Goal: Task Accomplishment & Management: Use online tool/utility

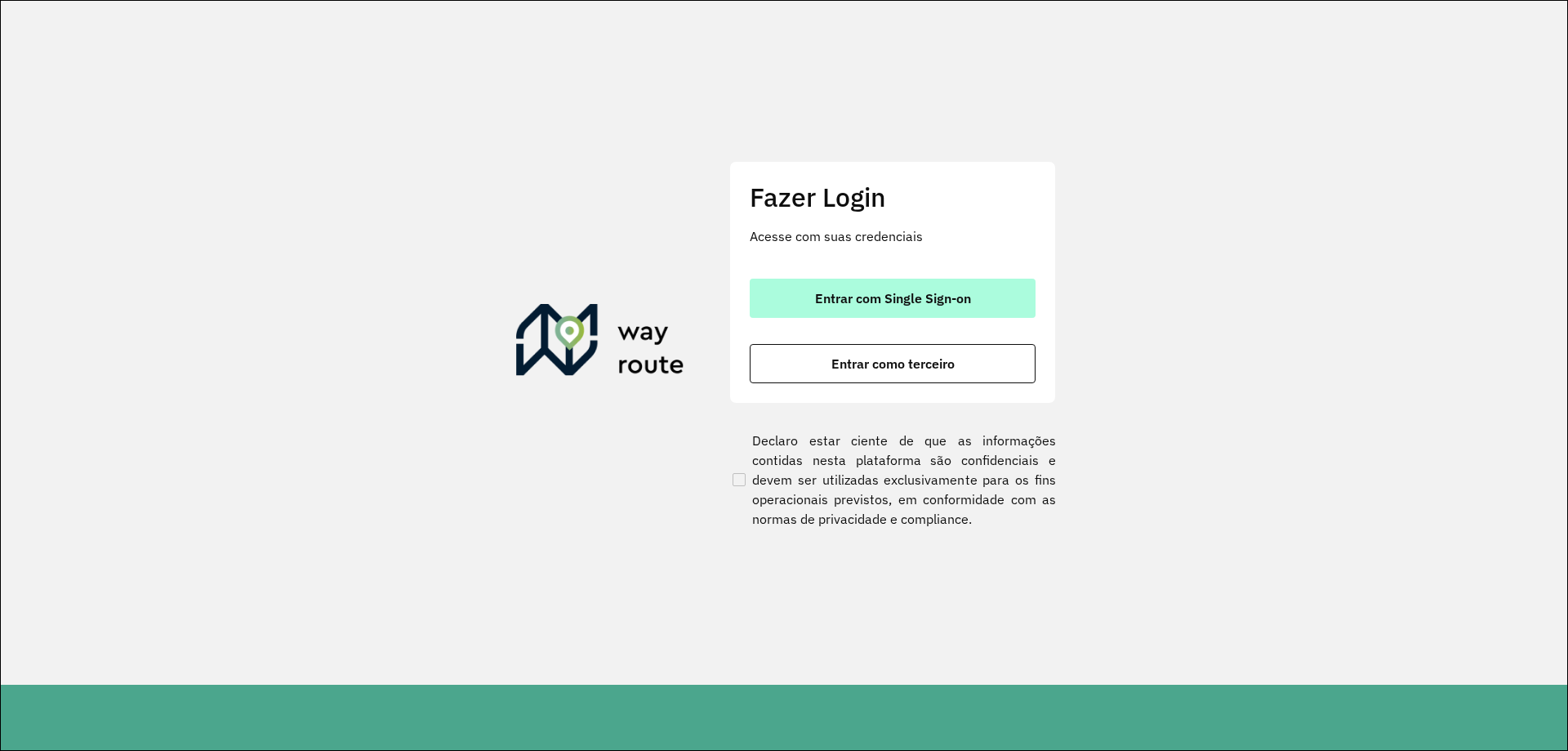
click at [856, 297] on span "Entrar com Single Sign-on" at bounding box center [892, 297] width 156 height 13
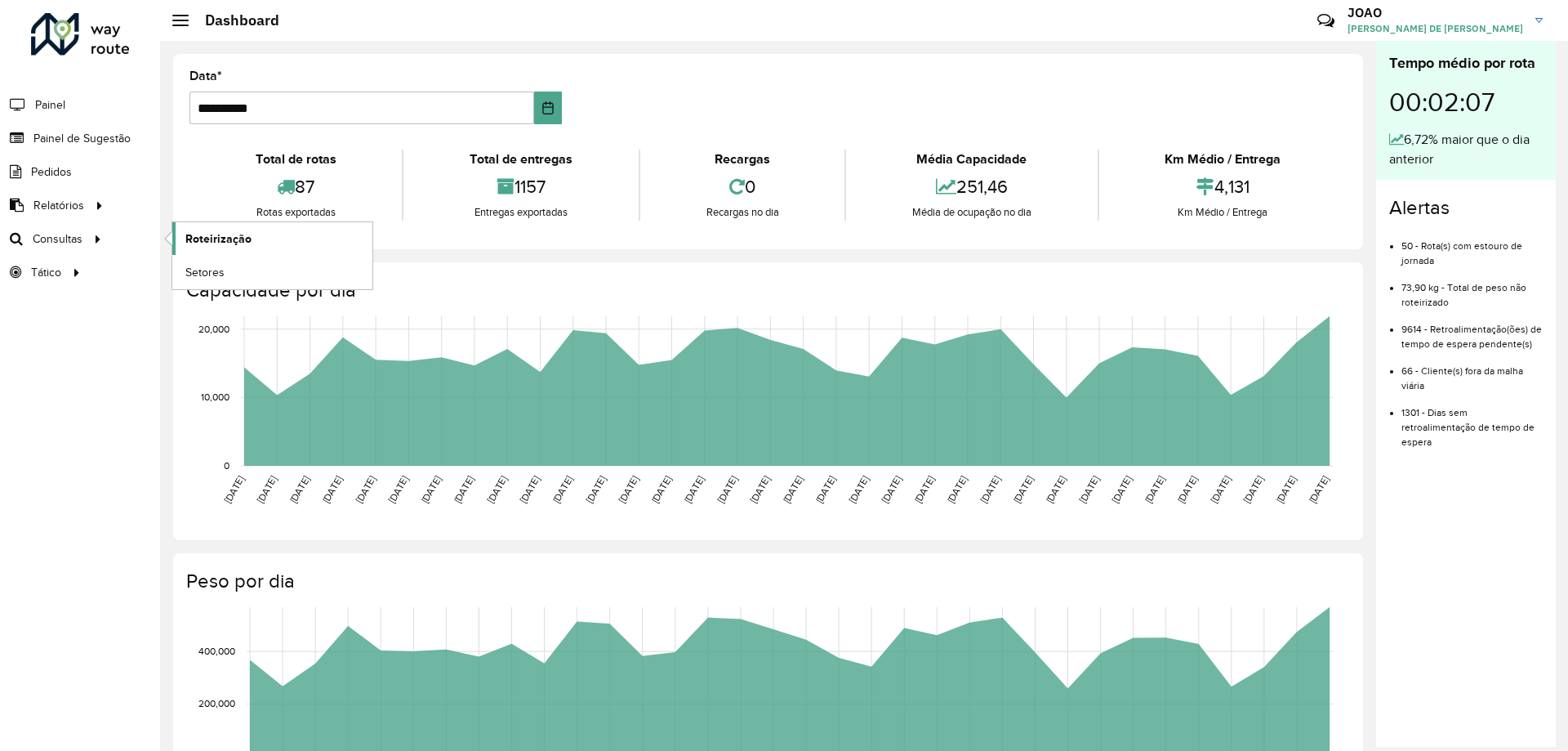
click at [213, 237] on span "Roteirização" at bounding box center [218, 239] width 67 height 17
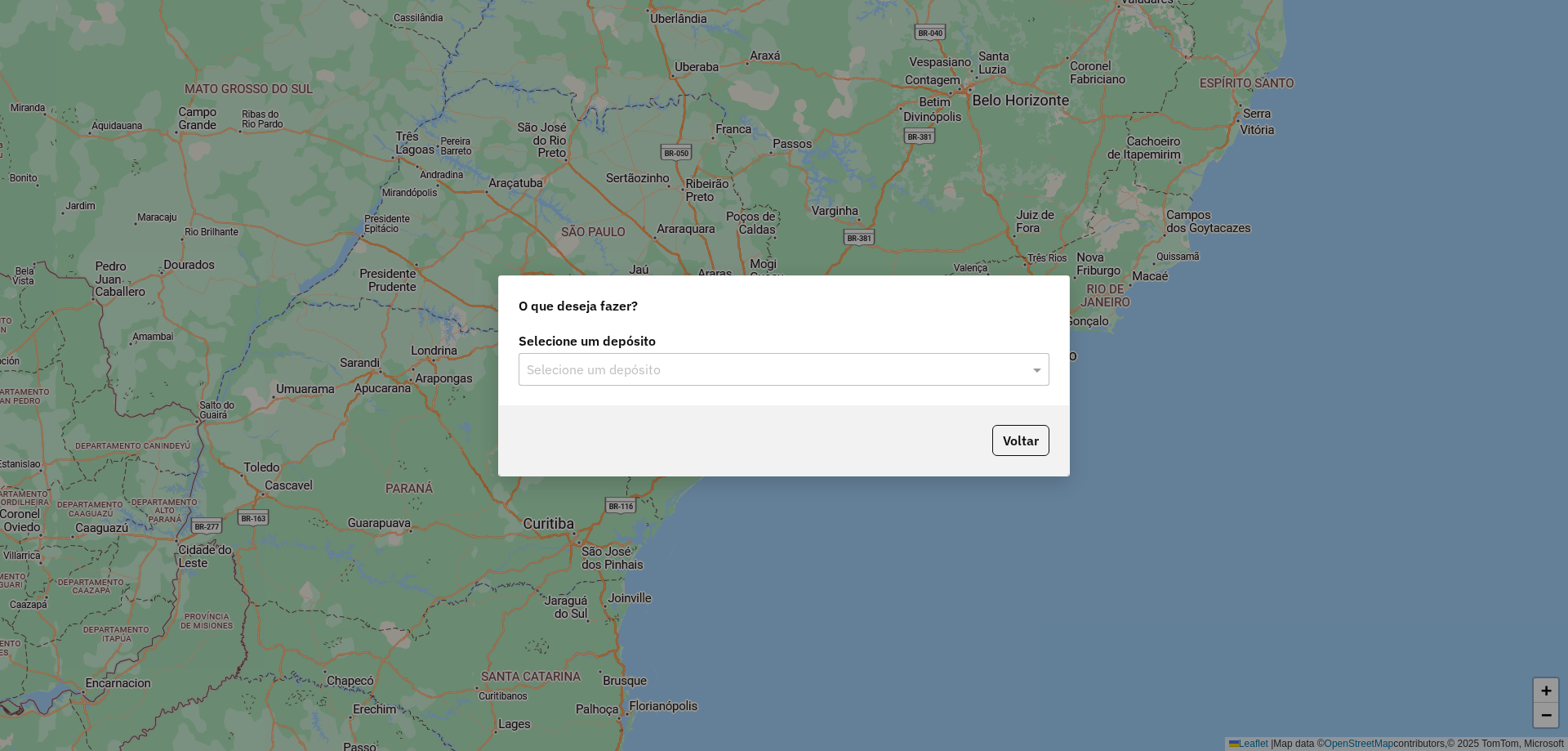
click at [641, 360] on input "text" at bounding box center [768, 370] width 482 height 20
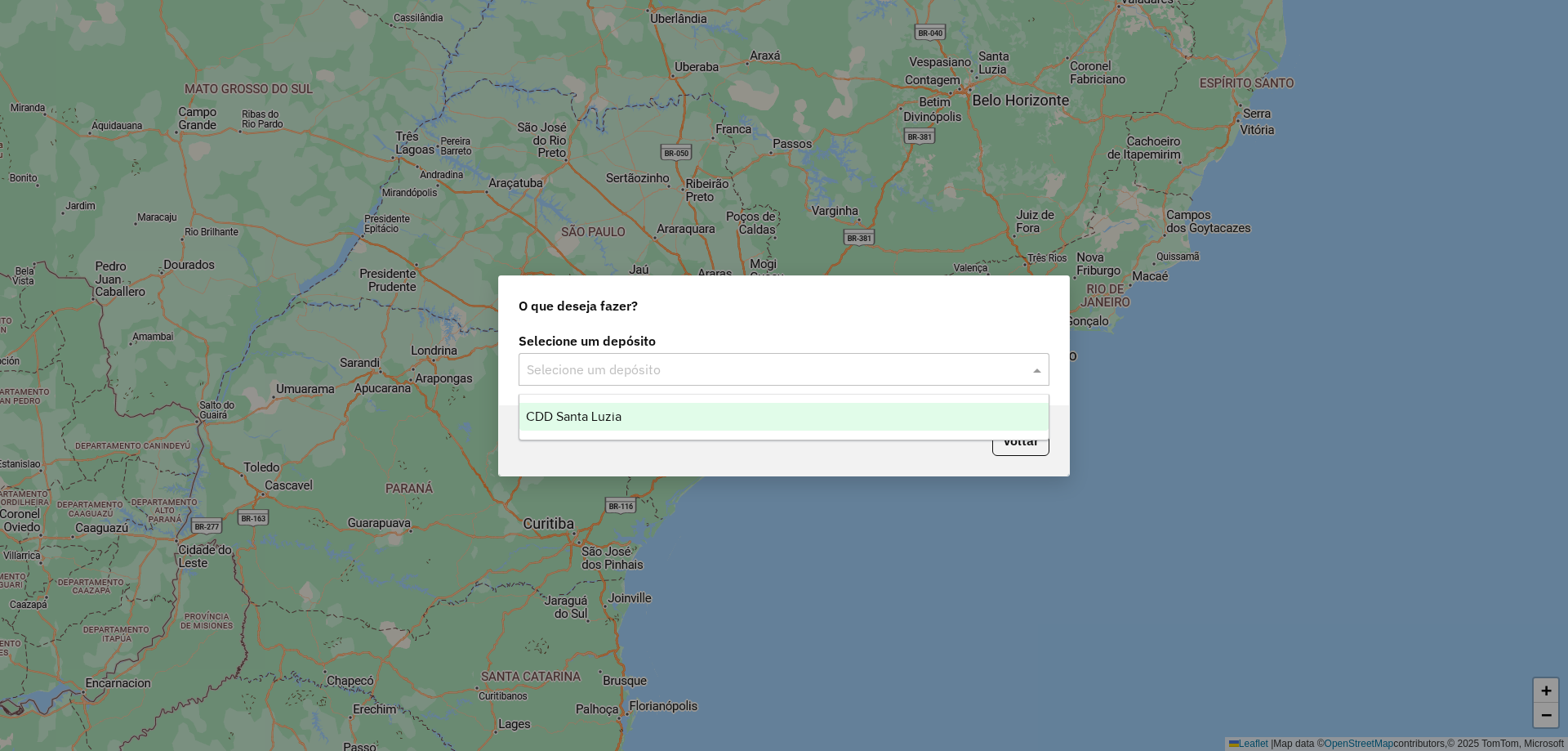
click at [672, 429] on div "CDD Santa Luzia" at bounding box center [784, 417] width 529 height 28
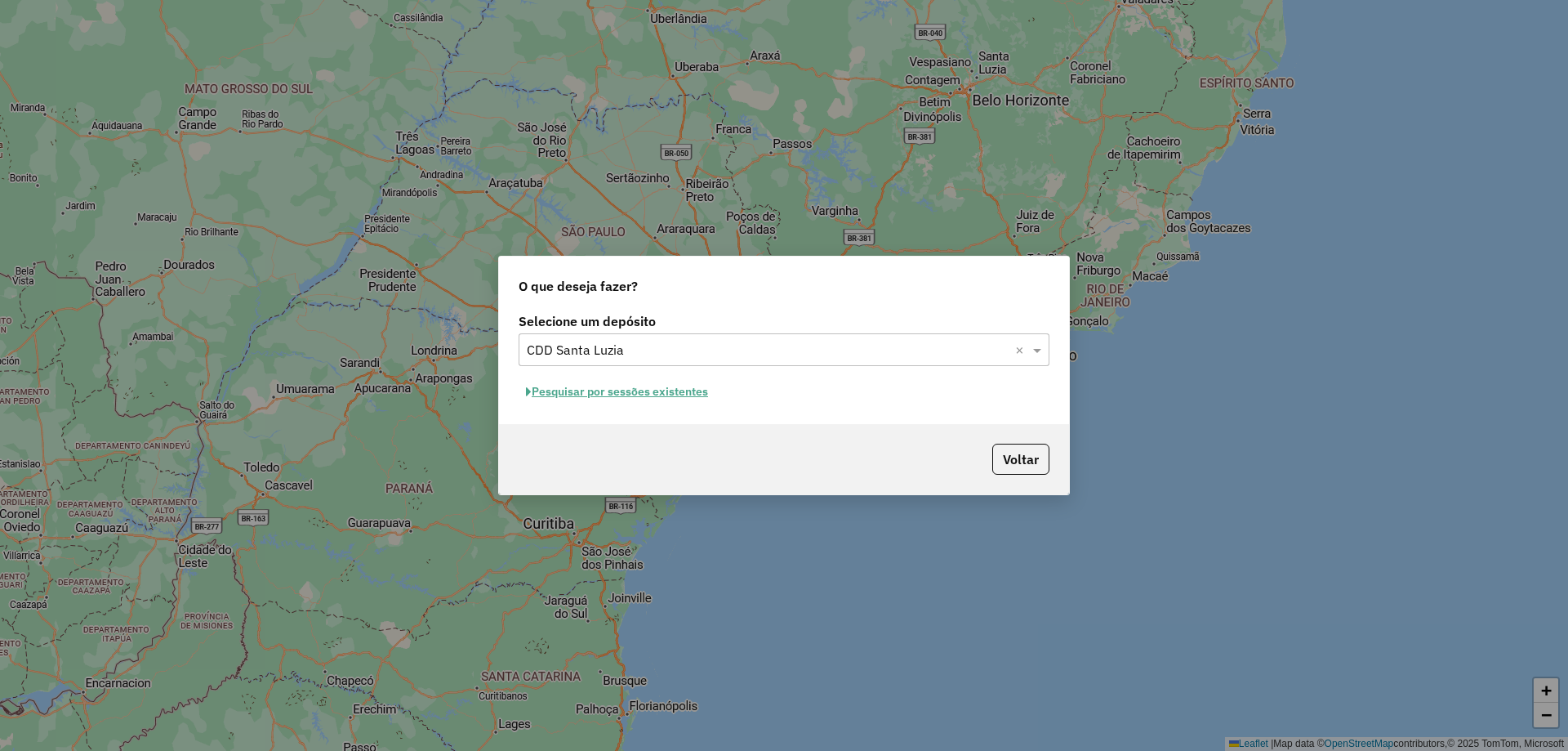
click at [674, 395] on button "Pesquisar por sessões existentes" at bounding box center [617, 391] width 197 height 25
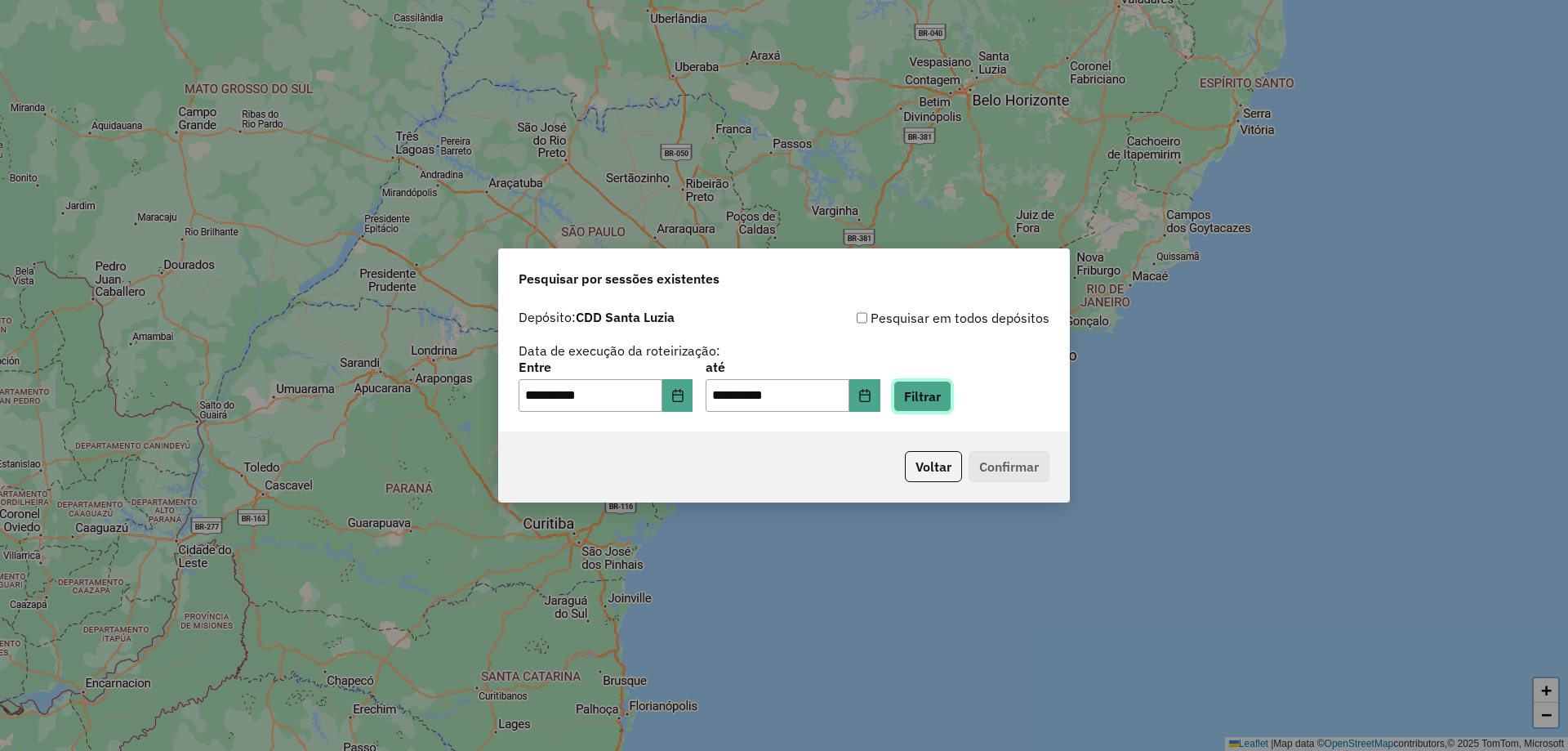
click at [951, 399] on button "Filtrar" at bounding box center [922, 396] width 58 height 31
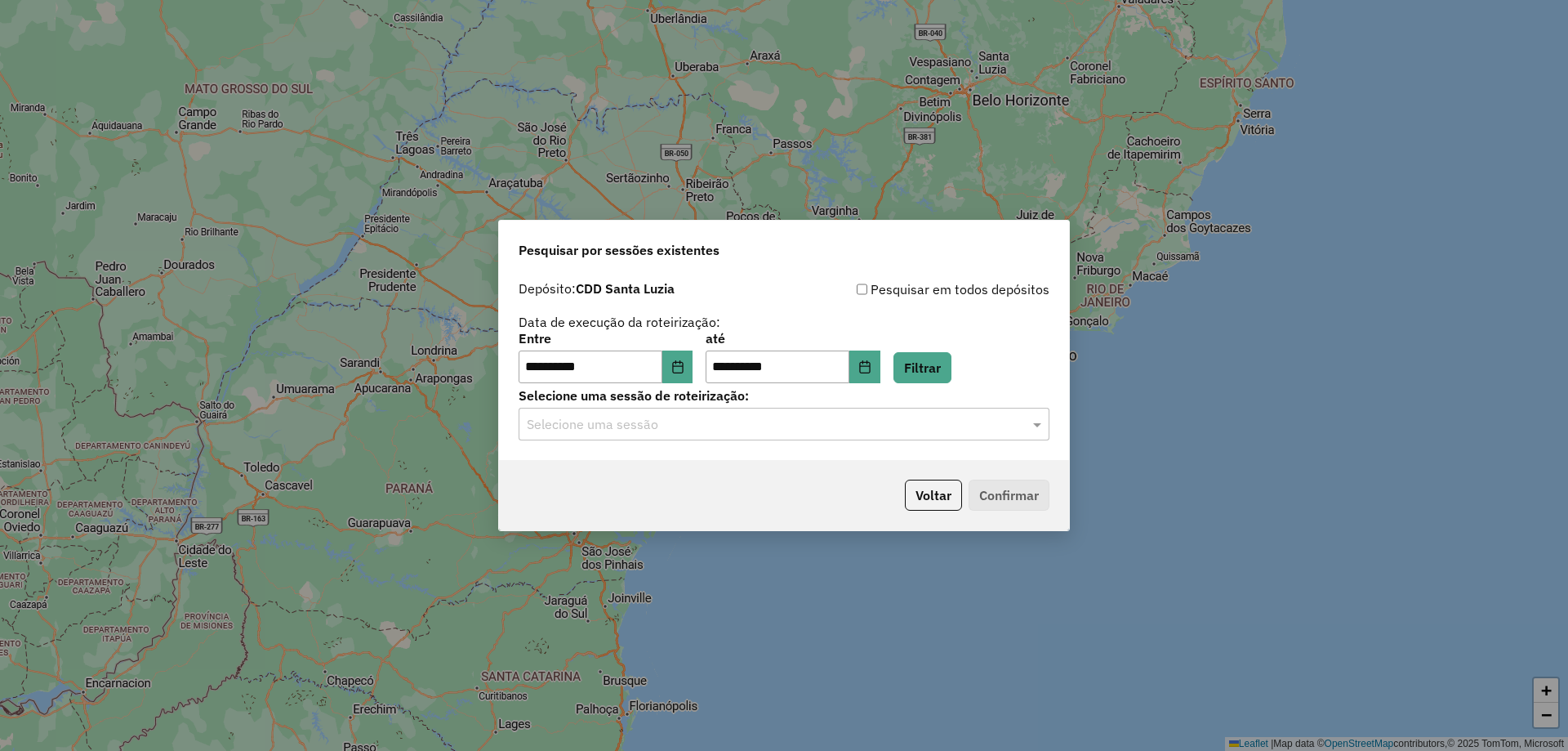
click at [756, 433] on input "text" at bounding box center [768, 425] width 482 height 20
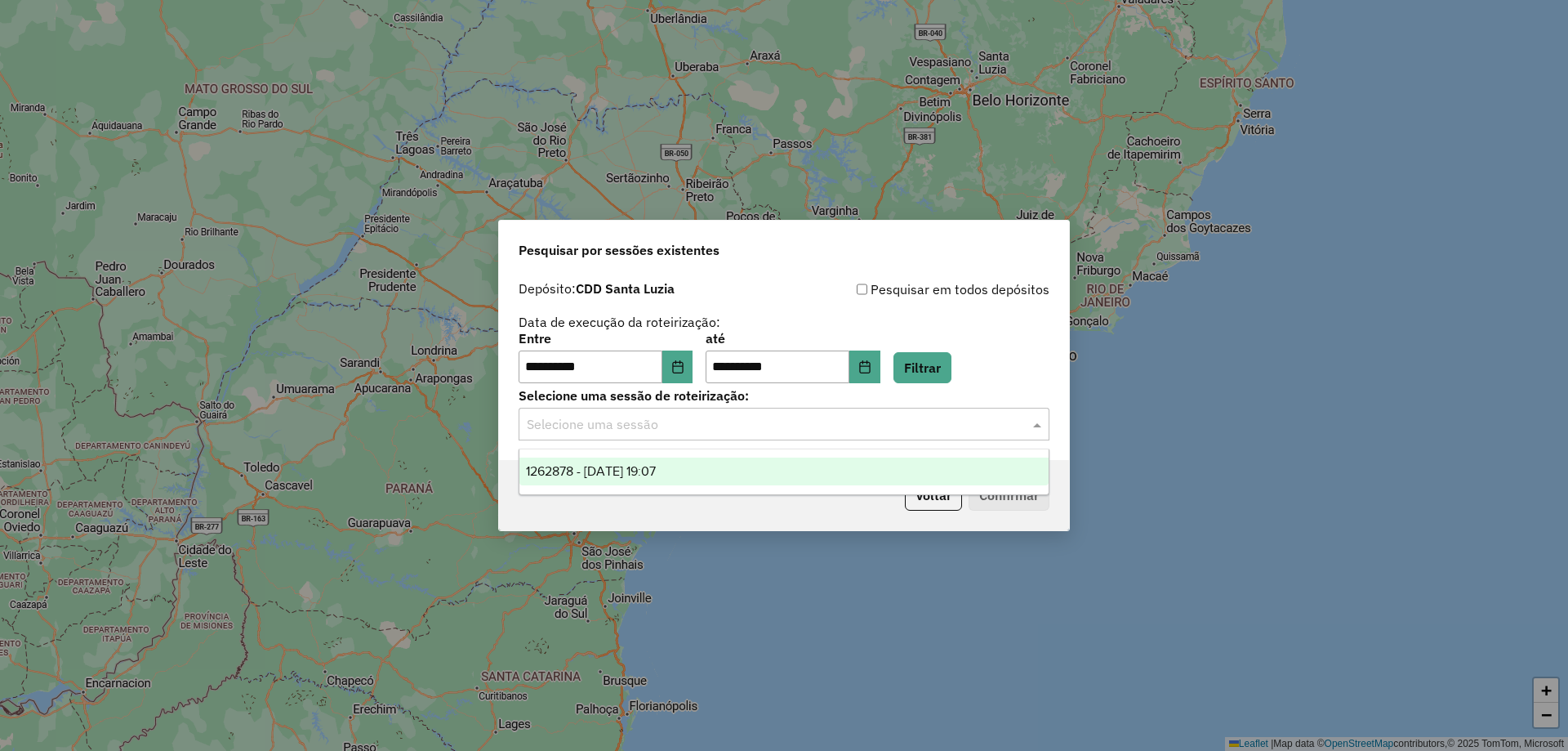
click at [766, 483] on div "1262878 - 10/09/2025 19:07" at bounding box center [784, 471] width 529 height 28
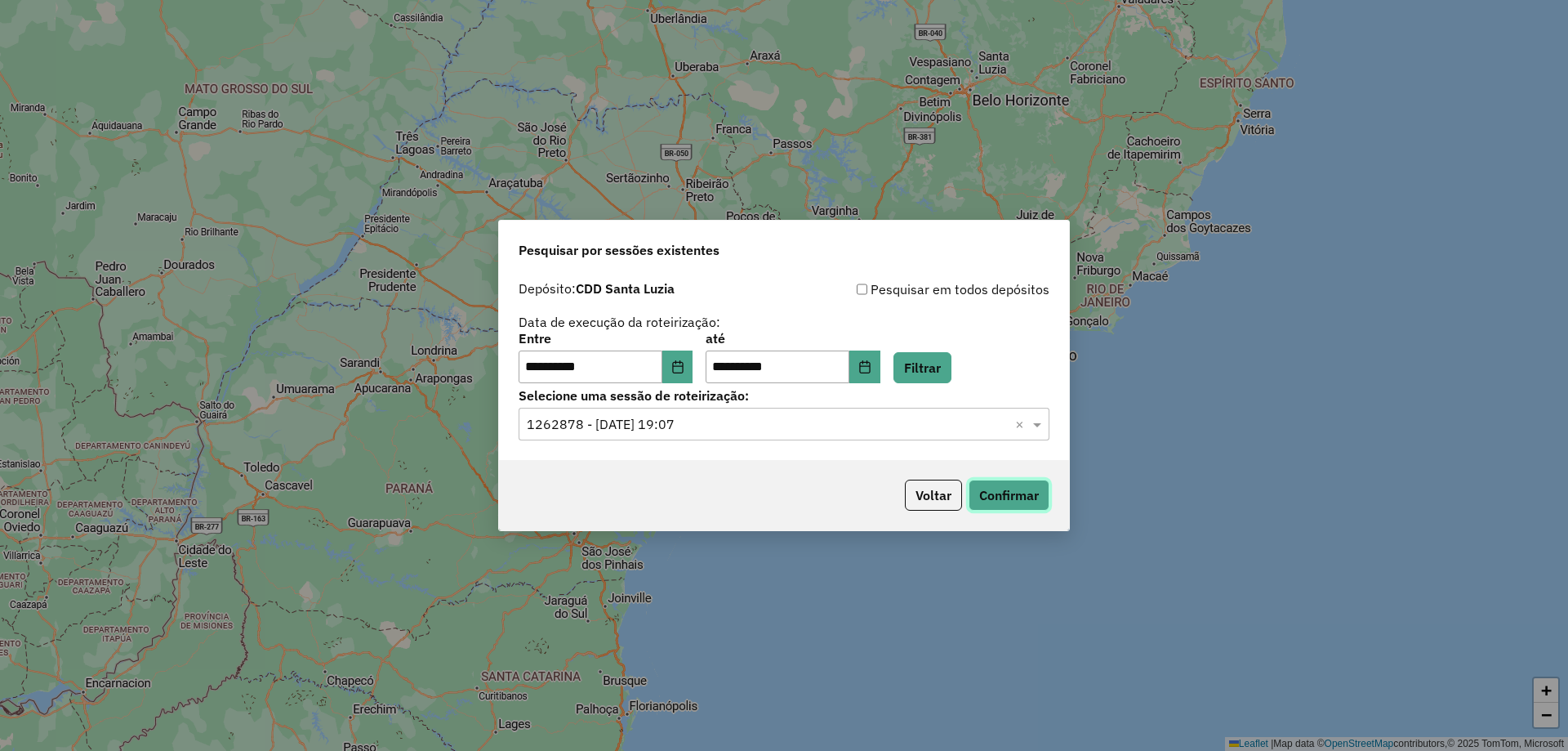
click at [1025, 501] on button "Confirmar" at bounding box center [1009, 494] width 81 height 31
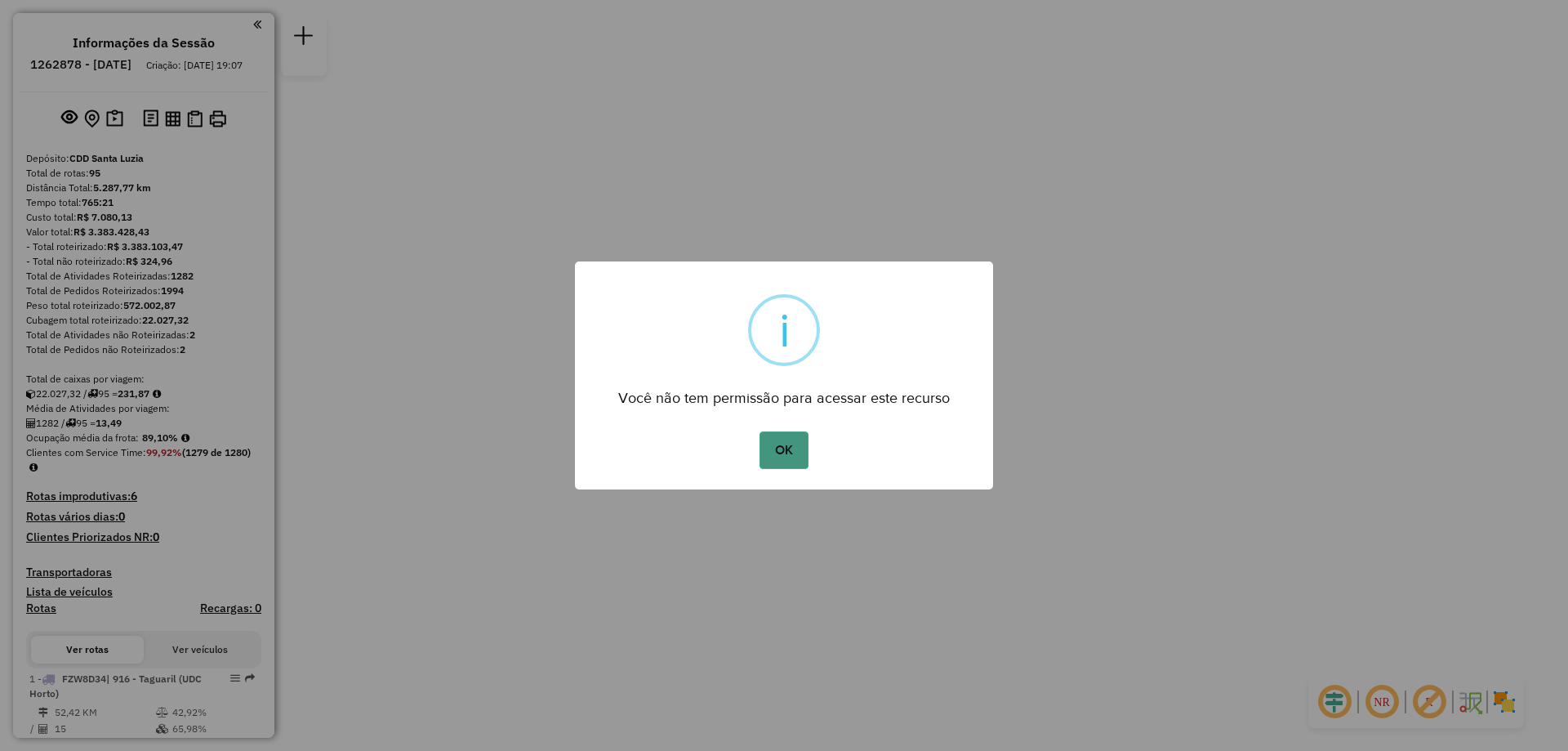
click at [776, 448] on button "OK" at bounding box center [784, 450] width 48 height 38
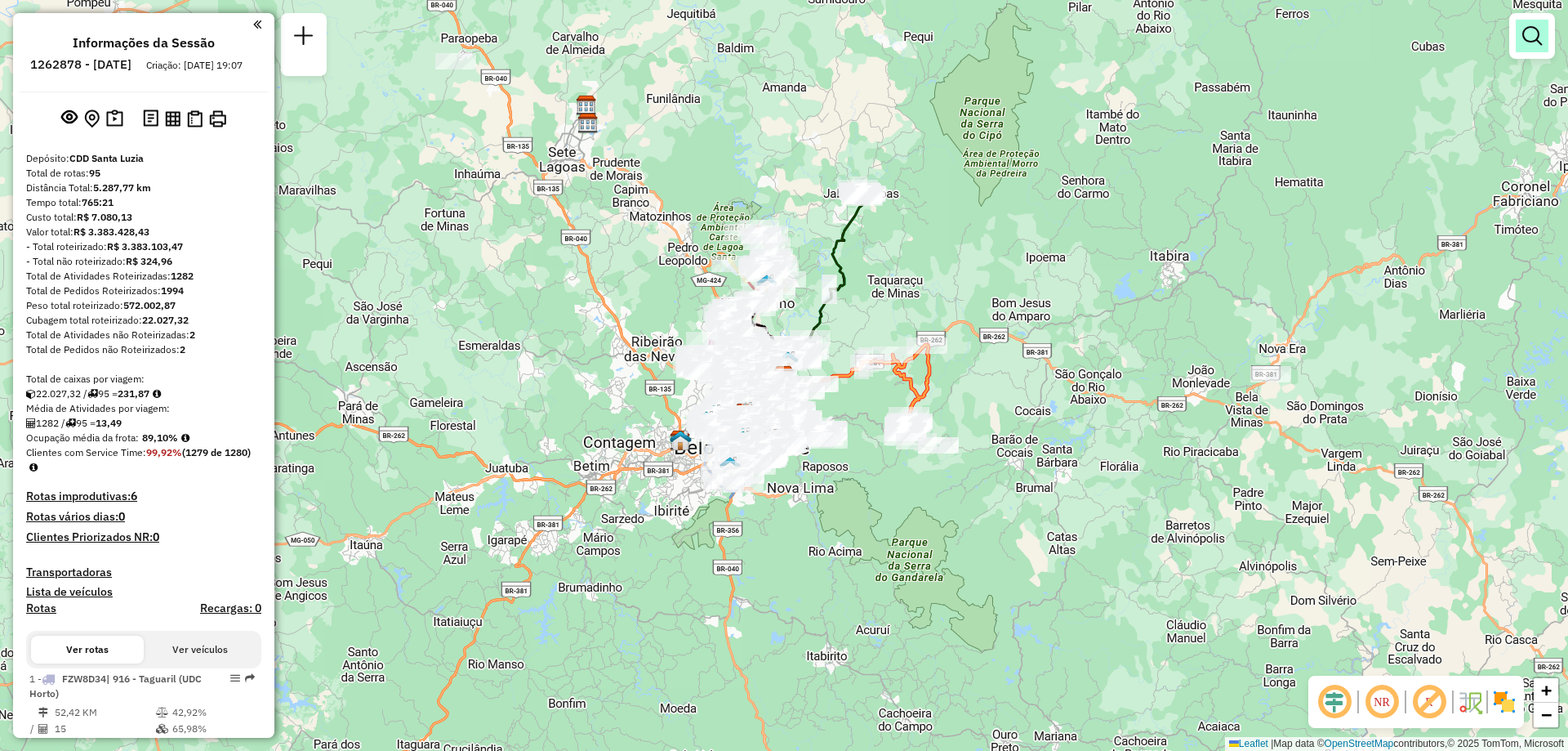
click at [1540, 44] on em at bounding box center [1532, 36] width 20 height 20
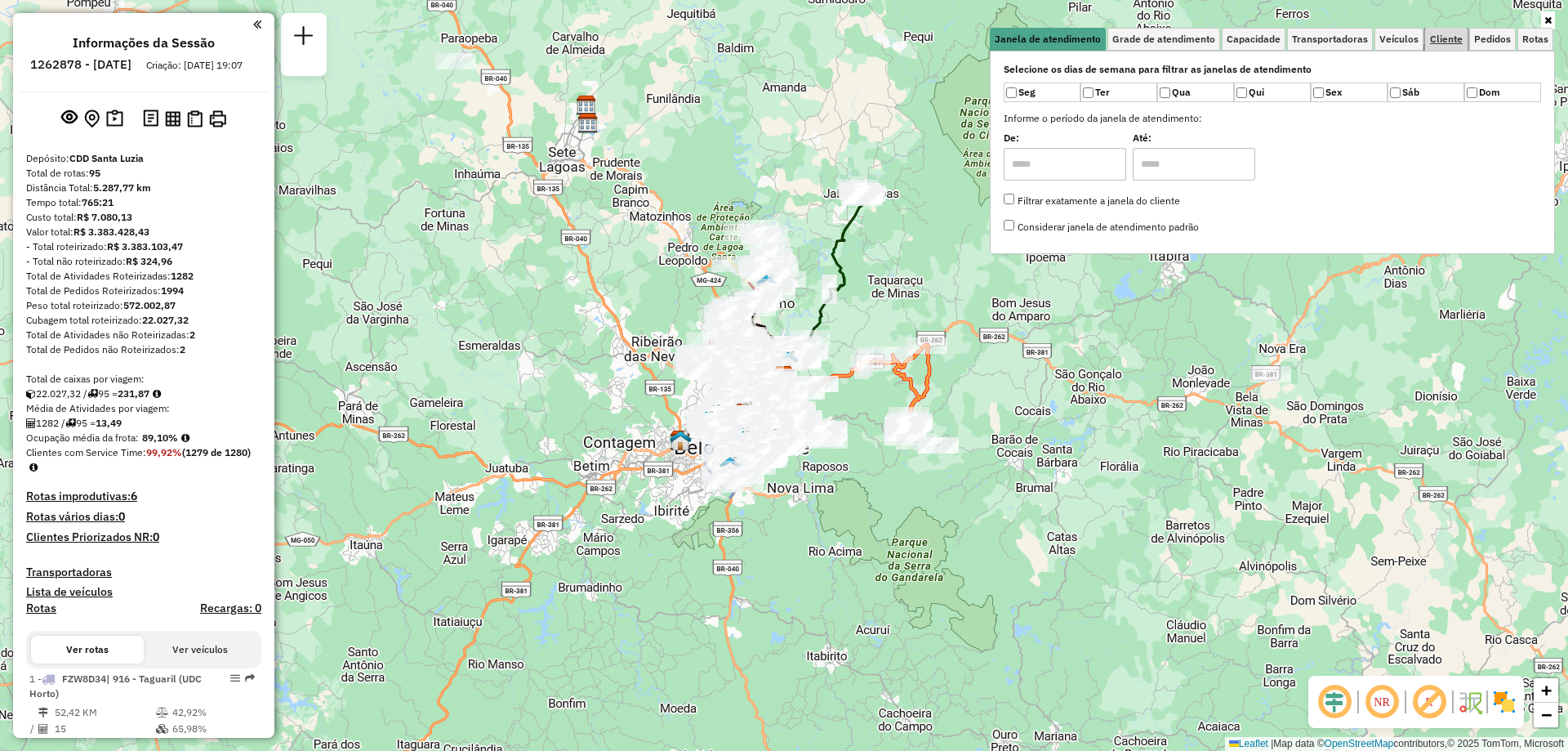
click at [1448, 39] on span "Cliente" at bounding box center [1447, 39] width 33 height 10
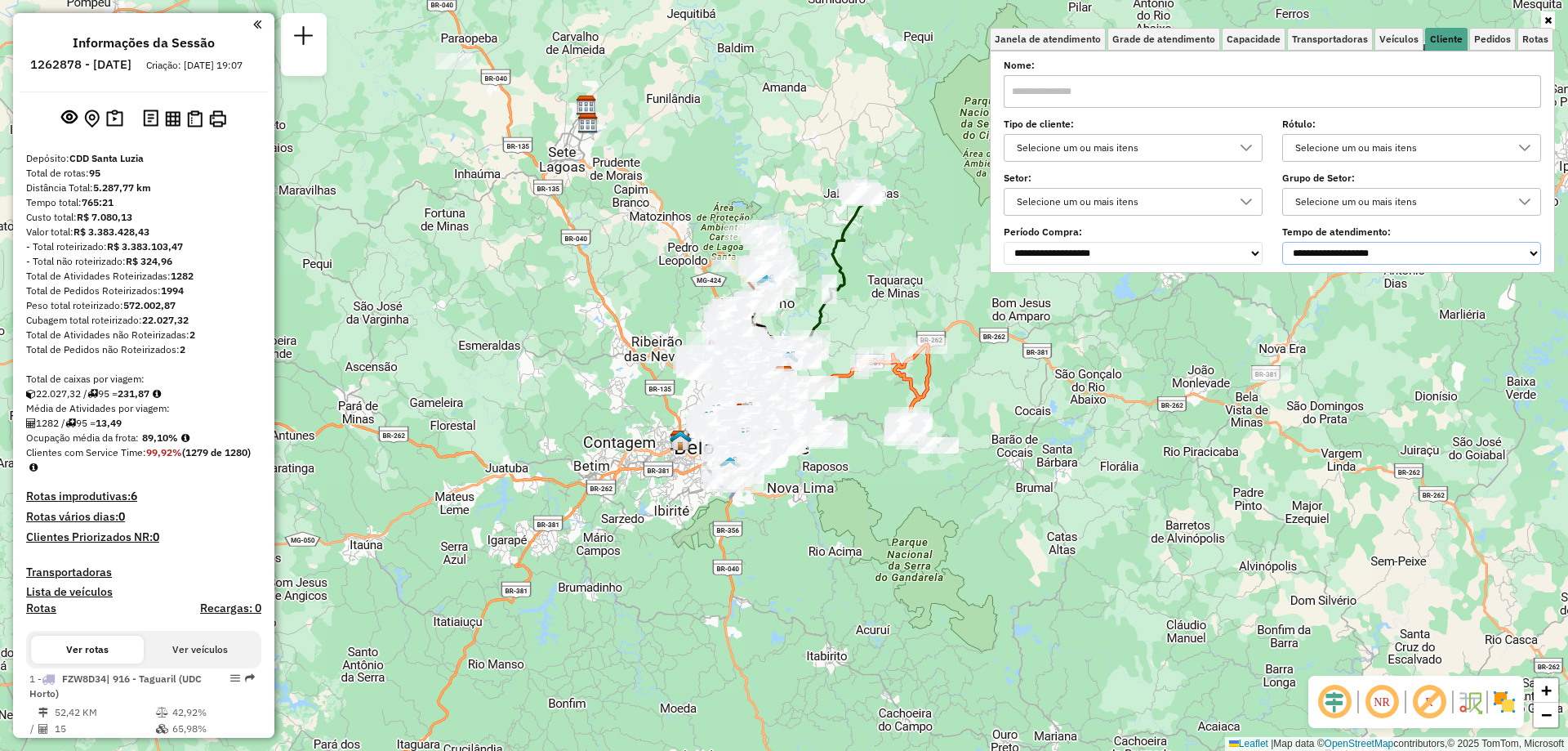
click at [1417, 249] on select "**********" at bounding box center [1412, 253] width 259 height 23
click at [1285, 242] on select "**********" at bounding box center [1412, 253] width 259 height 23
click at [1449, 254] on select "**********" at bounding box center [1412, 253] width 259 height 23
click at [1285, 242] on select "**********" at bounding box center [1412, 253] width 259 height 23
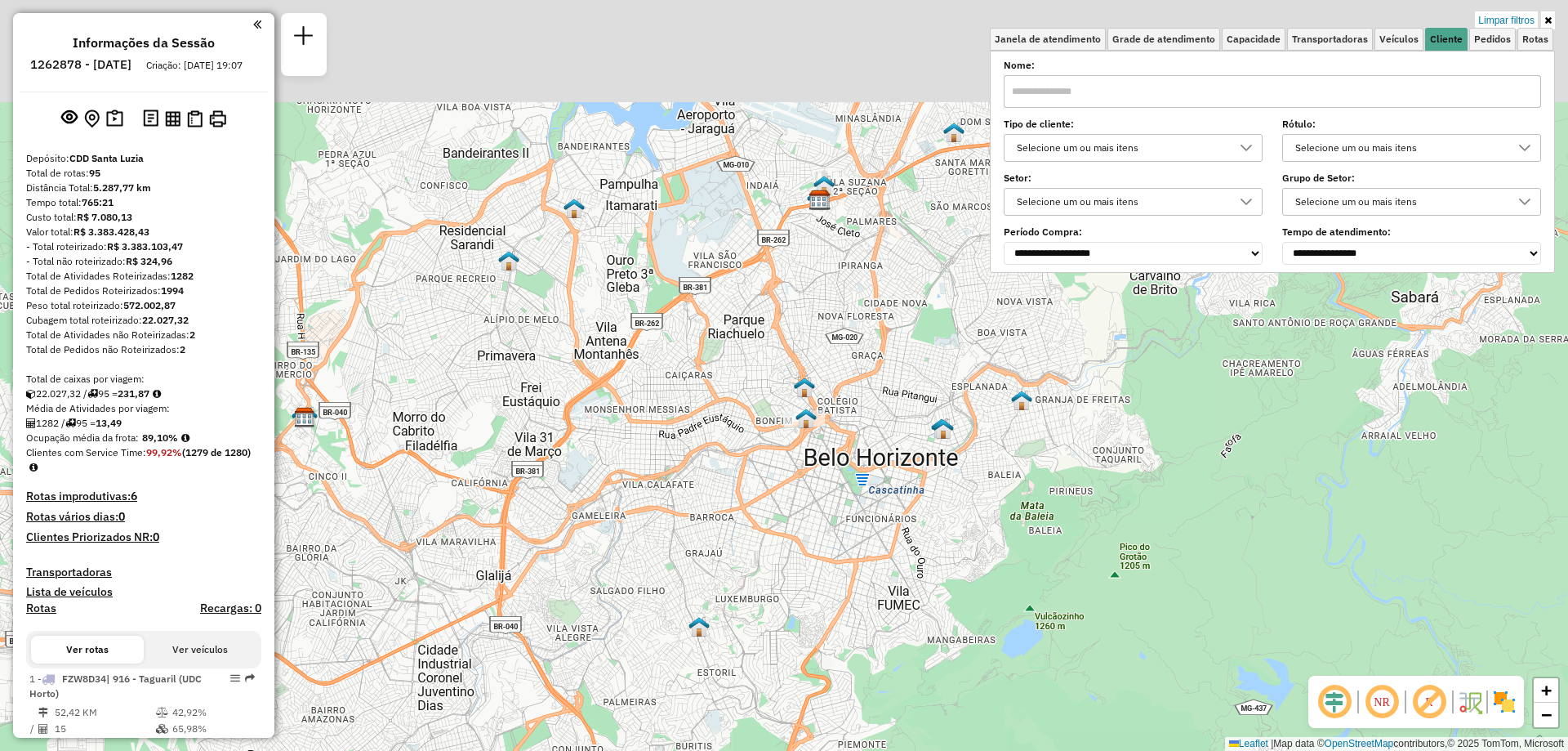
drag, startPoint x: 861, startPoint y: 258, endPoint x: 758, endPoint y: 470, distance: 235.7
click at [758, 470] on div "Limpar filtros Janela de atendimento Grade de atendimento Capacidade Transporta…" at bounding box center [784, 375] width 1568 height 751
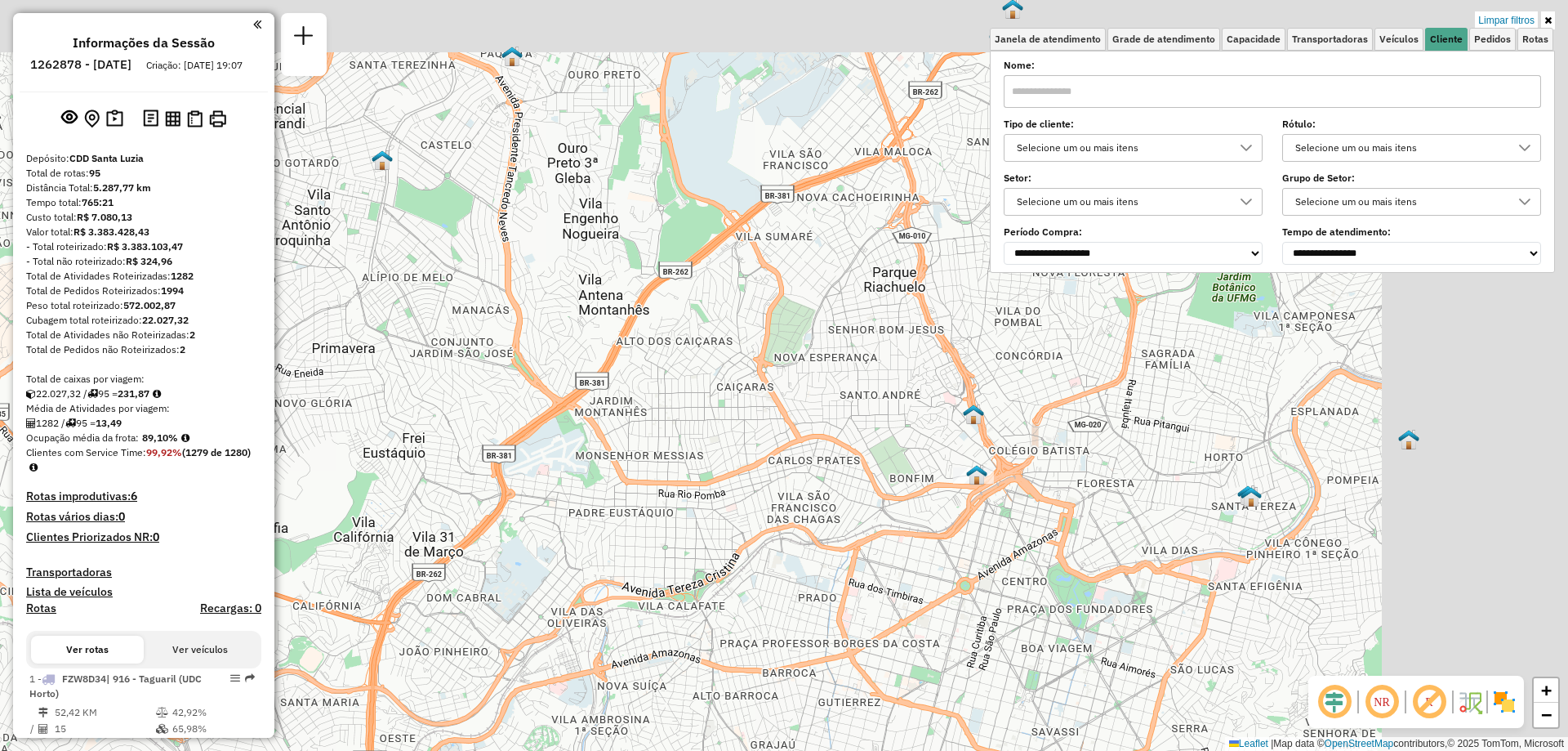
drag, startPoint x: 1340, startPoint y: 308, endPoint x: 1095, endPoint y: 458, distance: 287.3
click at [1095, 458] on div "Limpar filtros Janela de atendimento Grade de atendimento Capacidade Transporta…" at bounding box center [784, 375] width 1568 height 751
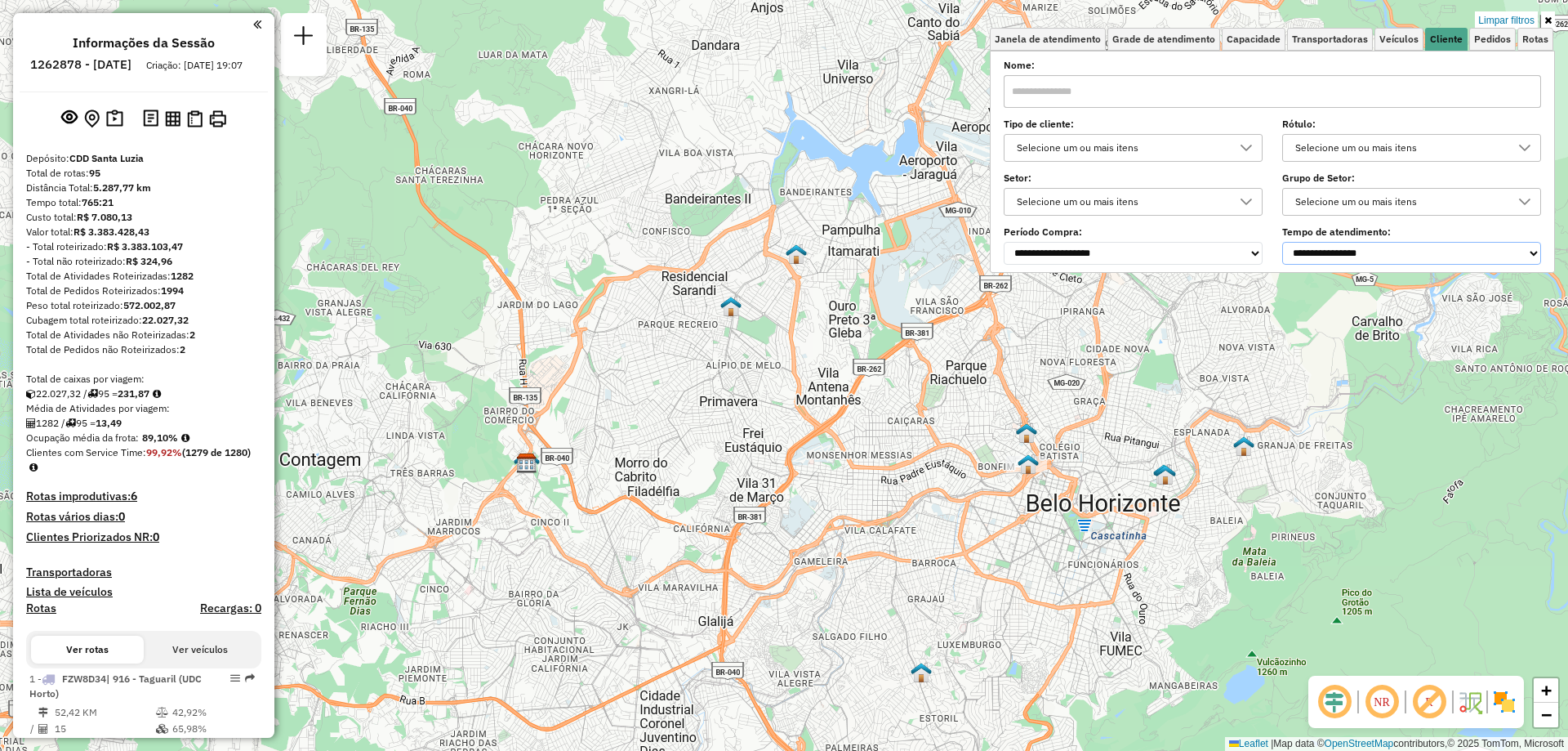
click at [1422, 253] on select "**********" at bounding box center [1412, 253] width 259 height 23
select select "**********"
click at [1285, 242] on select "**********" at bounding box center [1412, 253] width 259 height 23
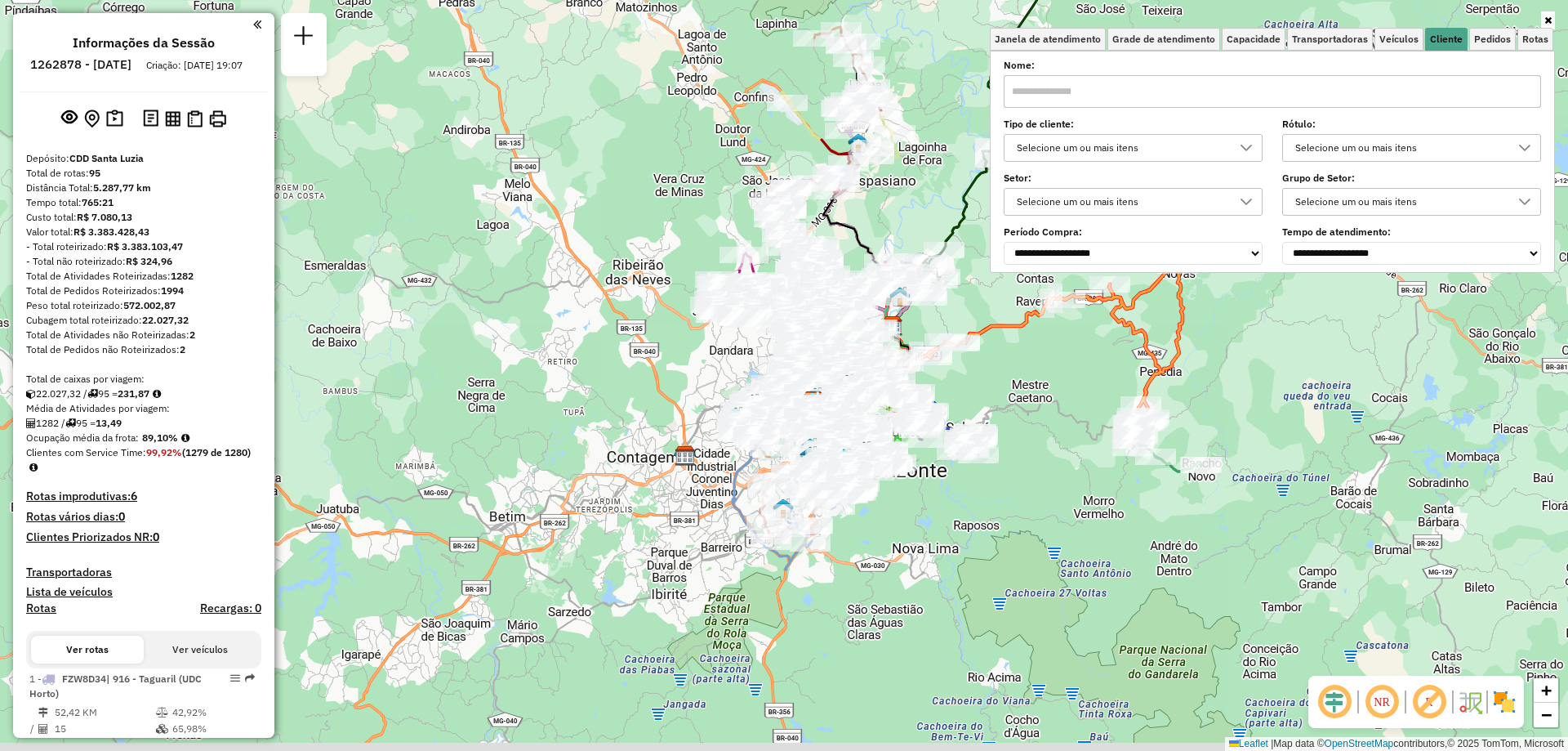
drag, startPoint x: 1036, startPoint y: 395, endPoint x: 1039, endPoint y: 350, distance: 45.1
click at [1039, 350] on div "Janela de atendimento Grade de atendimento Capacidade Transportadoras Veículos …" at bounding box center [784, 375] width 1568 height 751
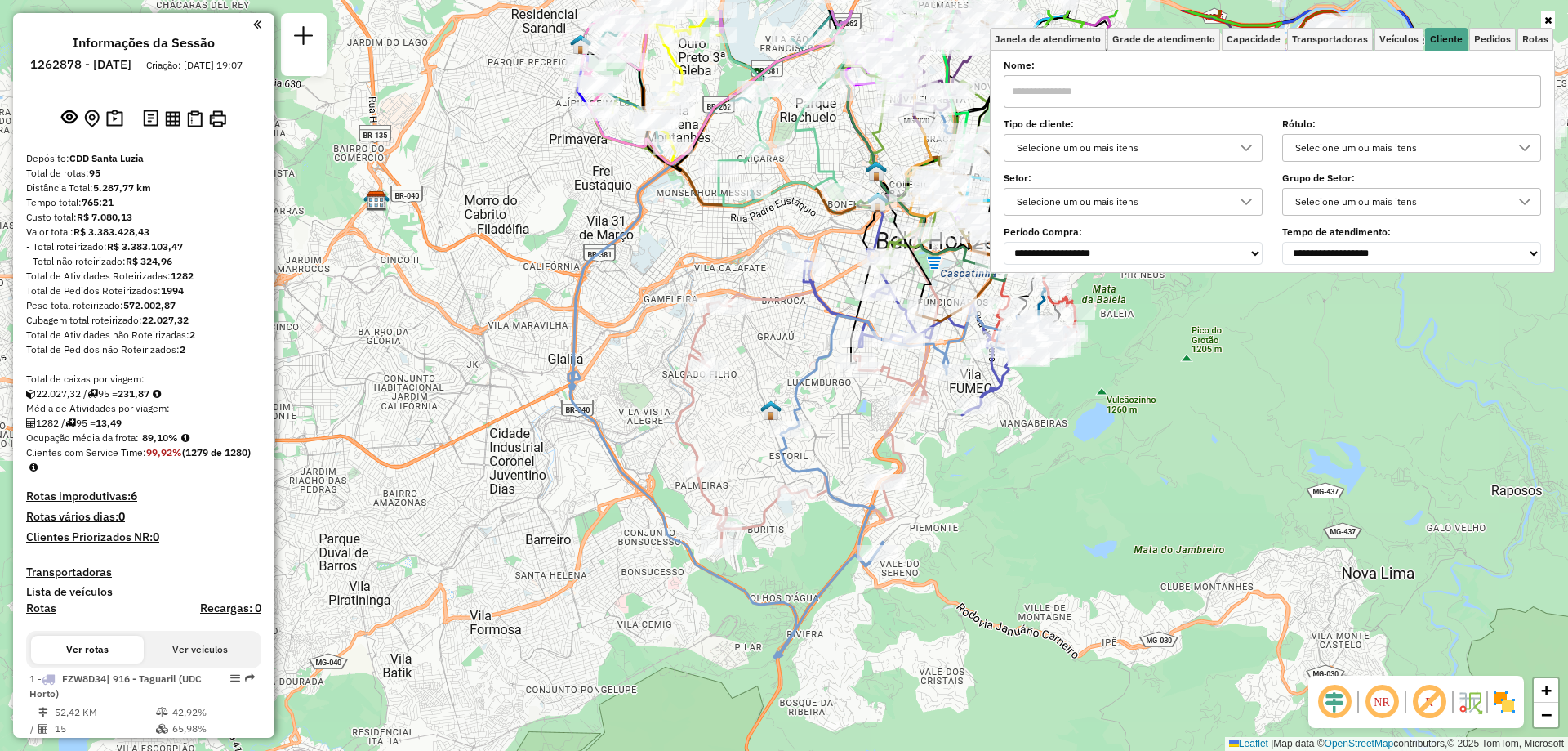
drag, startPoint x: 917, startPoint y: 442, endPoint x: 851, endPoint y: 527, distance: 107.6
click at [851, 527] on div "Janela de atendimento Grade de atendimento Capacidade Transportadoras Veículos …" at bounding box center [784, 375] width 1568 height 751
select select "**********"
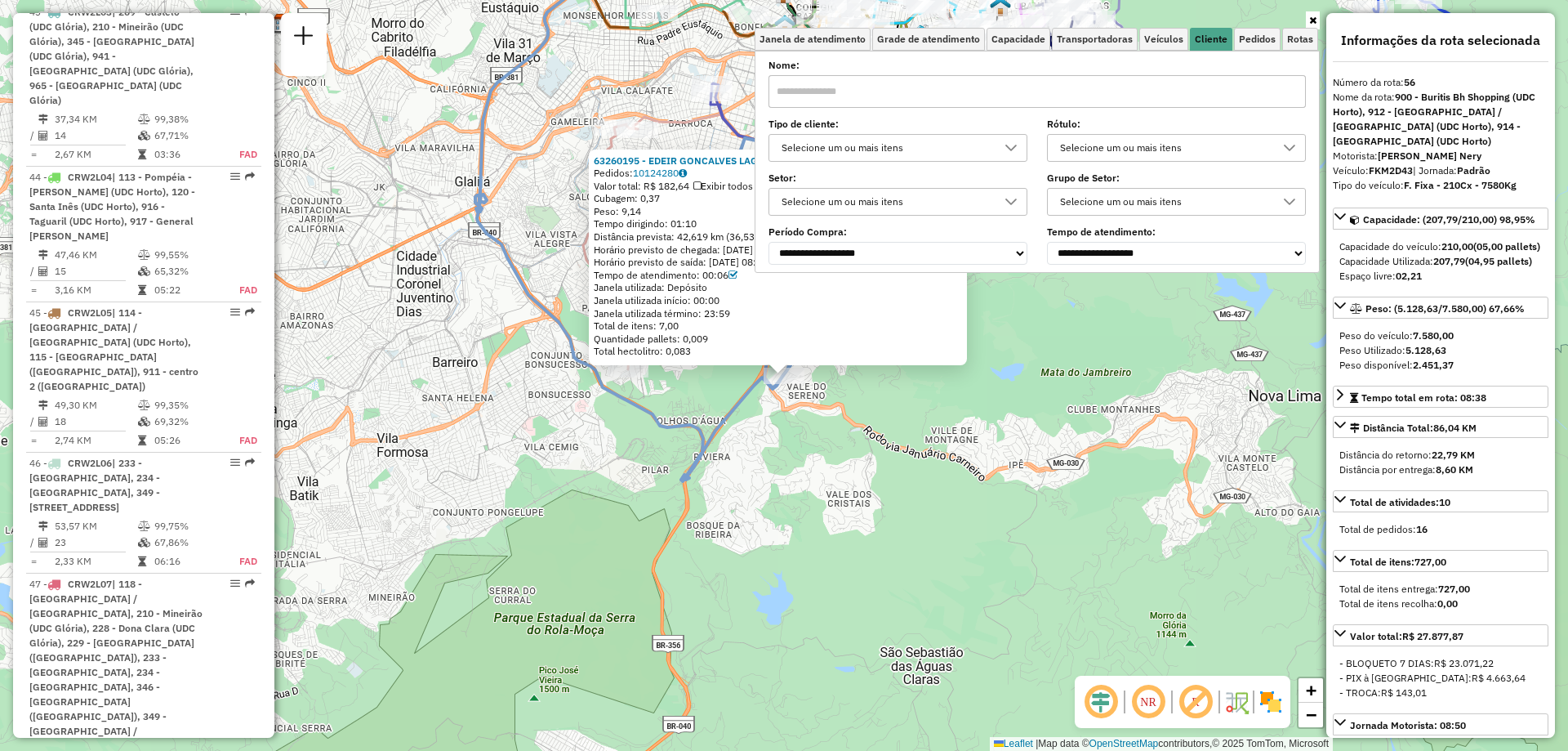
scroll to position [6185, 0]
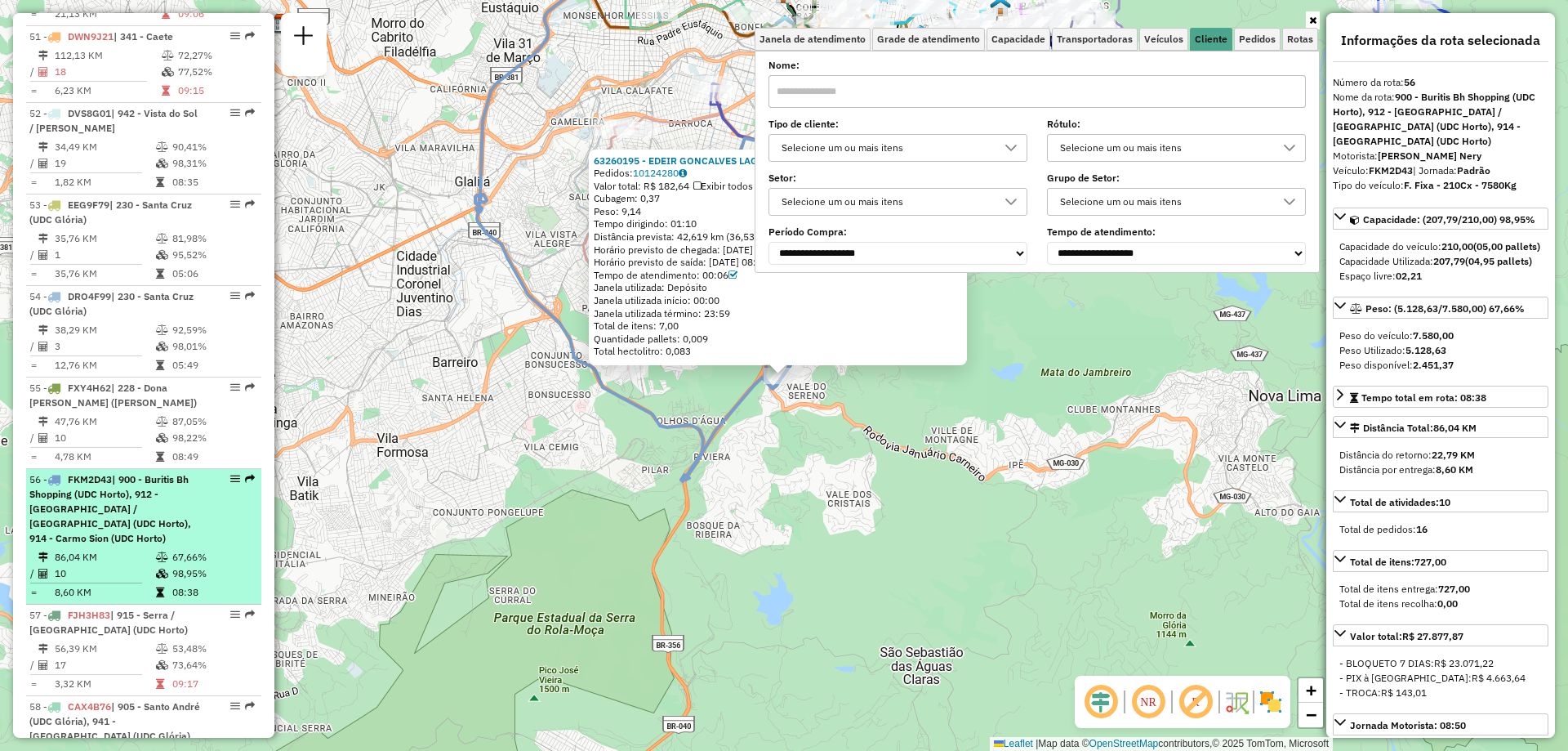
drag, startPoint x: 178, startPoint y: 57, endPoint x: 191, endPoint y: 37, distance: 23.9
click at [191, 472] on div "56 - FKM2D43 | 900 - Buritis Bh Shopping (UDC Horto), 912 - Nova Granada / Graj…" at bounding box center [116, 509] width 173 height 74
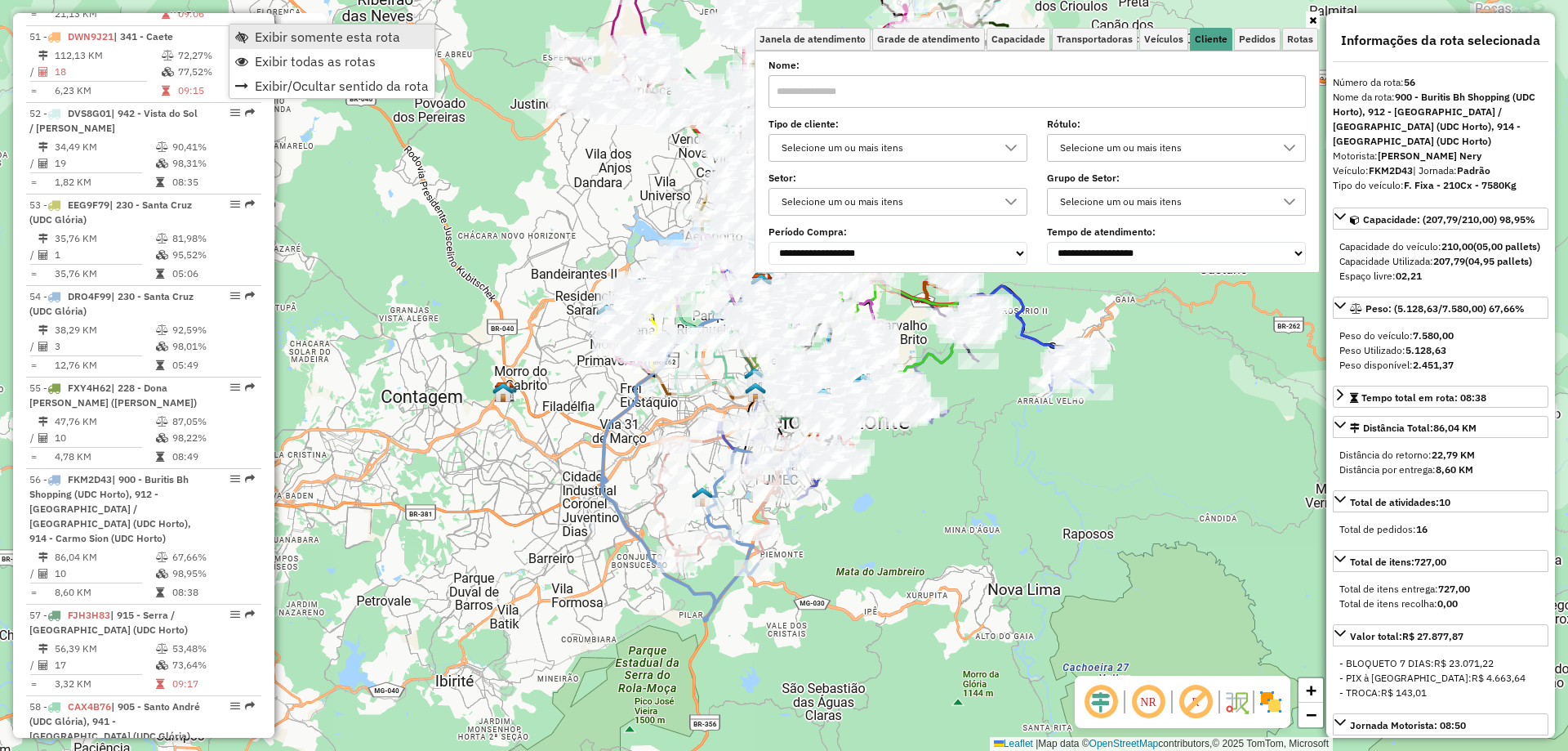
click at [317, 44] on span "Exibir somente esta rota" at bounding box center [327, 36] width 145 height 13
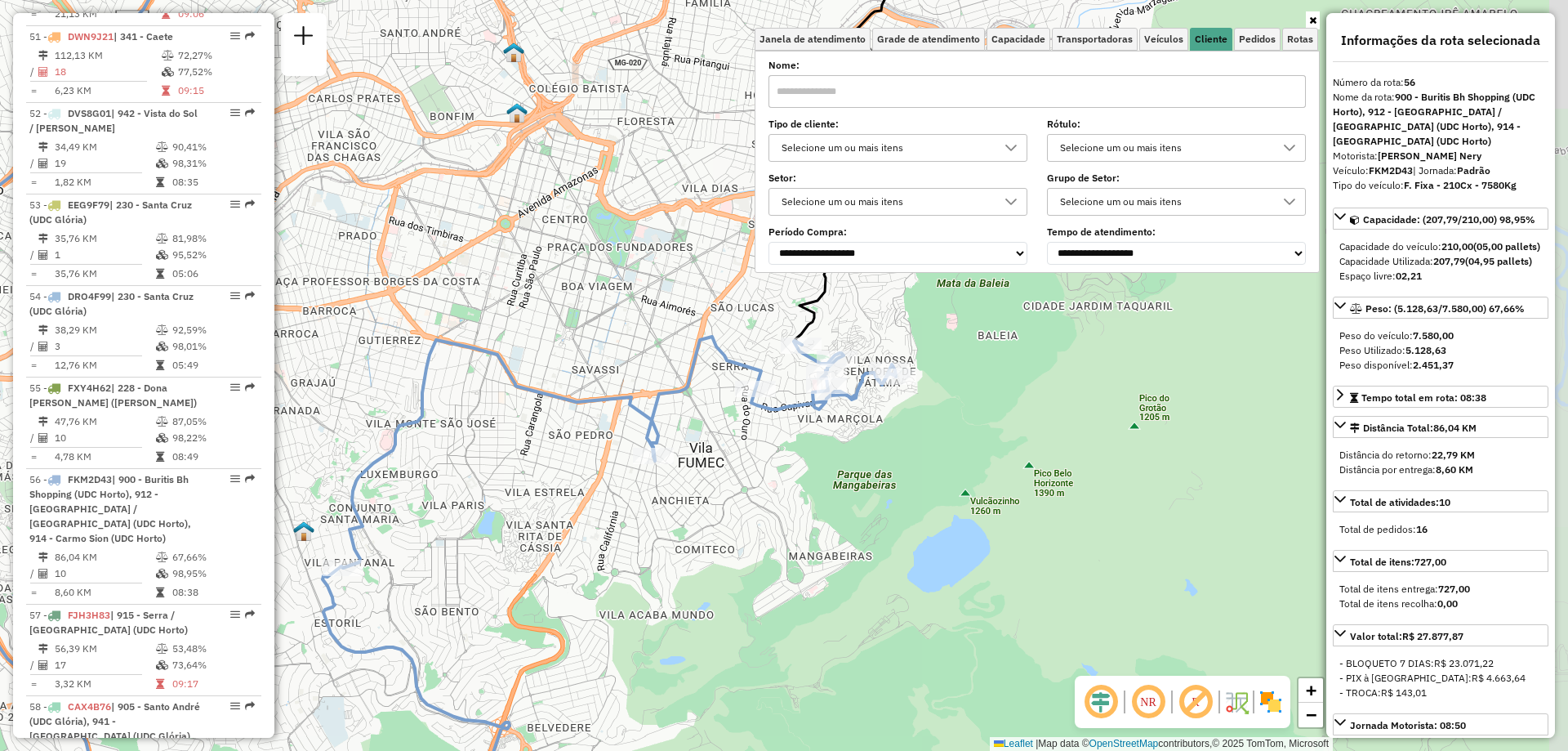
drag, startPoint x: 778, startPoint y: 545, endPoint x: 686, endPoint y: 612, distance: 113.8
click at [686, 612] on div "Janela de atendimento Grade de atendimento Capacidade Transportadoras Veículos …" at bounding box center [784, 375] width 1568 height 751
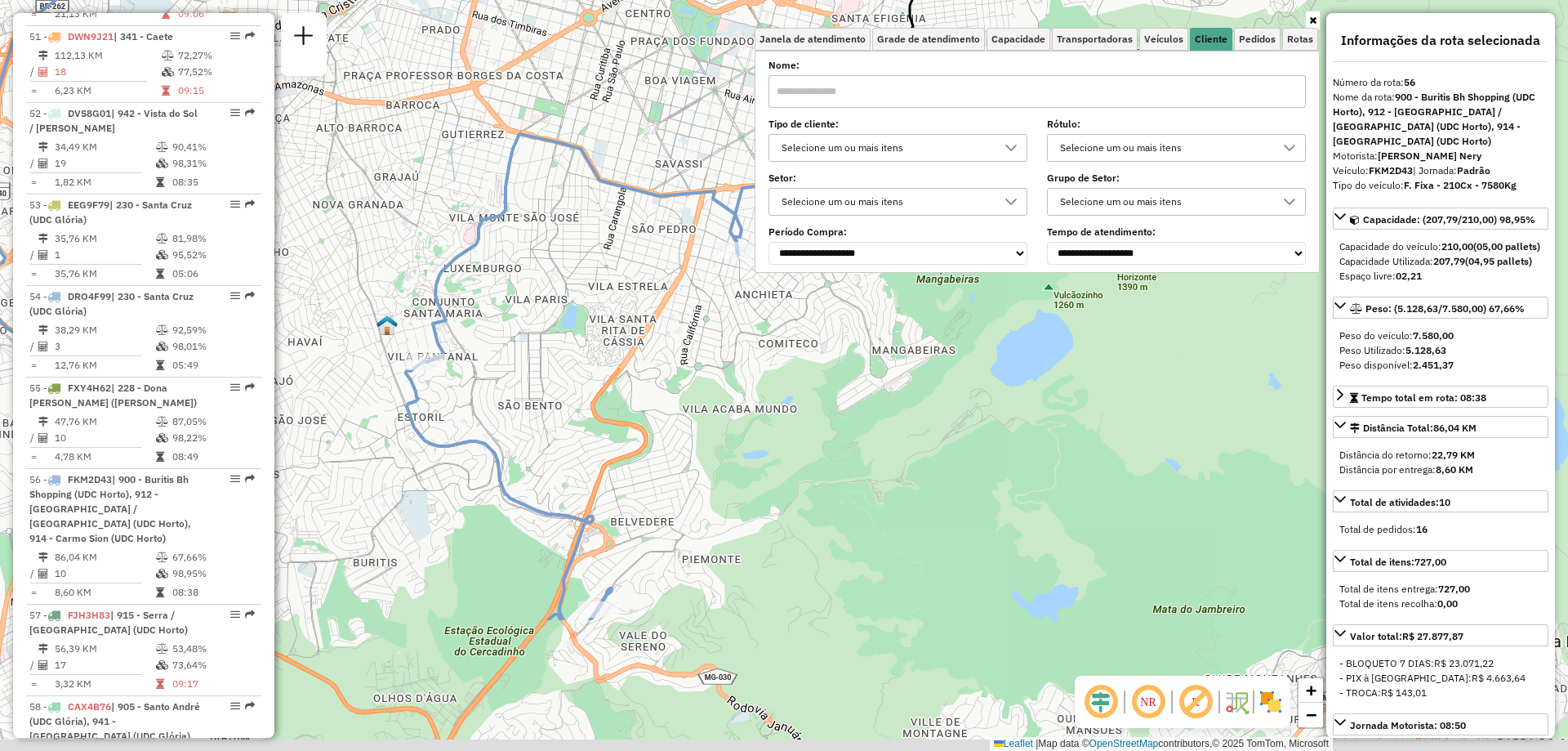
drag, startPoint x: 538, startPoint y: 533, endPoint x: 622, endPoint y: 327, distance: 222.5
click at [622, 327] on div "Janela de atendimento Grade de atendimento Capacidade Transportadoras Veículos …" at bounding box center [784, 375] width 1568 height 751
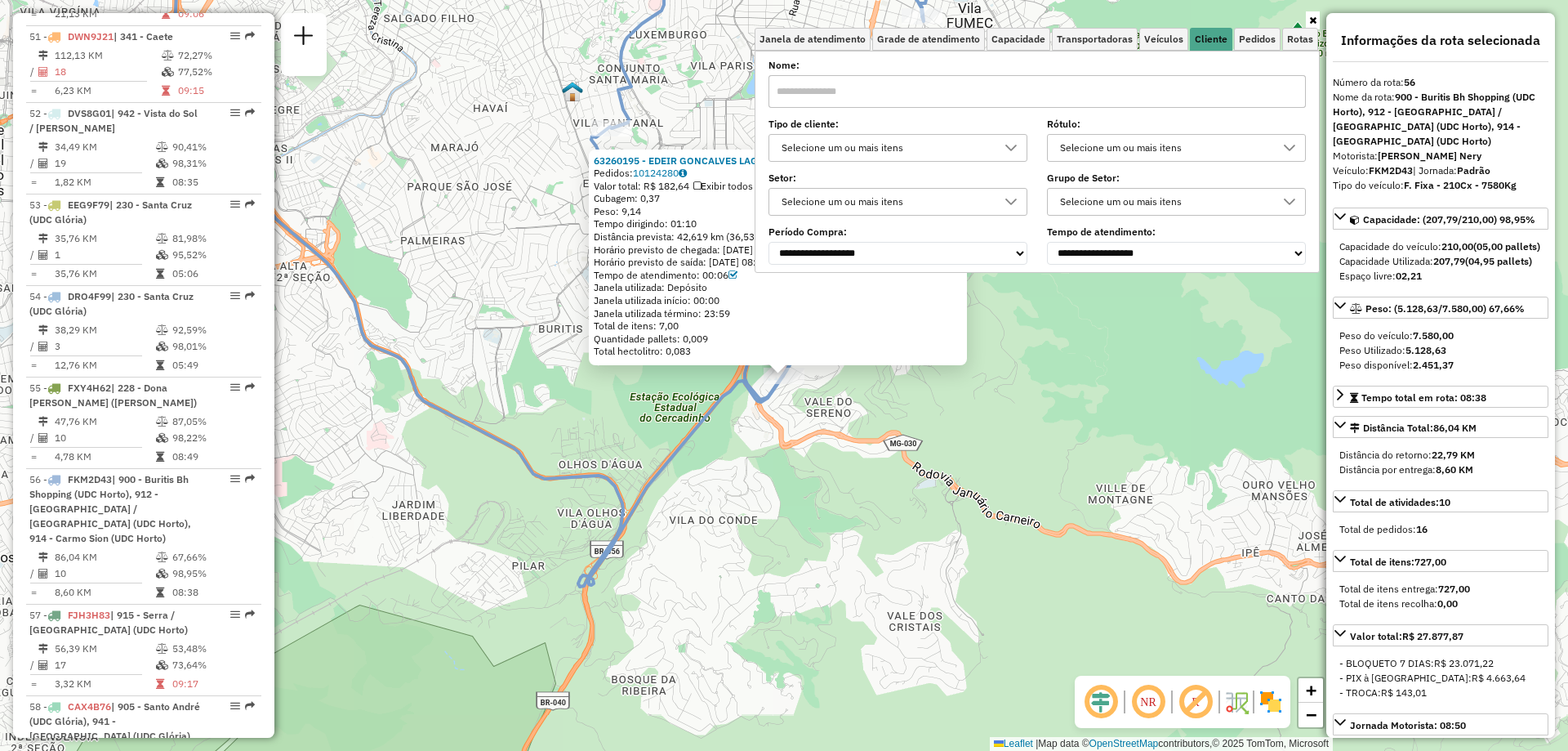
click at [1317, 22] on link at bounding box center [1313, 20] width 14 height 18
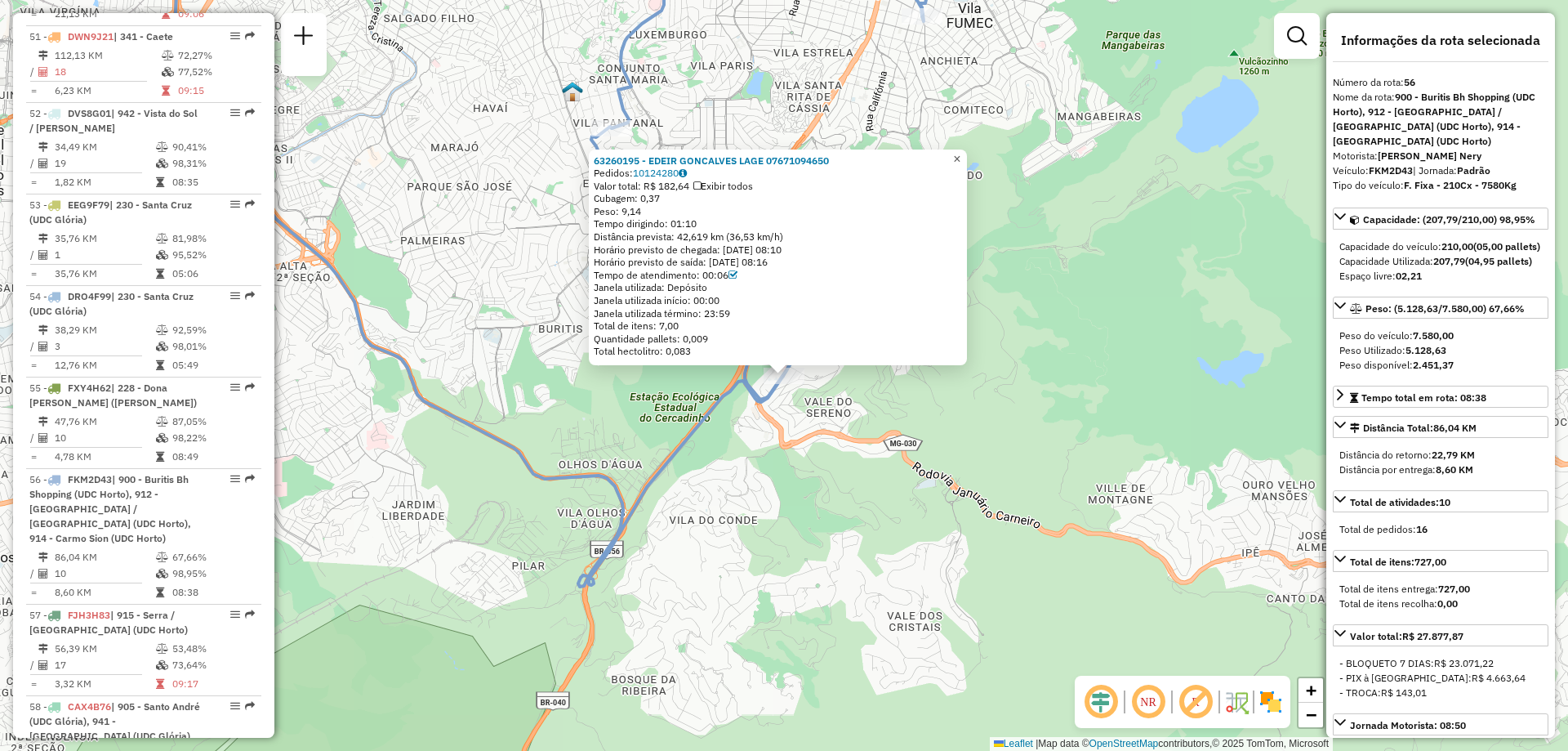
click at [961, 154] on span "×" at bounding box center [956, 159] width 7 height 14
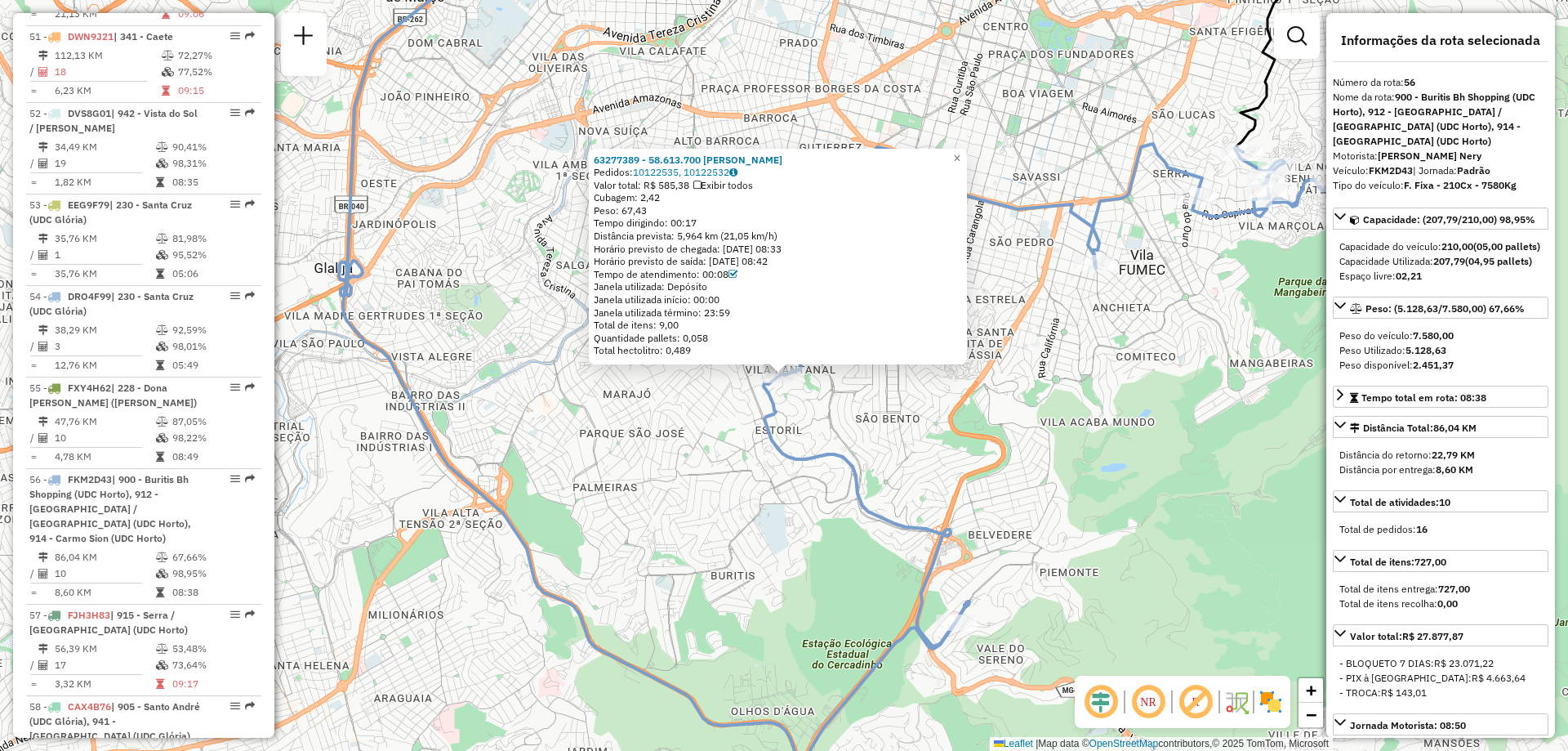
click at [692, 423] on div "63277389 - 58.613.700 FABRICIO GABRIEL DE JESUS Pedidos: 10122535, 10122532 Val…" at bounding box center [784, 375] width 1568 height 751
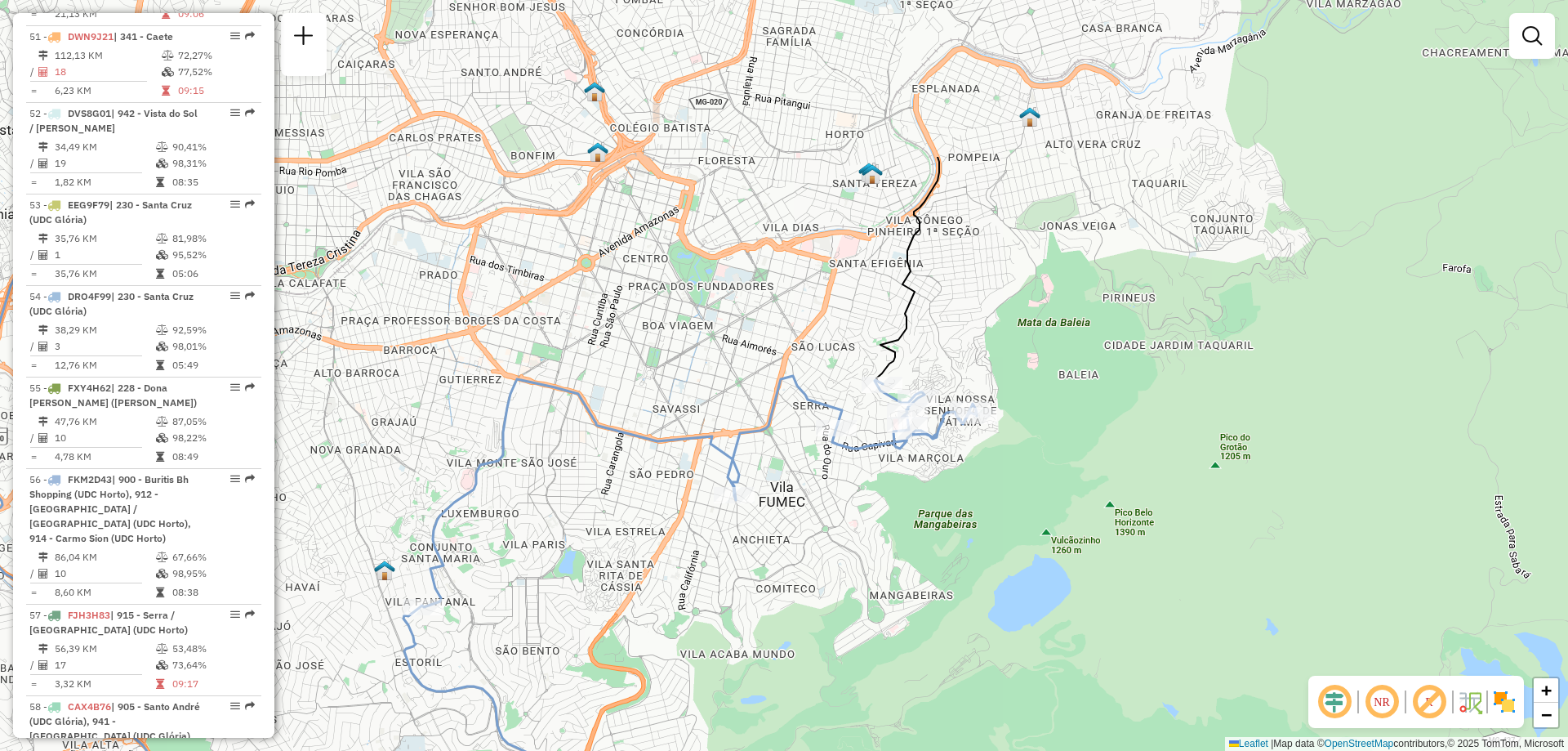
drag, startPoint x: 1222, startPoint y: 296, endPoint x: 835, endPoint y: 543, distance: 459.1
click at [835, 543] on div "Janela de atendimento Grade de atendimento Capacidade Transportadoras Veículos …" at bounding box center [784, 375] width 1568 height 751
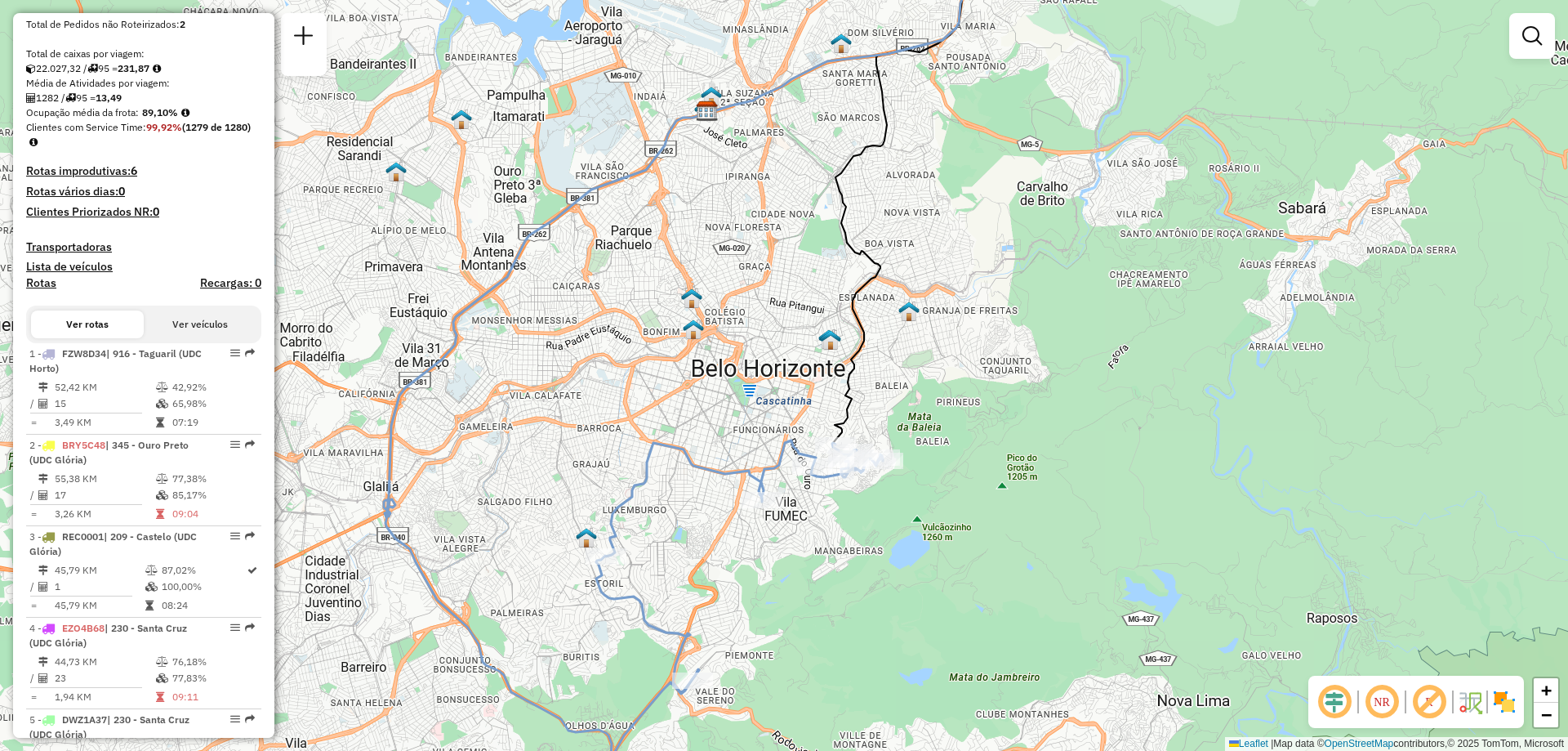
scroll to position [0, 0]
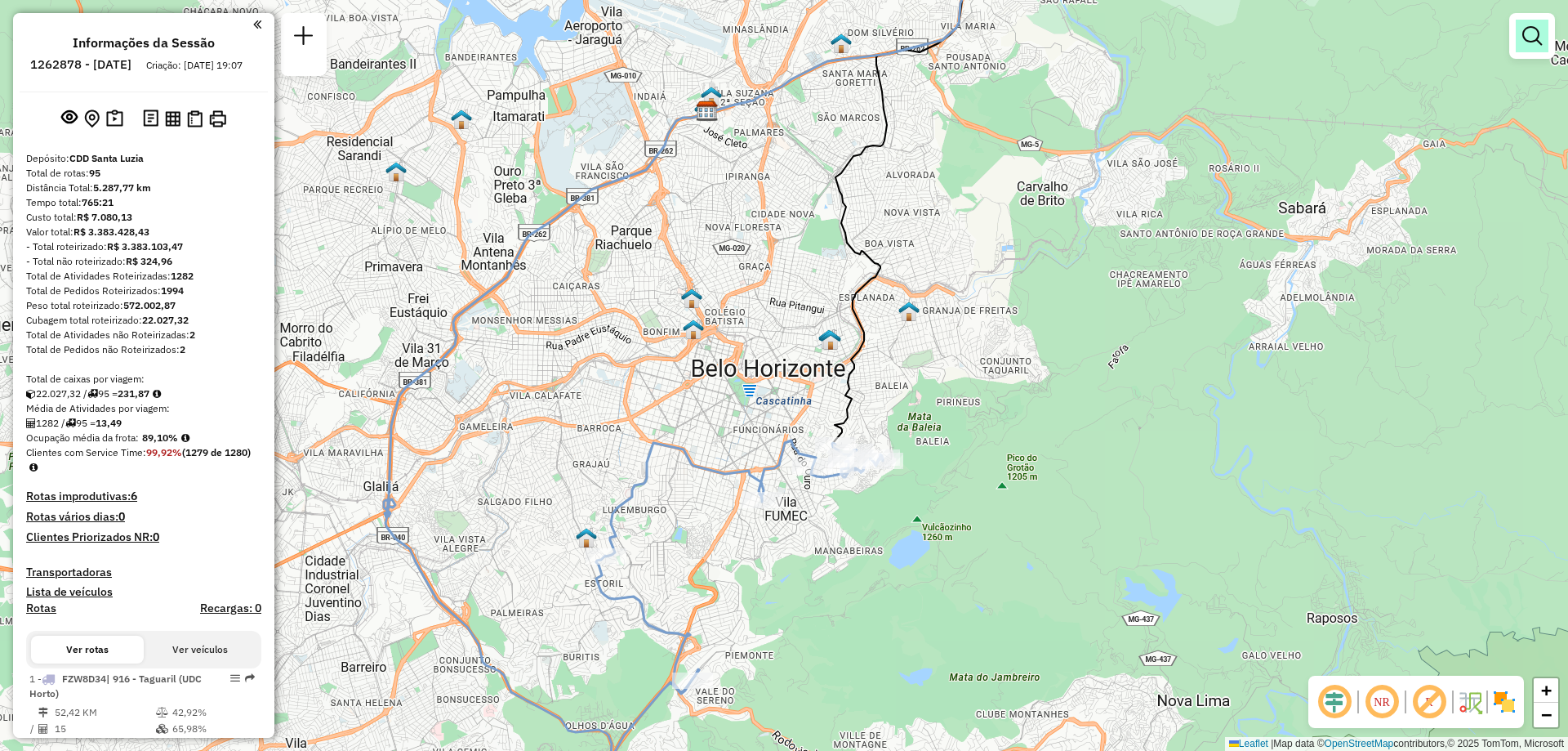
click at [1525, 38] on em at bounding box center [1532, 36] width 20 height 20
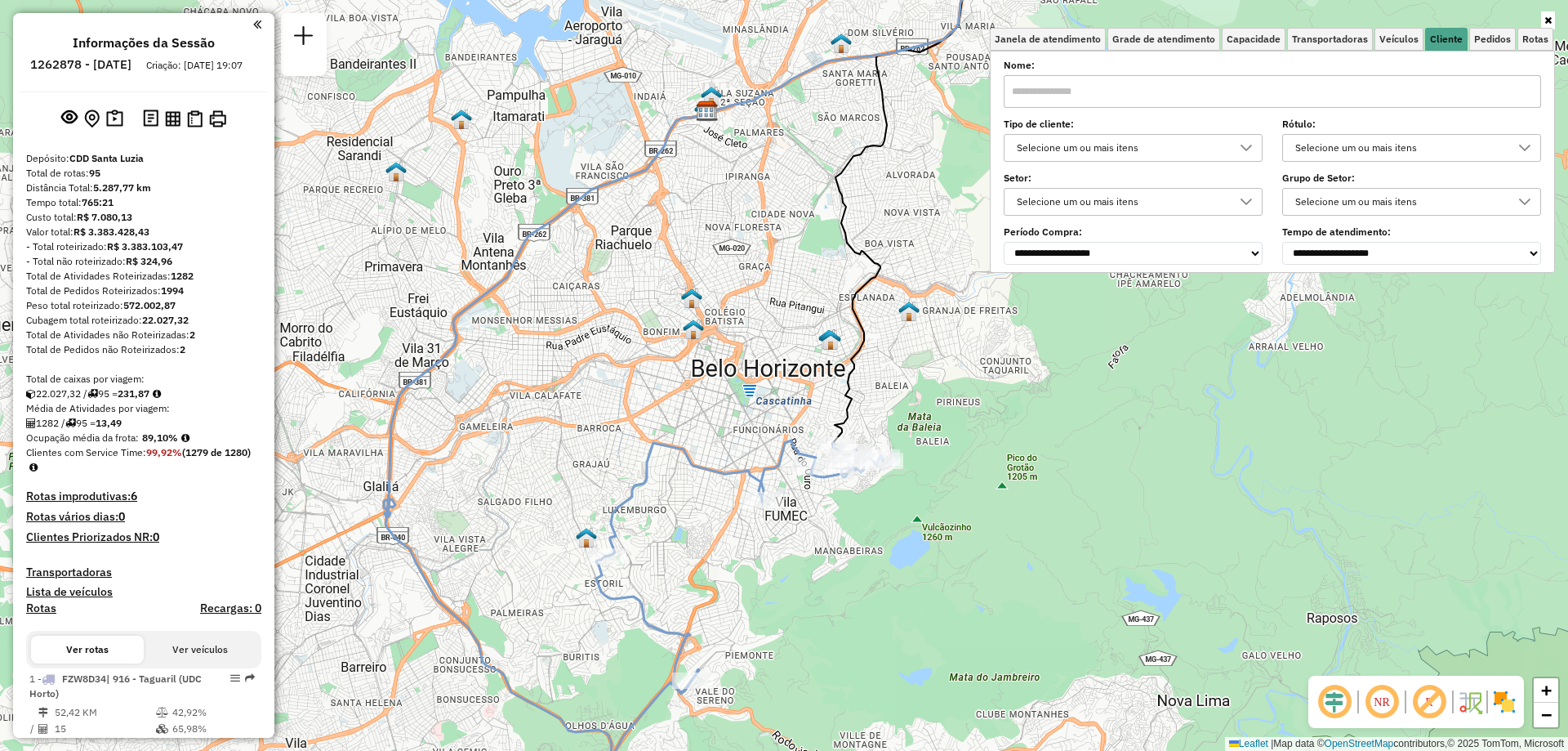
click at [1058, 94] on input "text" at bounding box center [1273, 92] width 537 height 33
click at [1386, 39] on span "Veículos" at bounding box center [1399, 39] width 39 height 10
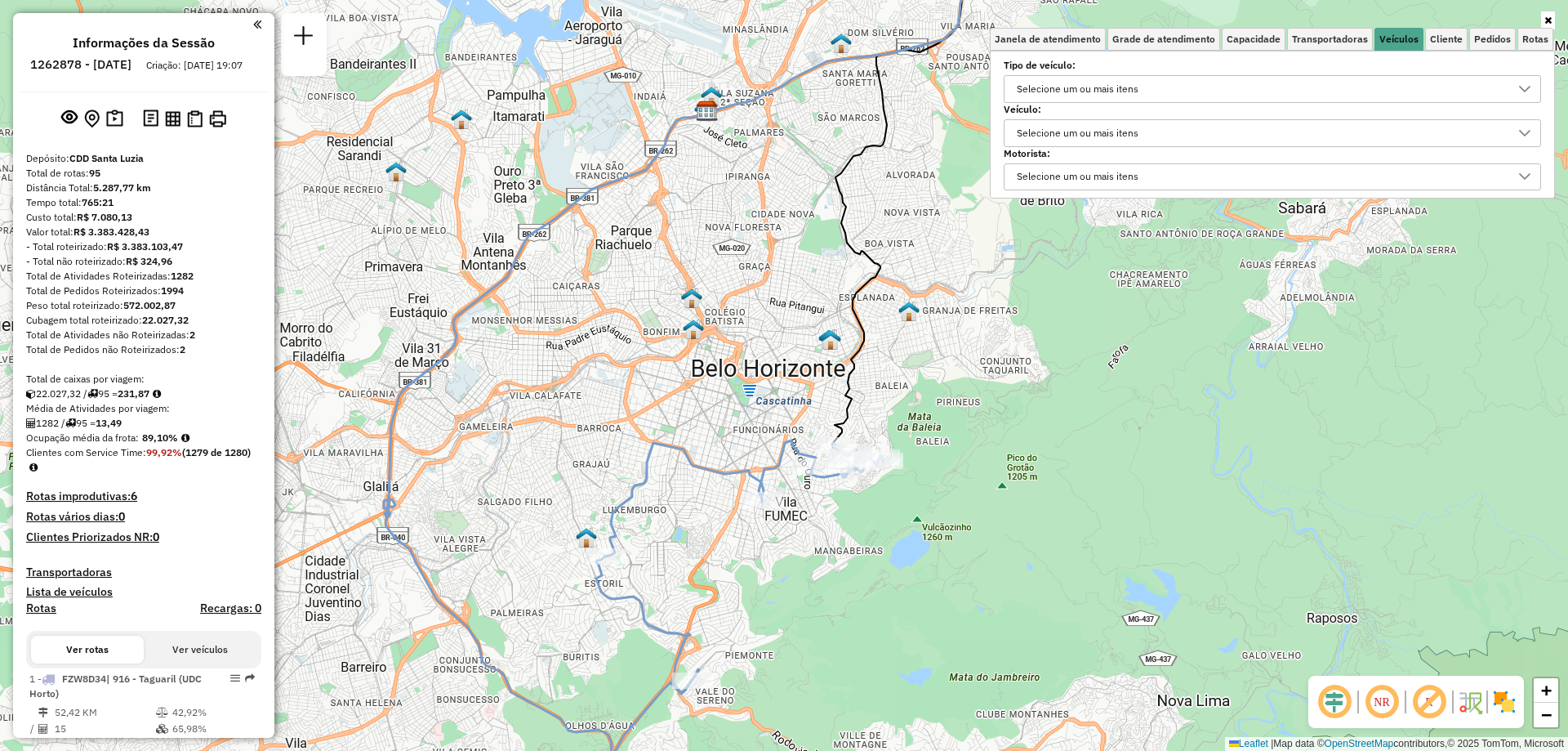
click at [1035, 128] on div "Selecione um ou mais itens" at bounding box center [1078, 133] width 133 height 26
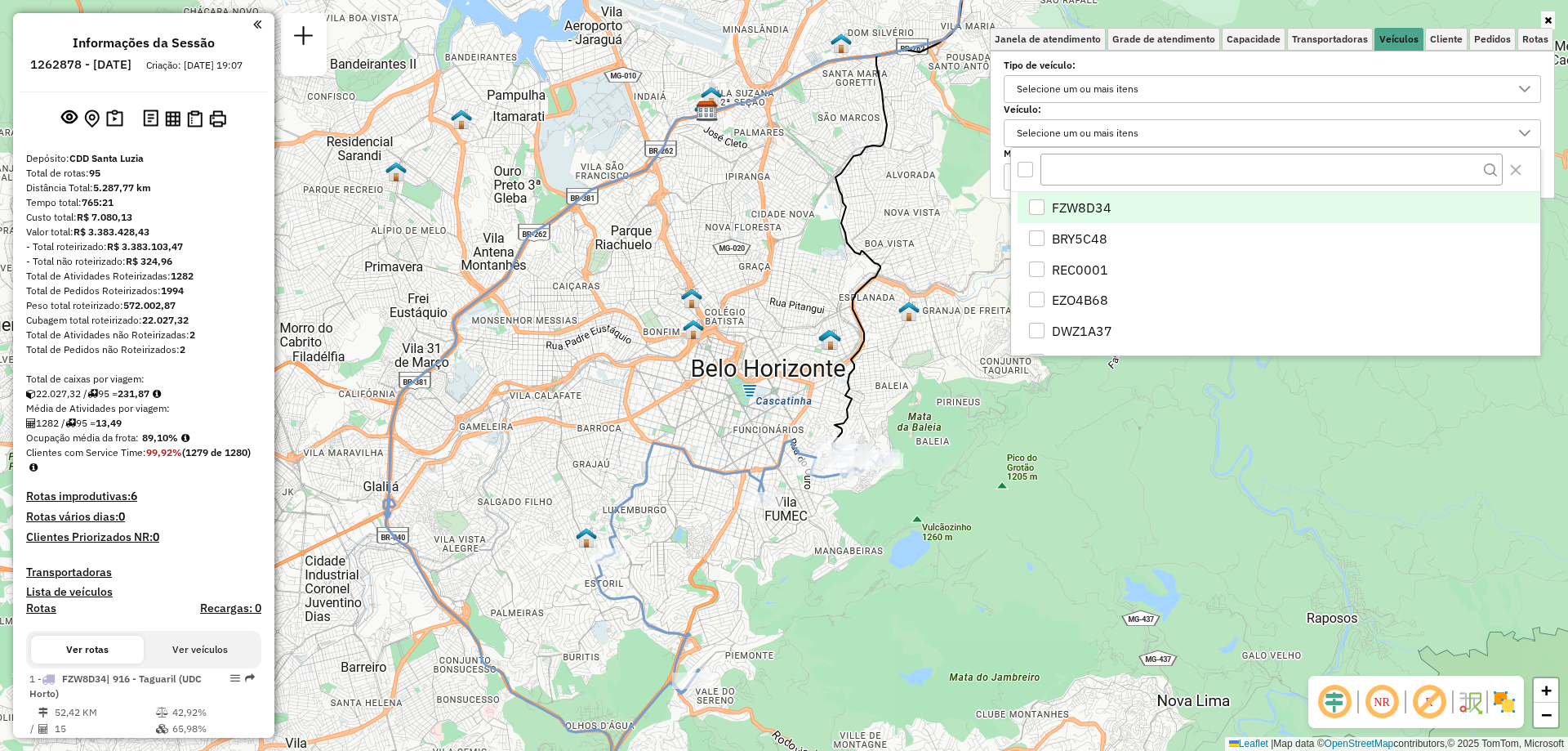
scroll to position [10, 57]
click at [1077, 141] on div "Selecione um ou mais itens" at bounding box center [1078, 133] width 133 height 26
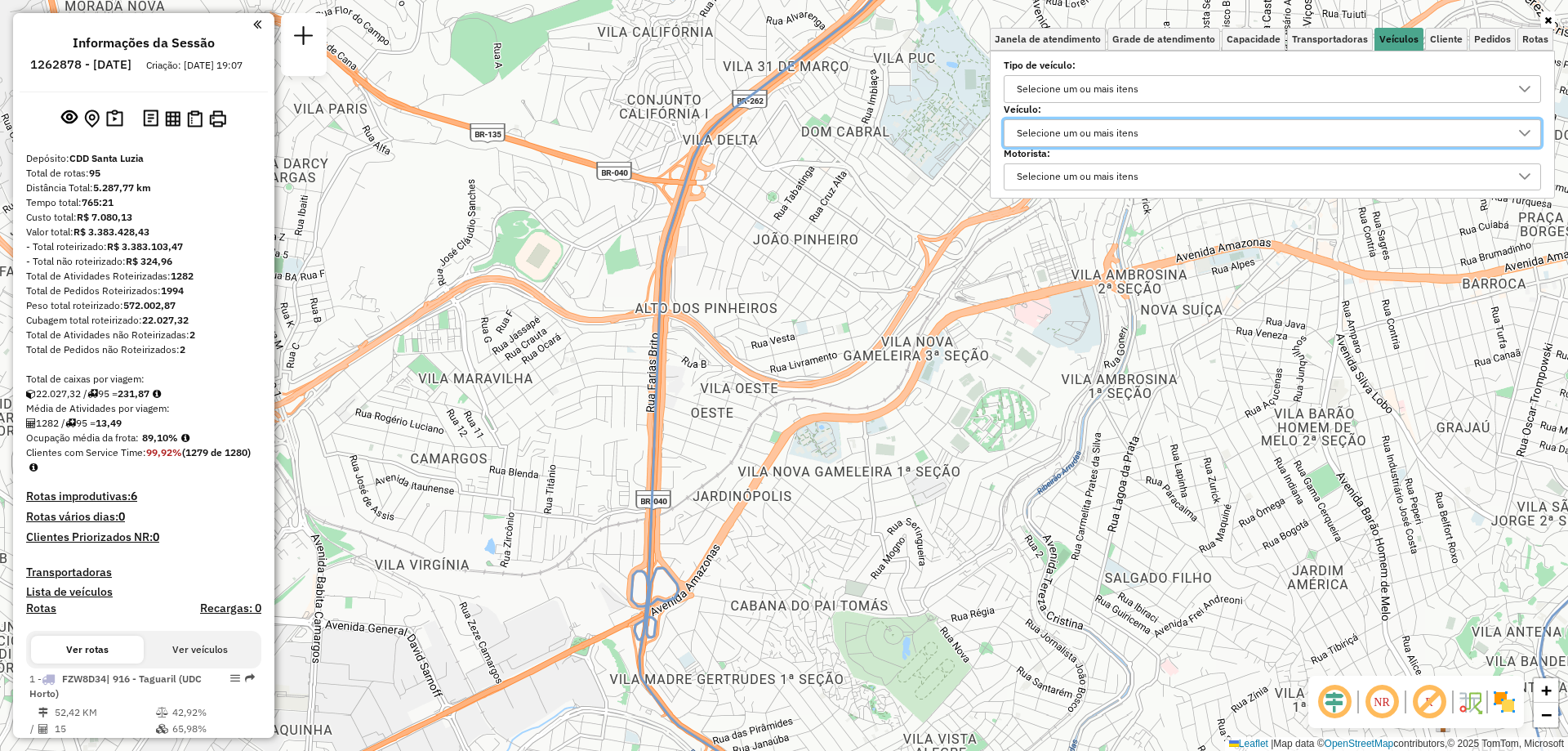
scroll to position [82, 0]
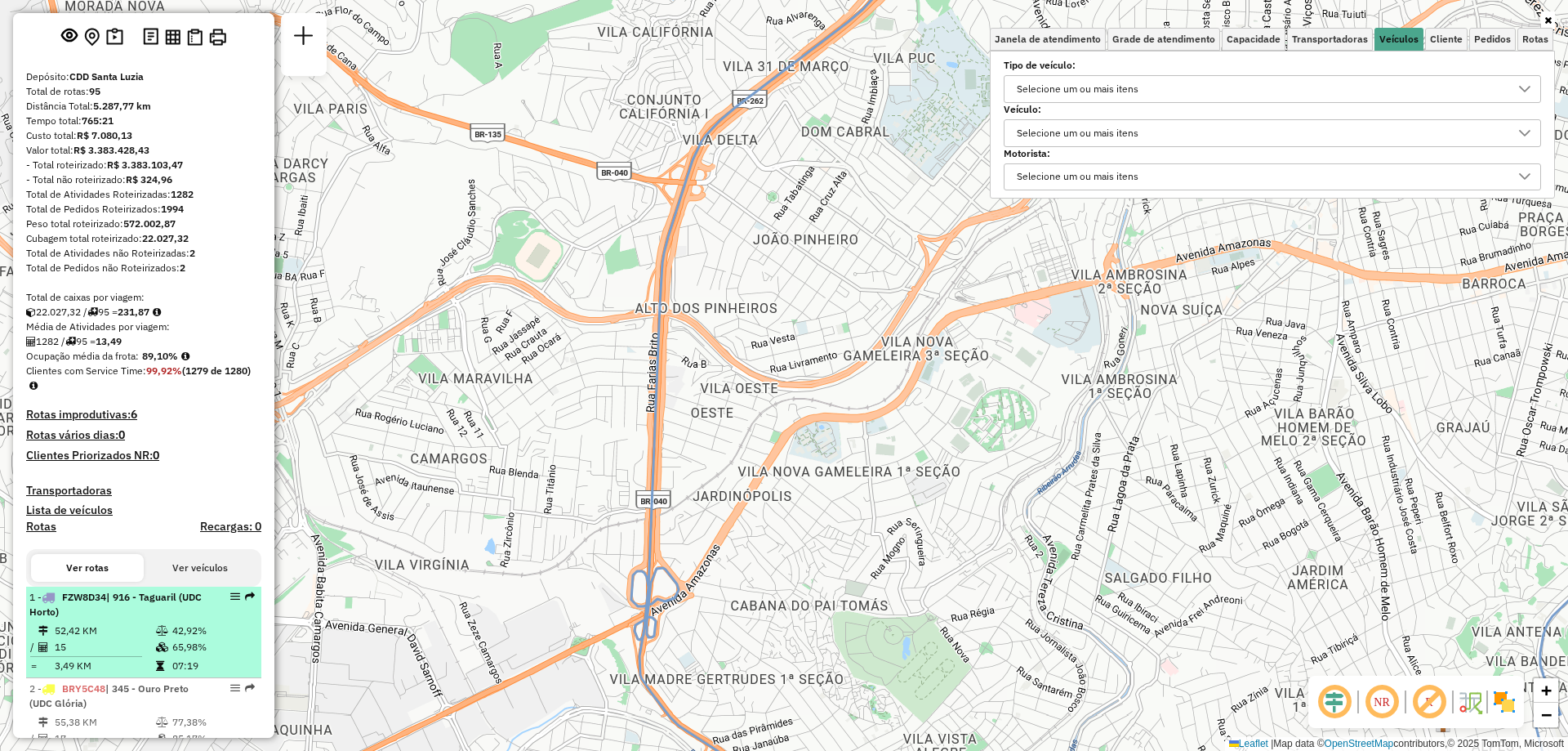
click at [219, 601] on div at bounding box center [230, 596] width 49 height 10
select select "**********"
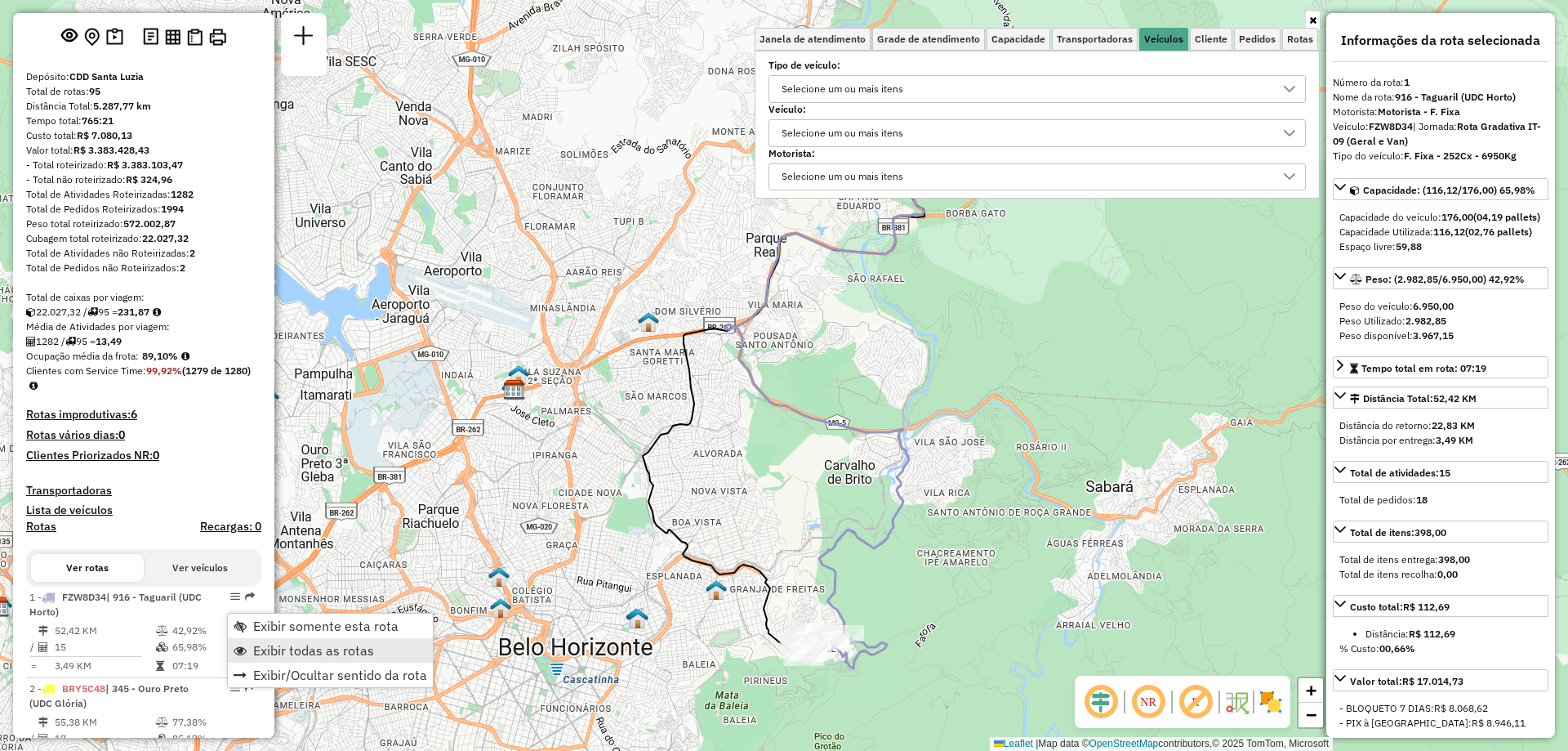
click at [355, 649] on span "Exibir todas as rotas" at bounding box center [314, 650] width 121 height 13
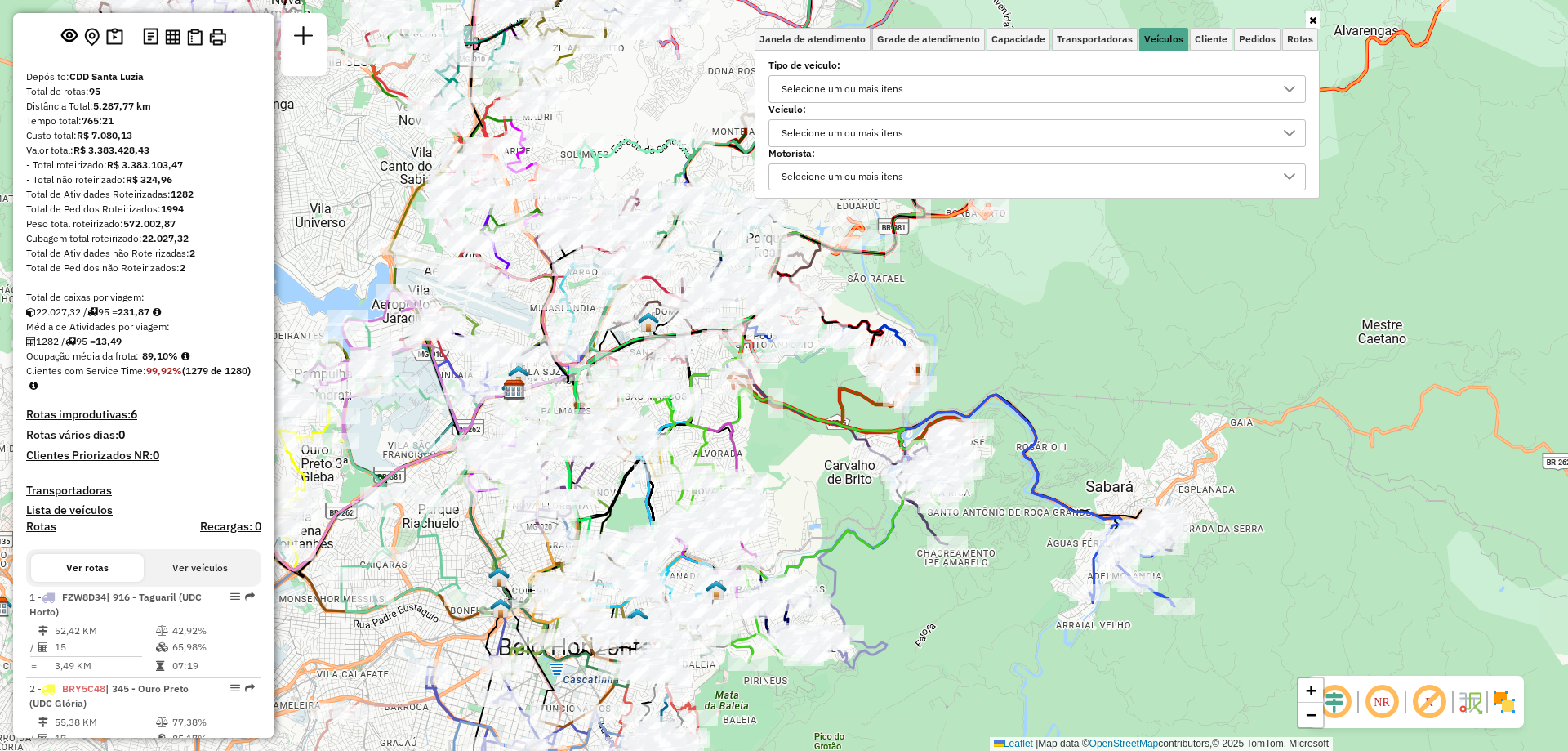
click at [1130, 343] on div "Janela de atendimento Grade de atendimento Capacidade Transportadoras Veículos …" at bounding box center [784, 375] width 1568 height 751
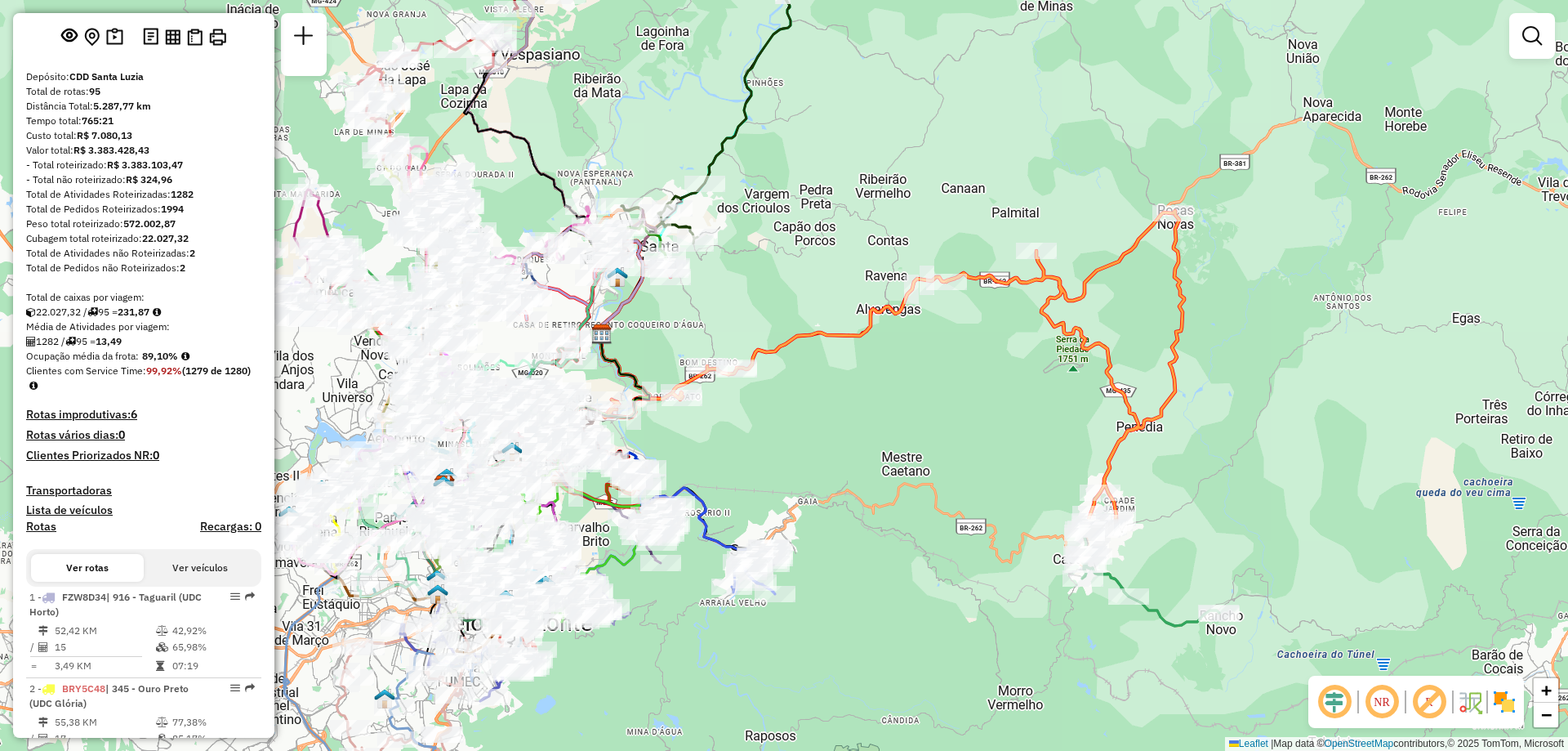
drag, startPoint x: 1127, startPoint y: 321, endPoint x: 783, endPoint y: 381, distance: 349.2
click at [783, 381] on div "Janela de atendimento Grade de atendimento Capacidade Transportadoras Veículos …" at bounding box center [784, 375] width 1568 height 751
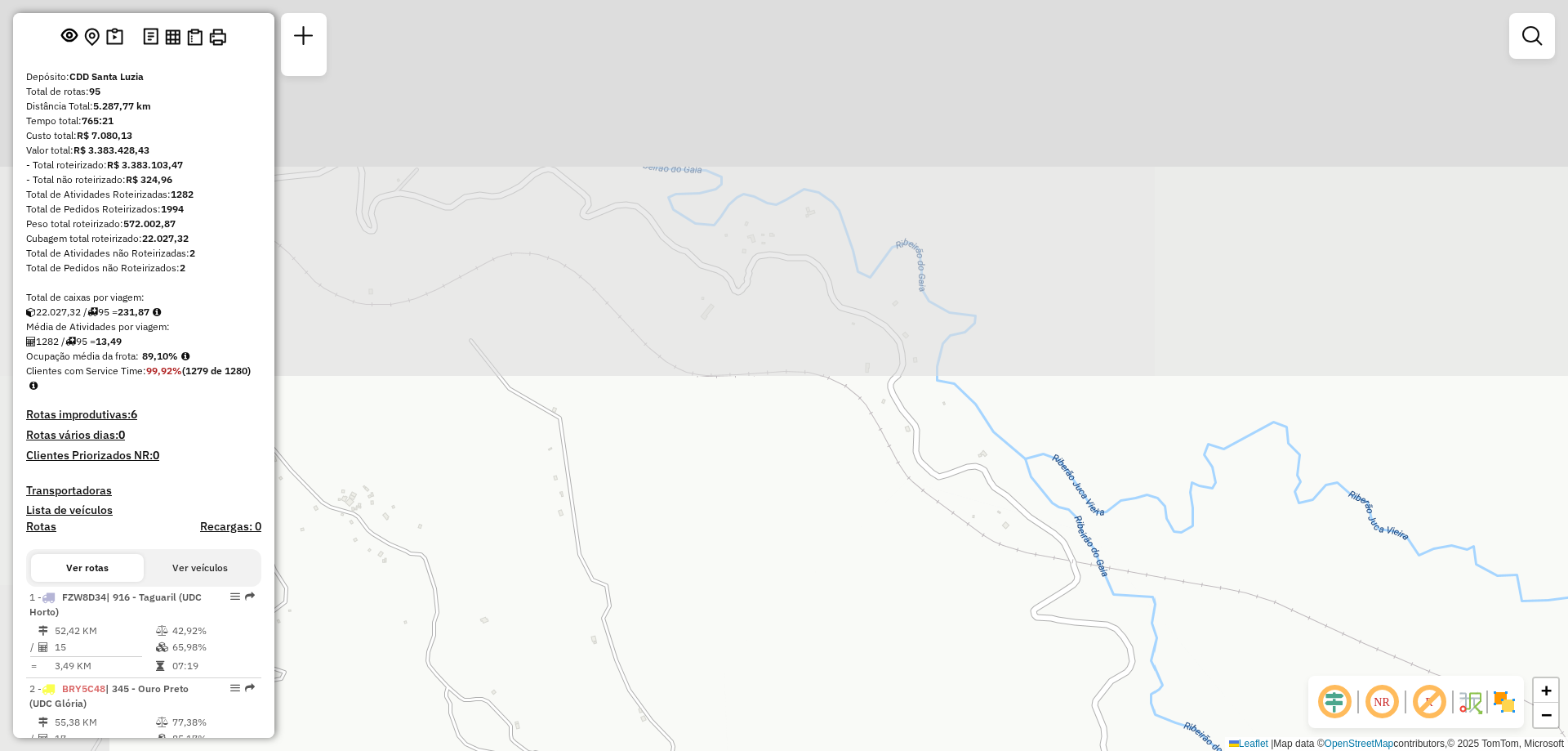
drag, startPoint x: 794, startPoint y: 203, endPoint x: 964, endPoint y: 739, distance: 562.3
click at [961, 750] on html "Aplicando filtros Pop-up bloqueado! Seu navegador bloqueou automáticamente a ab…" at bounding box center [784, 375] width 1568 height 751
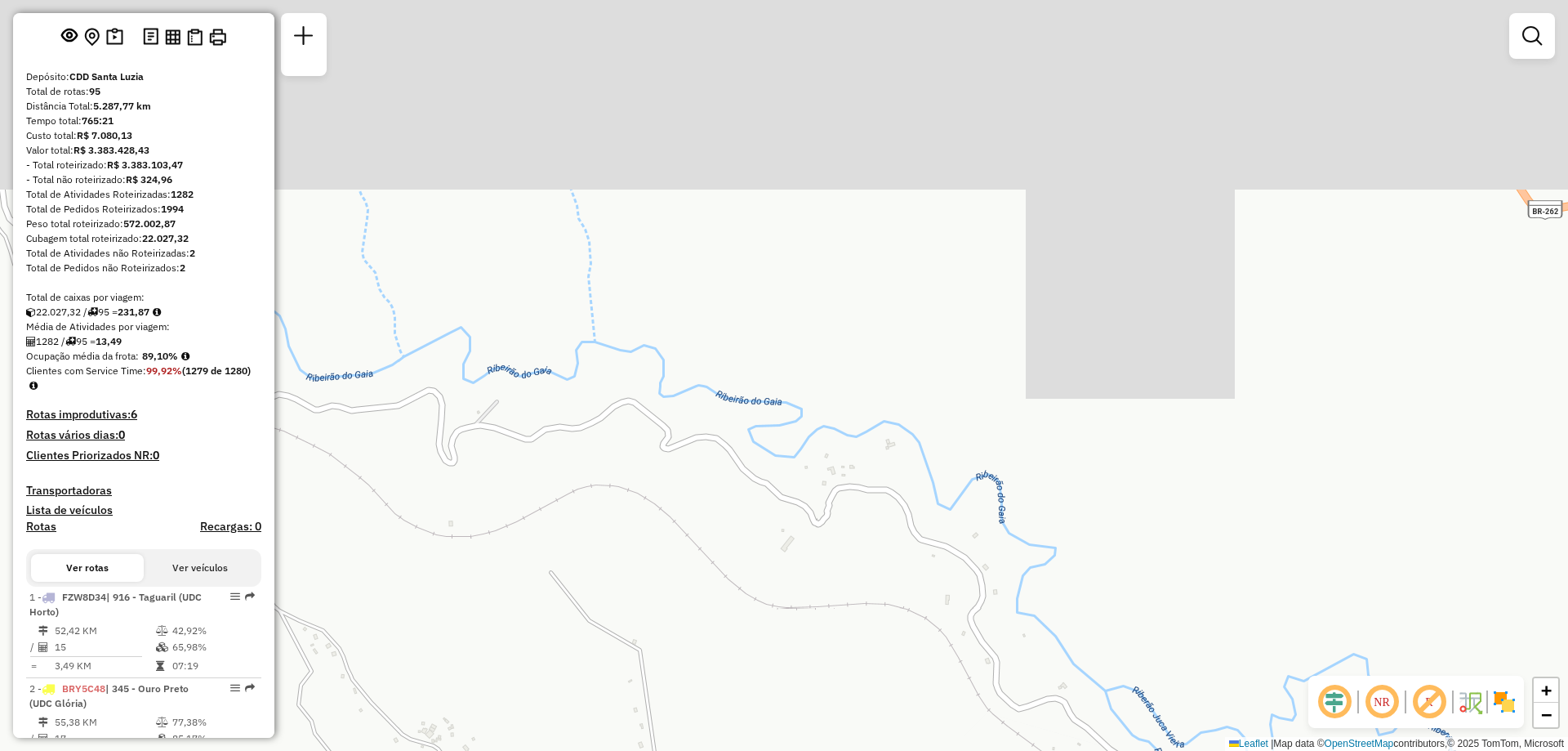
drag, startPoint x: 817, startPoint y: 323, endPoint x: 979, endPoint y: 648, distance: 363.1
click at [979, 648] on div "Janela de atendimento Grade de atendimento Capacidade Transportadoras Veículos …" at bounding box center [784, 375] width 1568 height 751
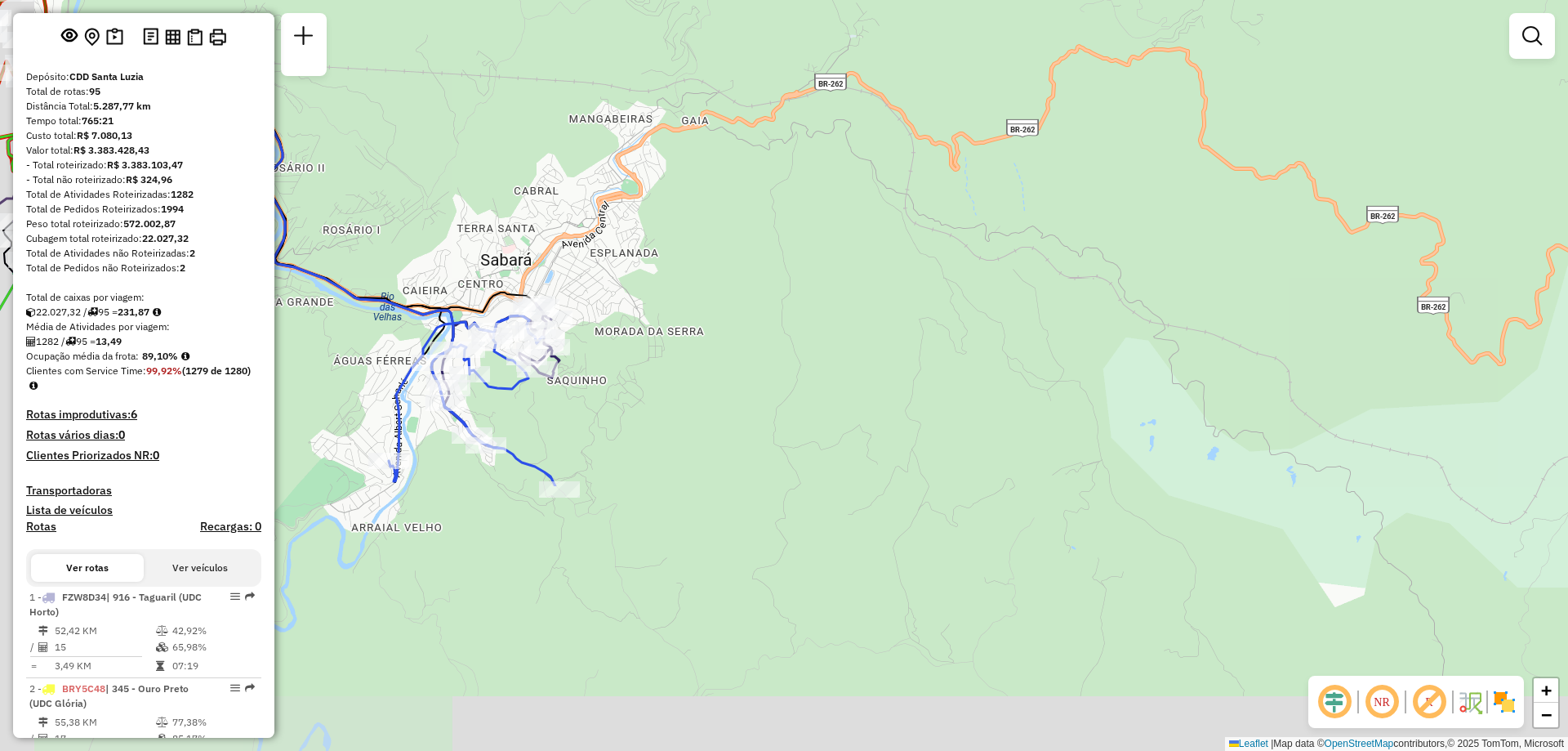
drag, startPoint x: 993, startPoint y: 615, endPoint x: 1149, endPoint y: 275, distance: 374.1
click at [1158, 251] on div "Janela de atendimento Grade de atendimento Capacidade Transportadoras Veículos …" at bounding box center [784, 375] width 1568 height 751
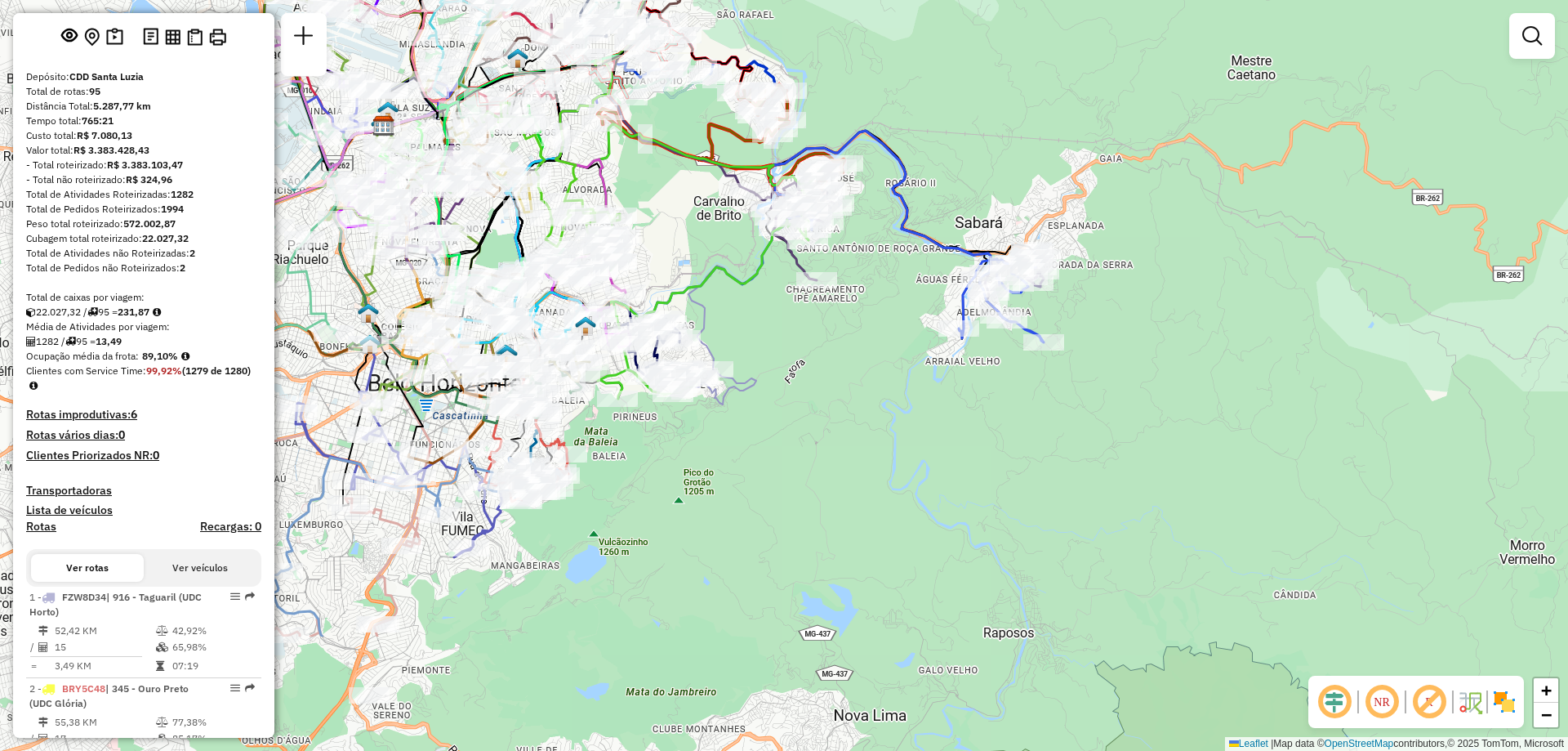
drag, startPoint x: 859, startPoint y: 642, endPoint x: 1266, endPoint y: 459, distance: 446.2
click at [1266, 459] on div "Janela de atendimento Grade de atendimento Capacidade Transportadoras Veículos …" at bounding box center [784, 375] width 1568 height 751
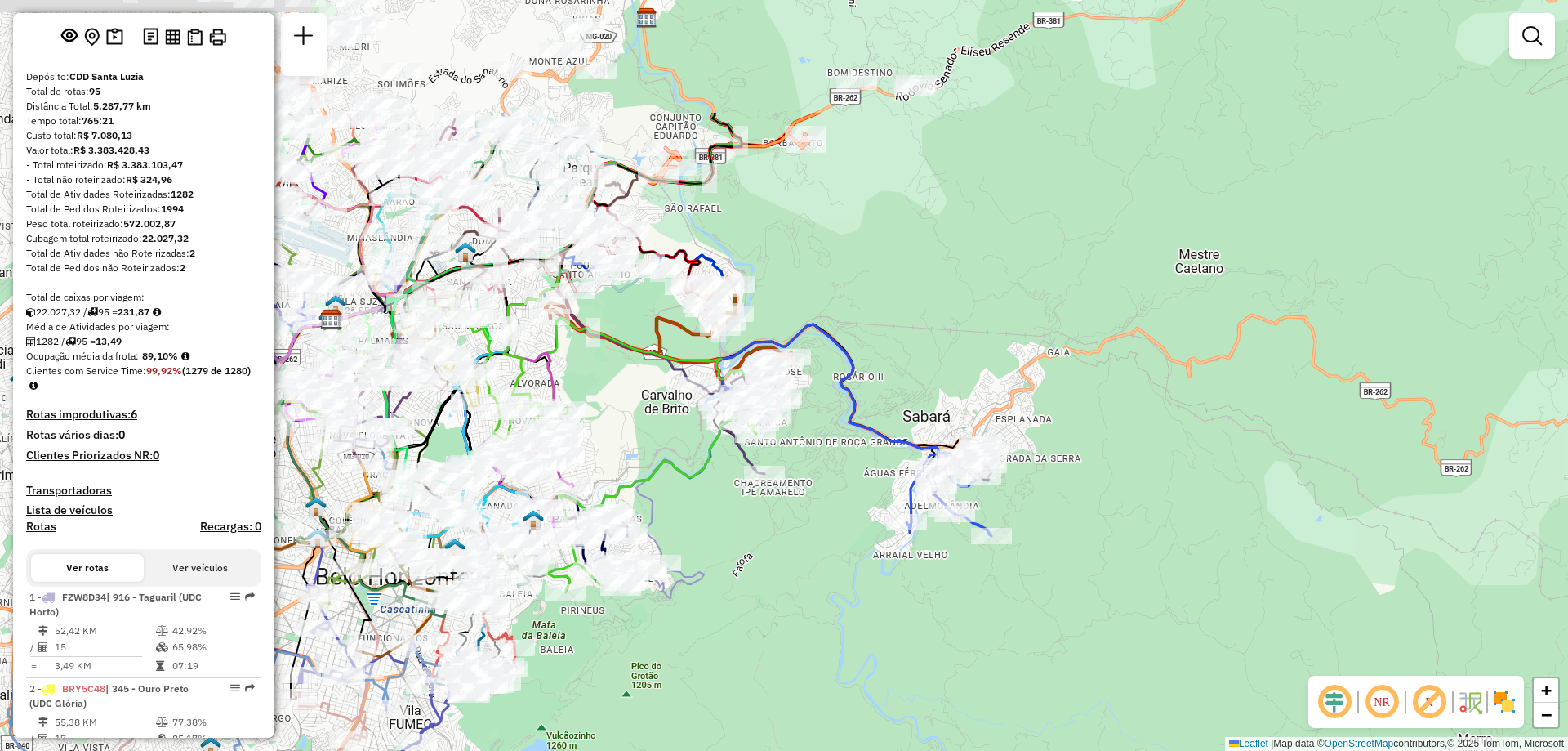
drag, startPoint x: 974, startPoint y: 477, endPoint x: 889, endPoint y: 667, distance: 208.1
click at [889, 667] on div "Janela de atendimento Grade de atendimento Capacidade Transportadoras Veículos …" at bounding box center [784, 375] width 1568 height 751
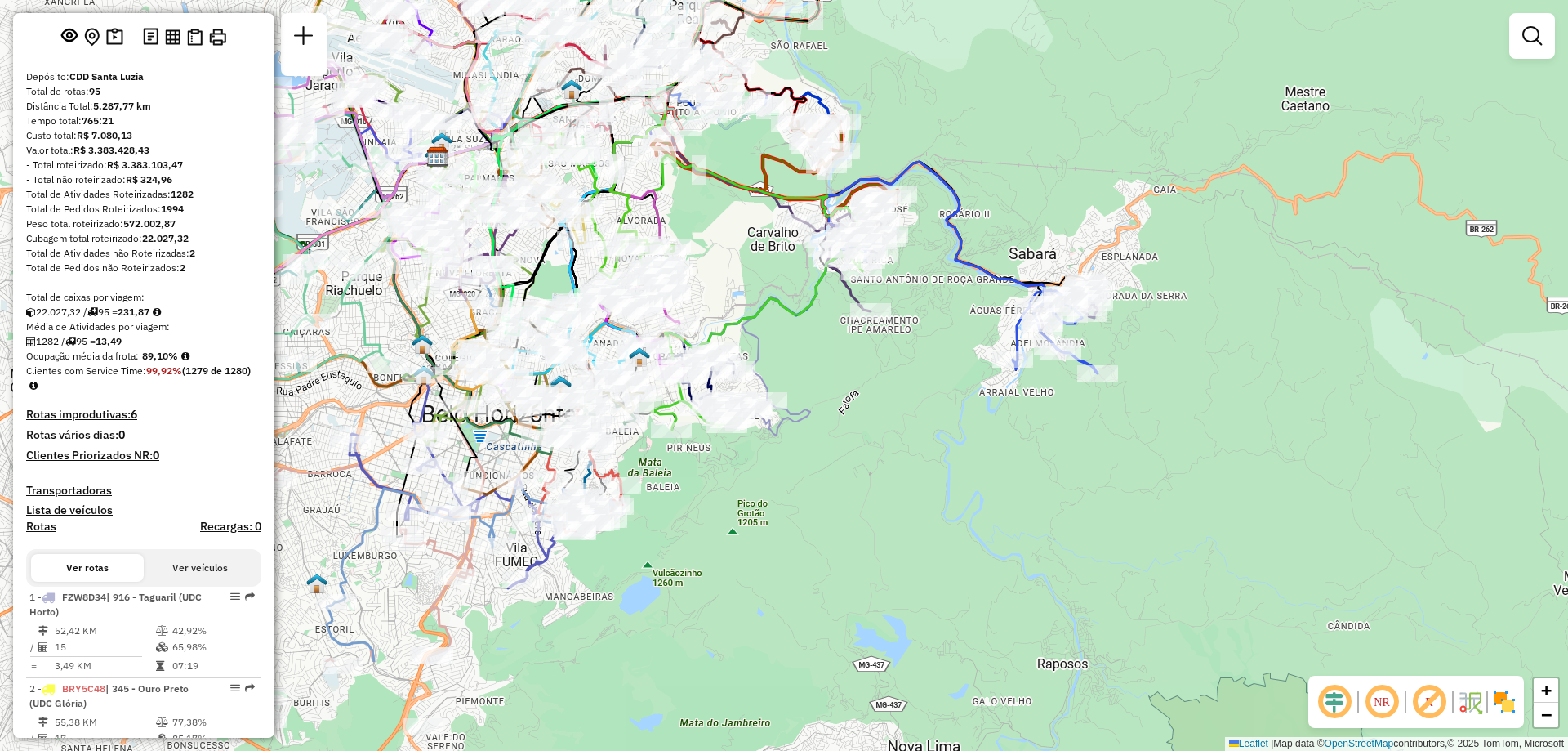
drag, startPoint x: 775, startPoint y: 611, endPoint x: 887, endPoint y: 439, distance: 205.3
click at [887, 439] on div "Janela de atendimento Grade de atendimento Capacidade Transportadoras Veículos …" at bounding box center [784, 375] width 1568 height 751
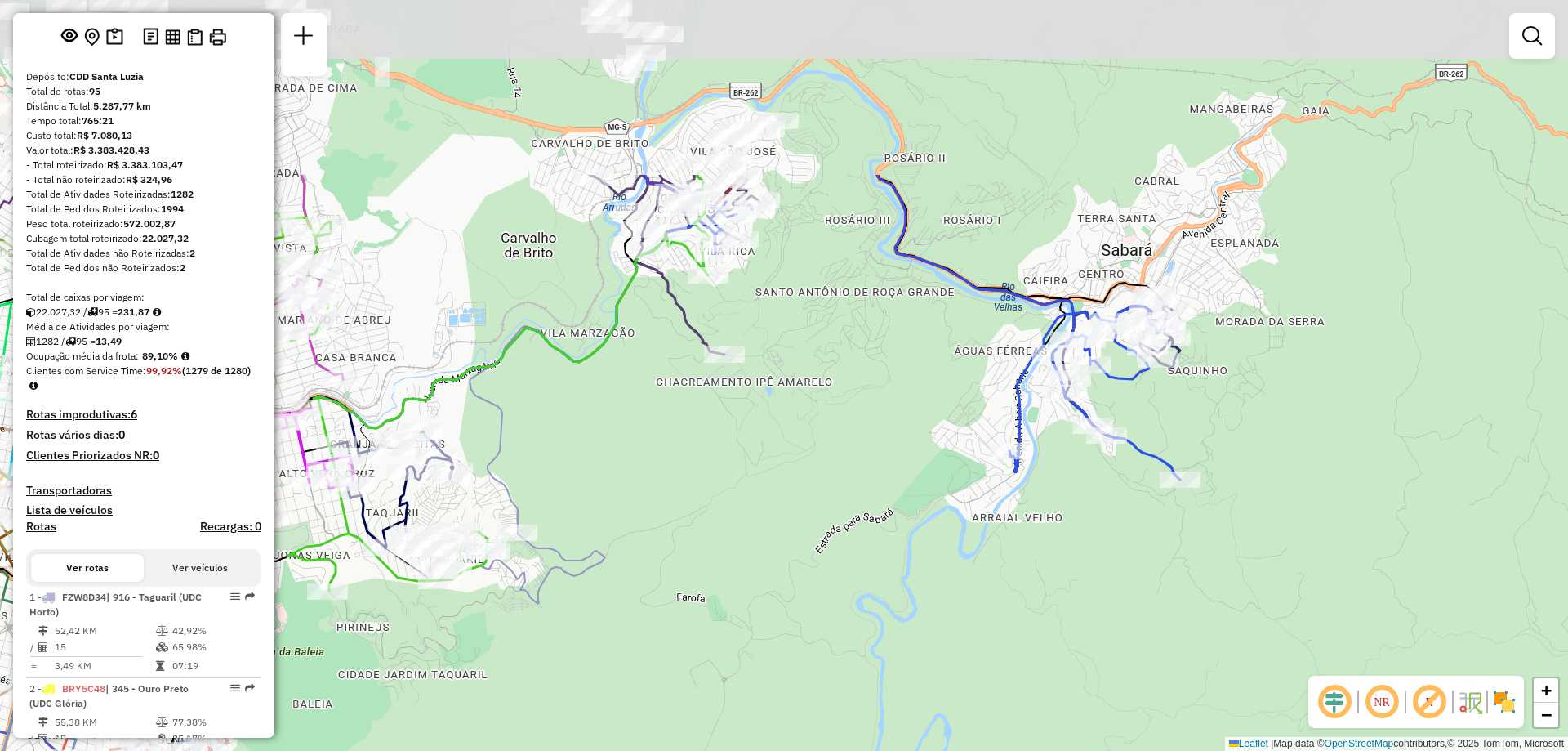
drag, startPoint x: 992, startPoint y: 309, endPoint x: 883, endPoint y: 508, distance: 226.9
click at [883, 508] on div "Janela de atendimento Grade de atendimento Capacidade Transportadoras Veículos …" at bounding box center [784, 375] width 1568 height 751
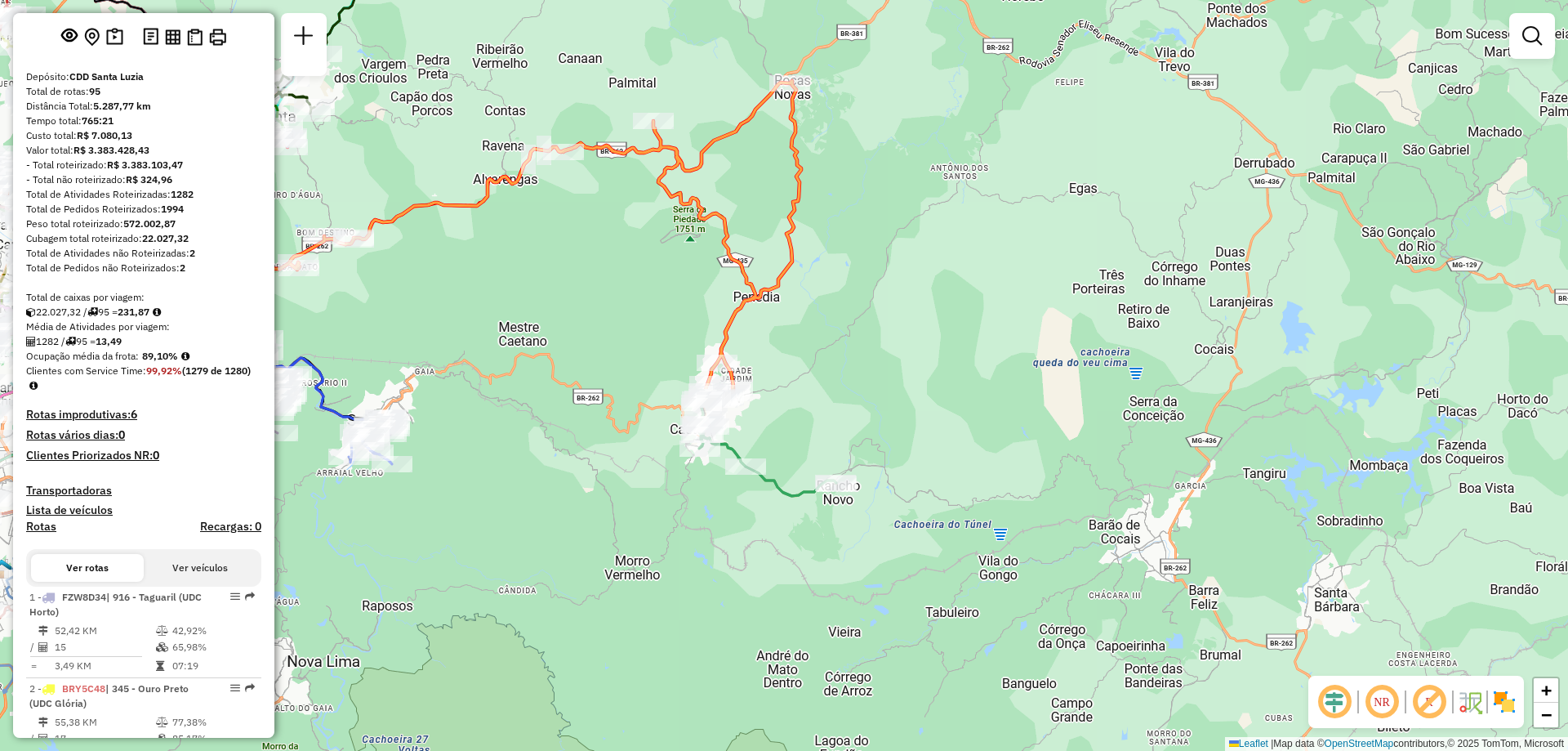
drag, startPoint x: 1039, startPoint y: 441, endPoint x: 606, endPoint y: 331, distance: 446.8
click at [606, 331] on div "Janela de atendimento Grade de atendimento Capacidade Transportadoras Veículos …" at bounding box center [784, 375] width 1568 height 751
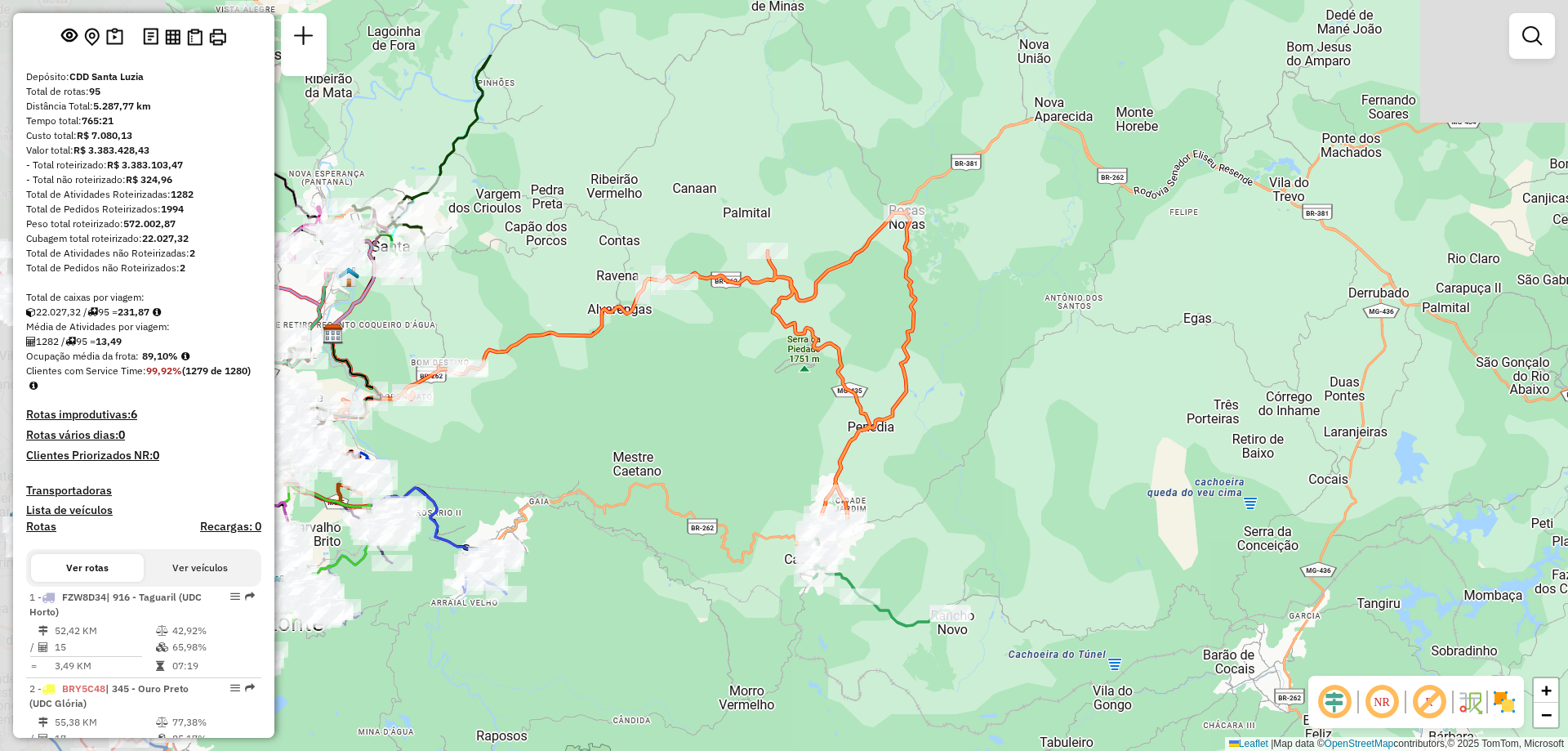
drag, startPoint x: 1149, startPoint y: 492, endPoint x: 1272, endPoint y: 624, distance: 180.4
click at [1272, 624] on div "Janela de atendimento Grade de atendimento Capacidade Transportadoras Veículos …" at bounding box center [784, 375] width 1568 height 751
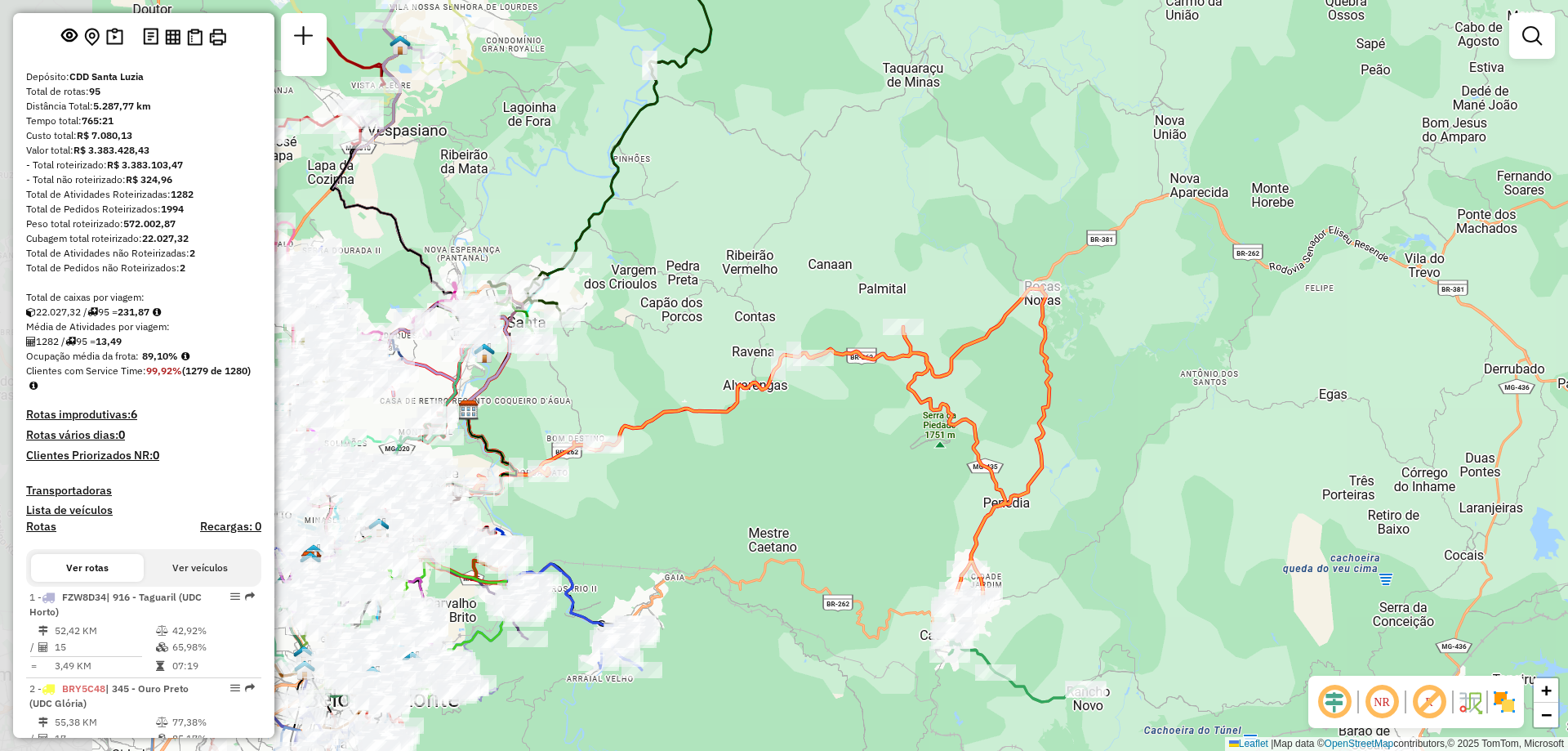
drag, startPoint x: 669, startPoint y: 472, endPoint x: 824, endPoint y: 559, distance: 177.7
click at [824, 559] on div "Janela de atendimento Grade de atendimento Capacidade Transportadoras Veículos …" at bounding box center [784, 375] width 1568 height 751
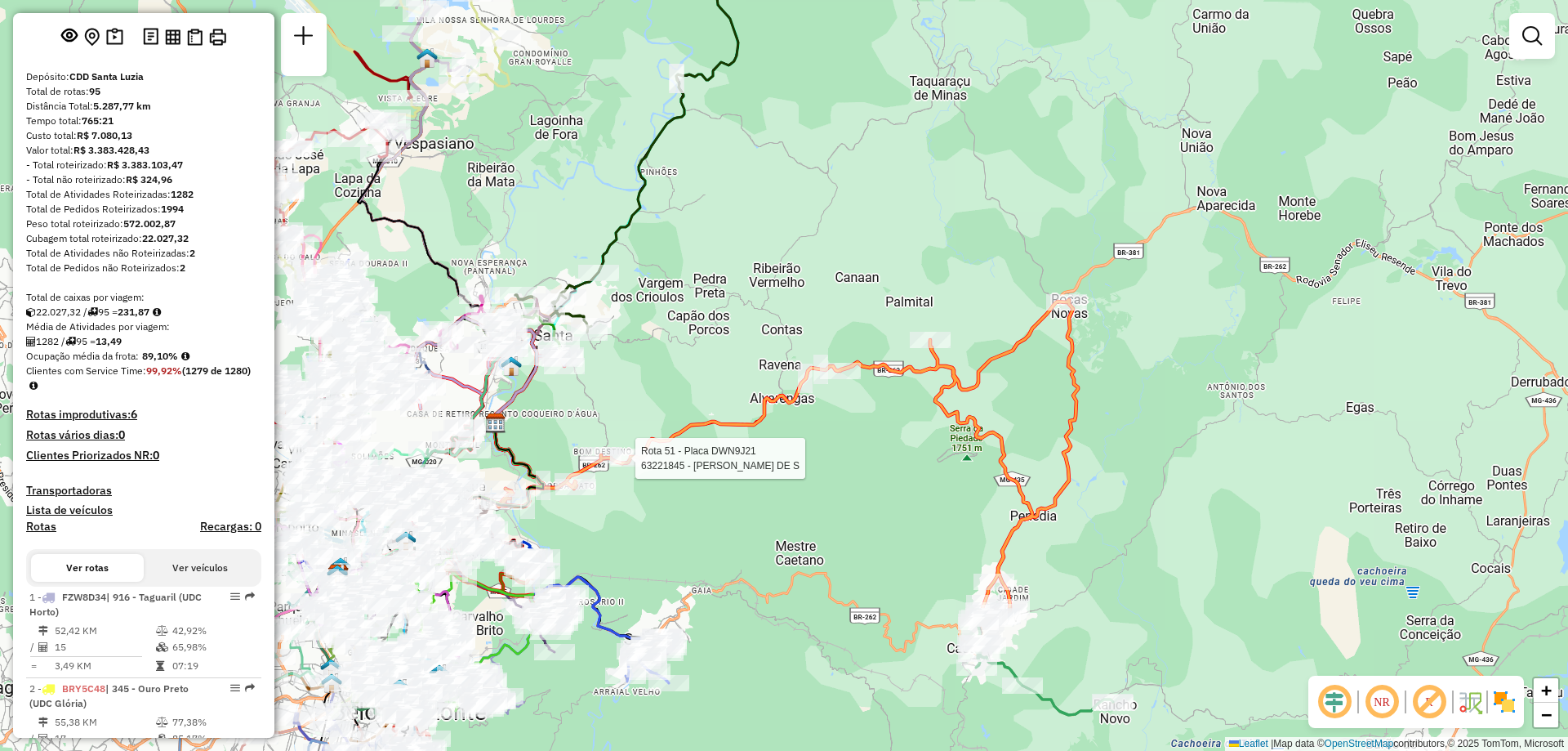
select select "**********"
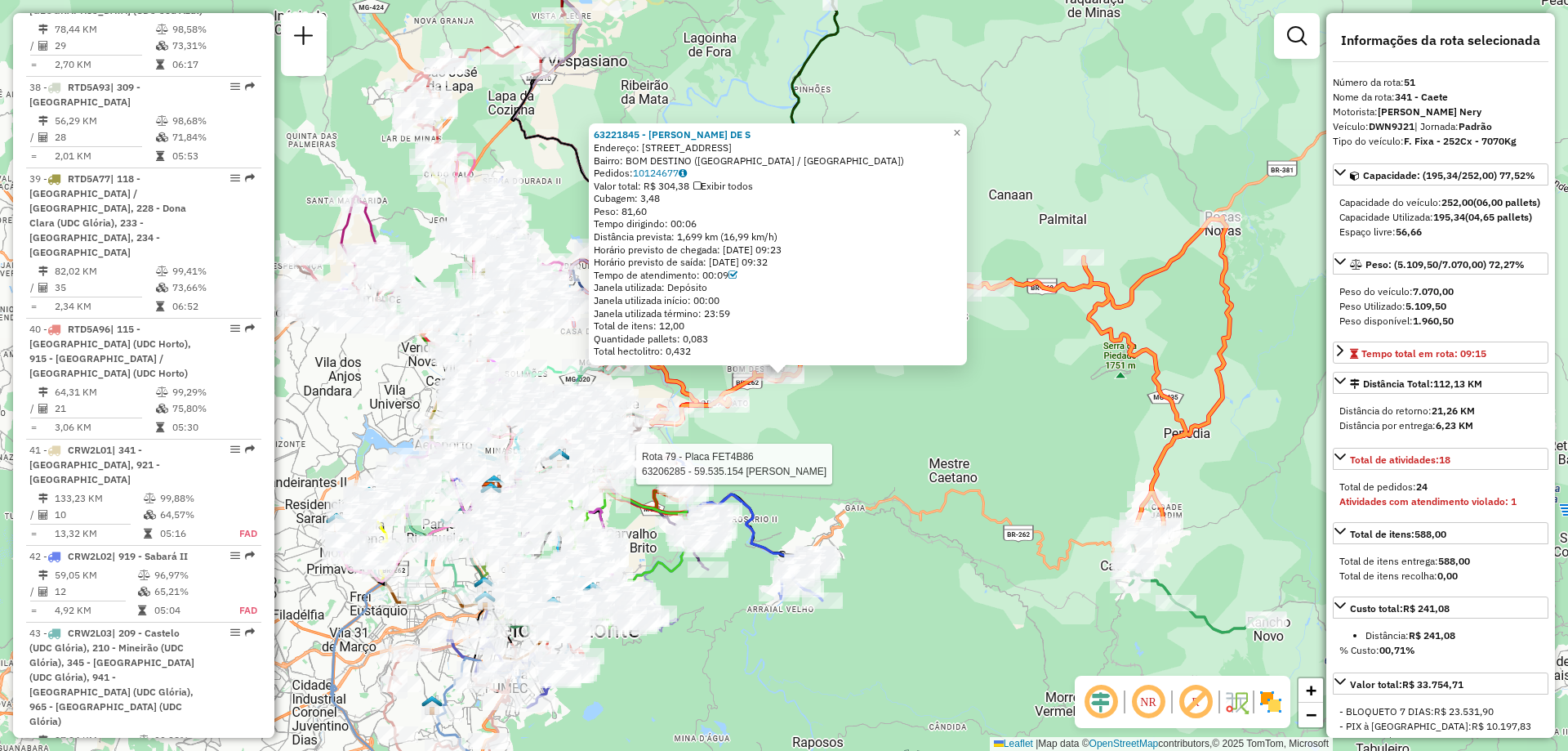
scroll to position [5742, 0]
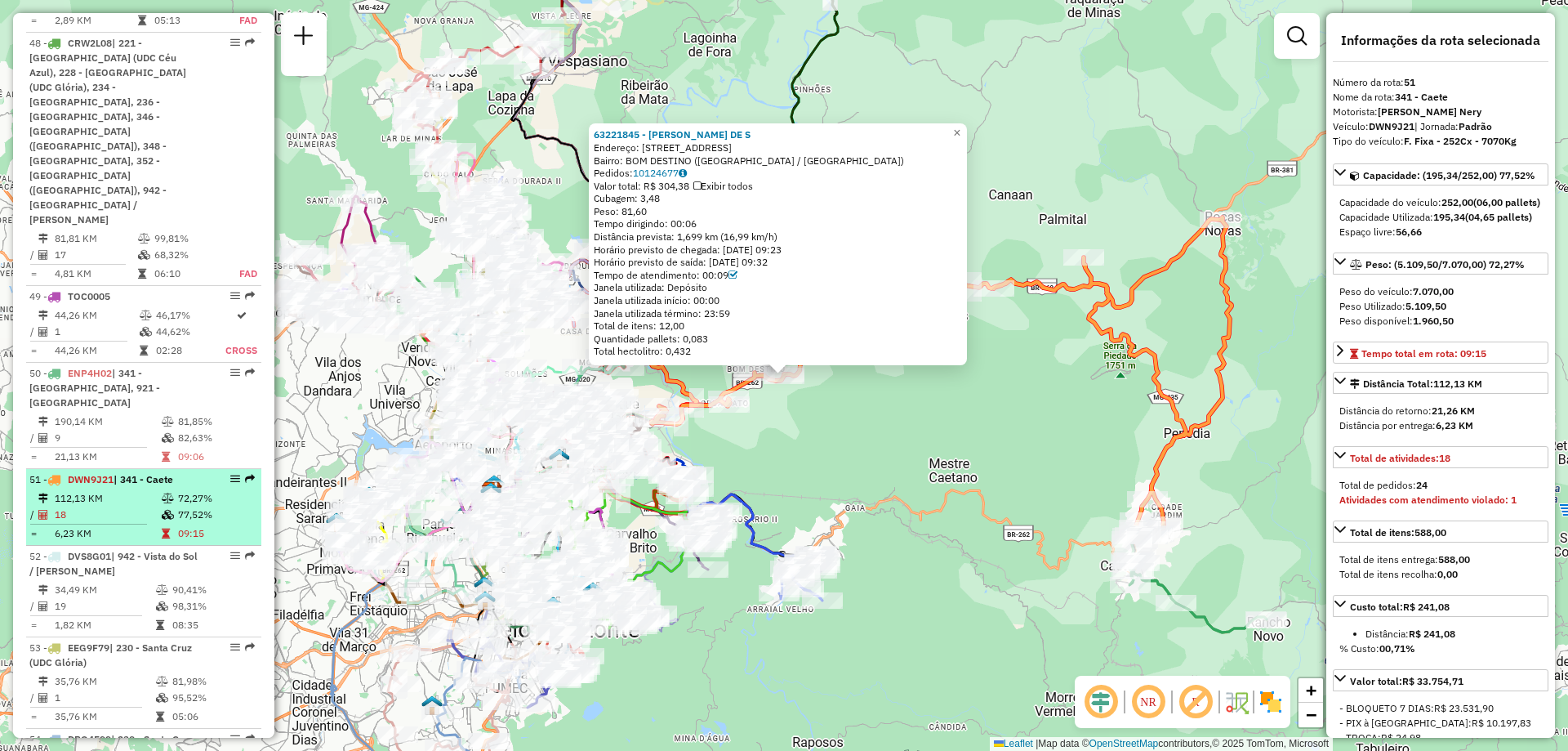
drag, startPoint x: 221, startPoint y: 44, endPoint x: 231, endPoint y: 25, distance: 21.5
click at [231, 473] on em at bounding box center [236, 478] width 10 height 10
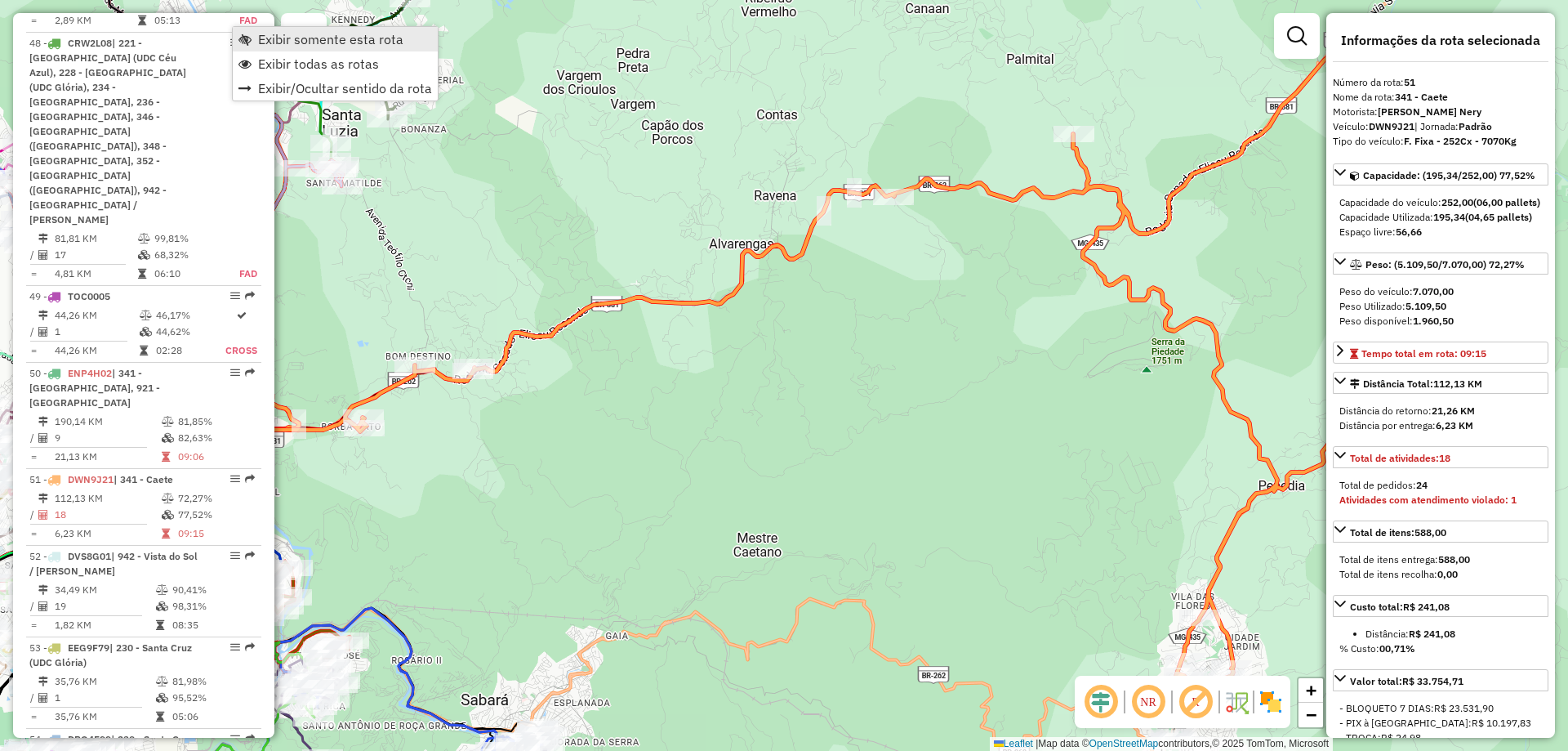
click at [382, 41] on span "Exibir somente esta rota" at bounding box center [330, 39] width 145 height 13
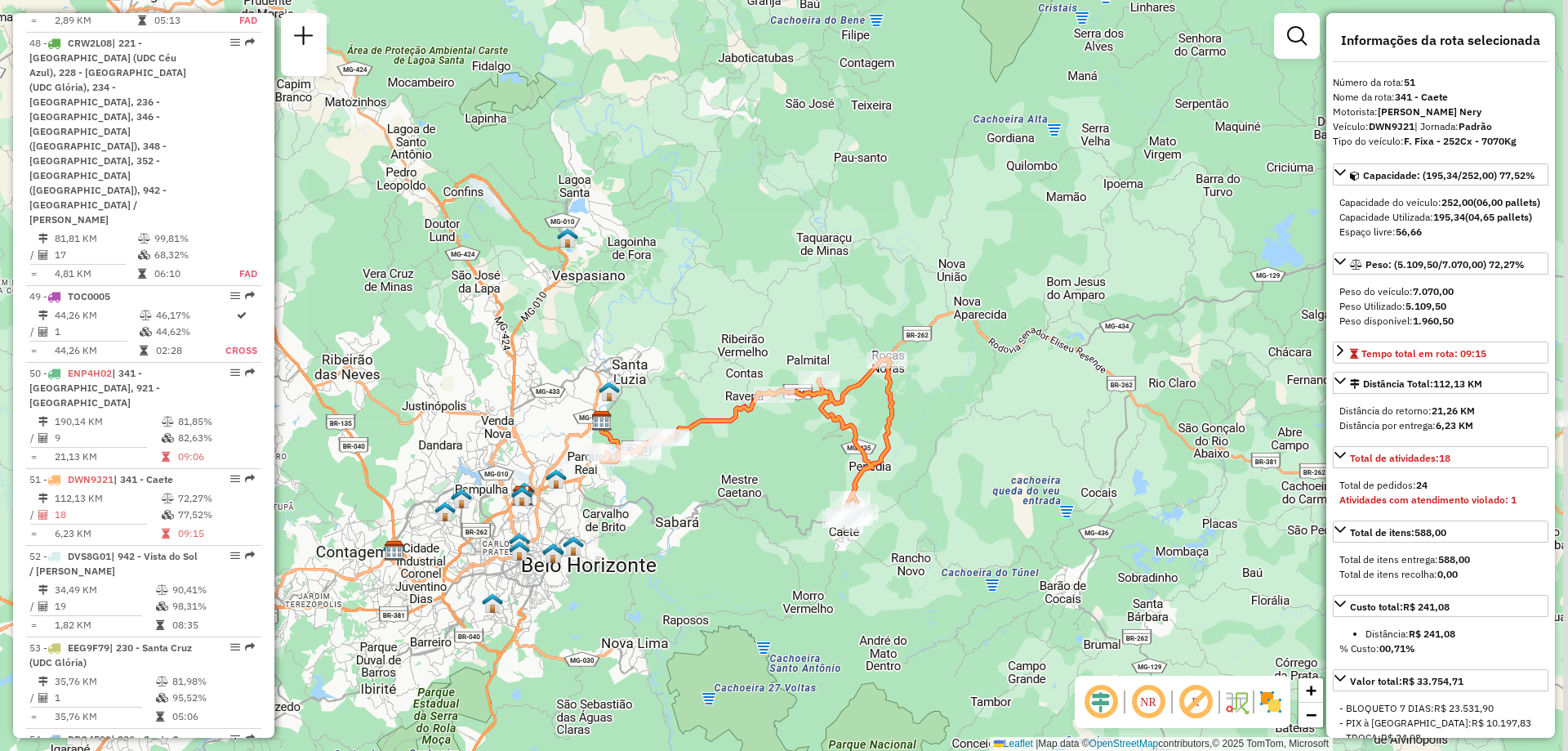
drag, startPoint x: 806, startPoint y: 607, endPoint x: 743, endPoint y: 488, distance: 134.6
click at [743, 488] on div "Janela de atendimento Grade de atendimento Capacidade Transportadoras Veículos …" at bounding box center [784, 375] width 1568 height 751
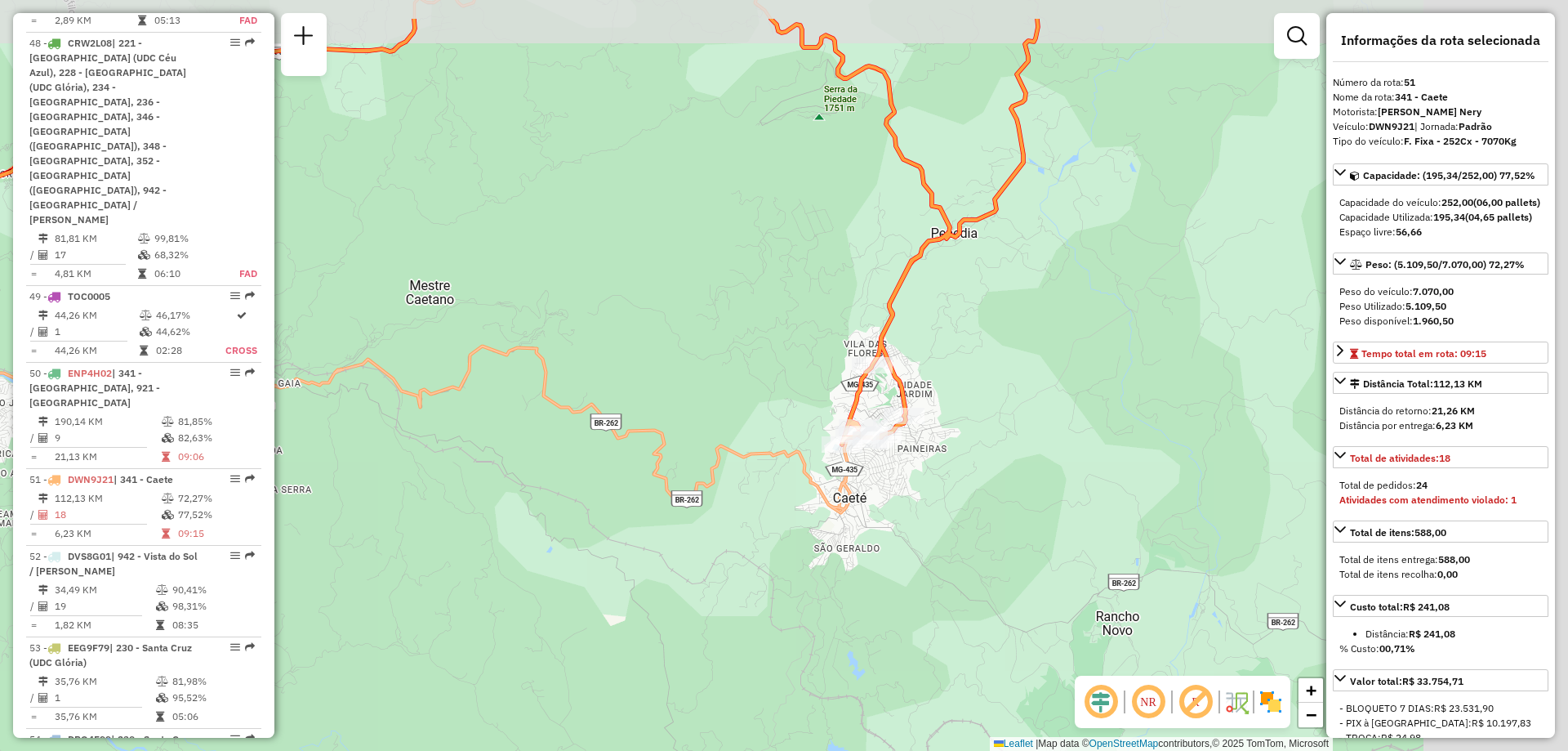
drag, startPoint x: 883, startPoint y: 413, endPoint x: 714, endPoint y: 510, distance: 194.9
click at [714, 510] on div "Janela de atendimento Grade de atendimento Capacidade Transportadoras Veículos …" at bounding box center [784, 375] width 1568 height 751
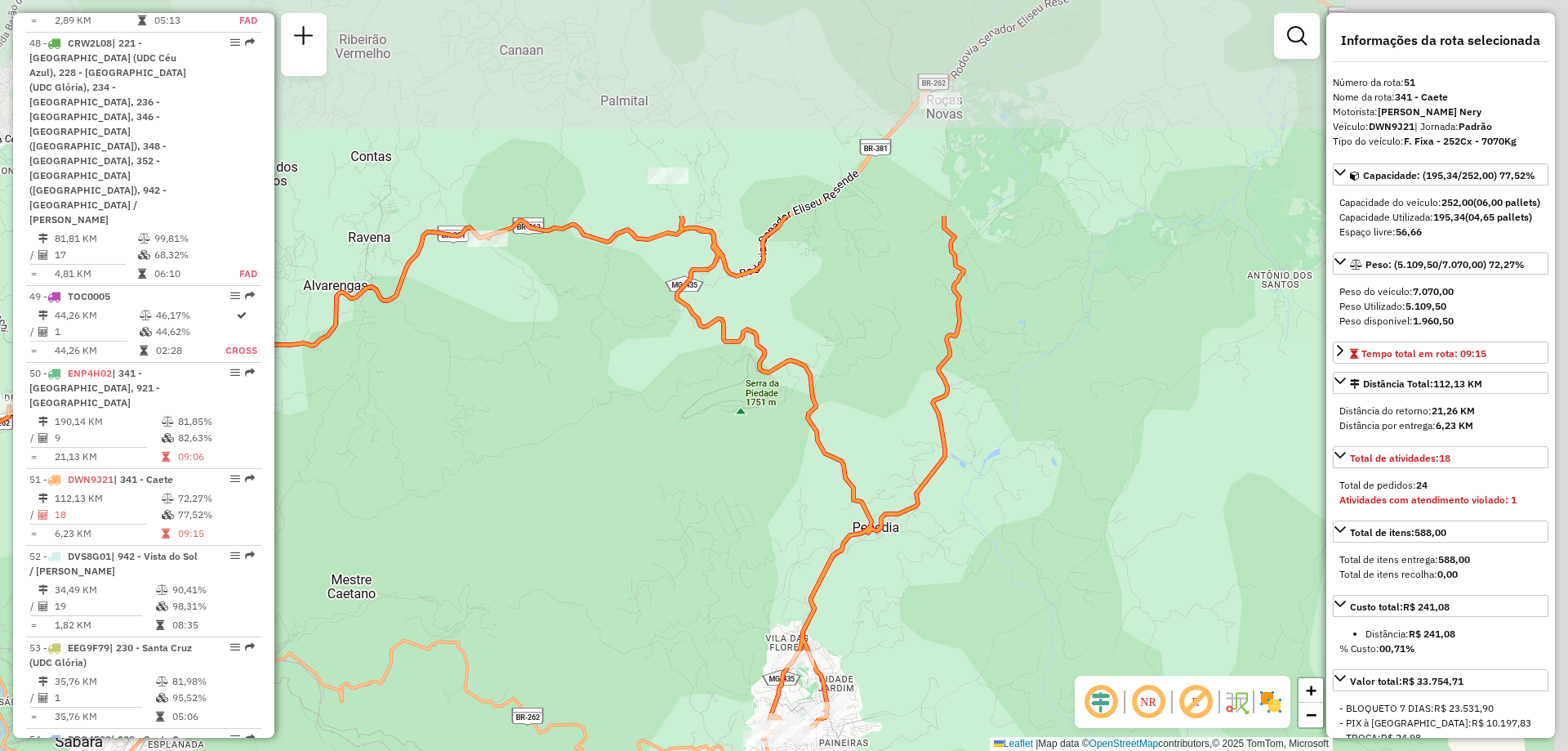
drag, startPoint x: 982, startPoint y: 372, endPoint x: 906, endPoint y: 662, distance: 299.8
click at [906, 662] on div "Janela de atendimento Grade de atendimento Capacidade Transportadoras Veículos …" at bounding box center [784, 375] width 1568 height 751
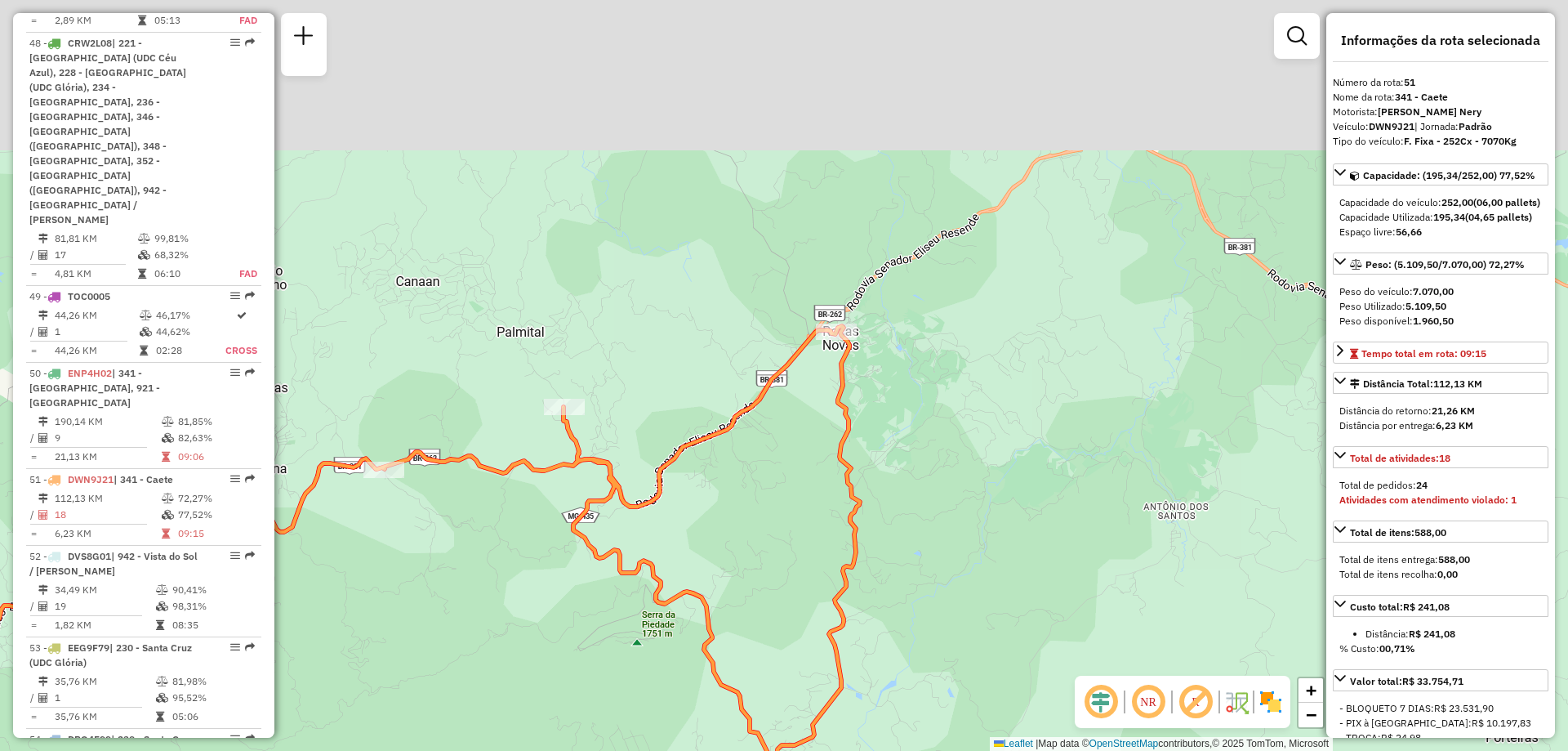
drag, startPoint x: 1091, startPoint y: 404, endPoint x: 983, endPoint y: 655, distance: 273.2
click at [983, 655] on div "Janela de atendimento Grade de atendimento Capacidade Transportadoras Veículos …" at bounding box center [784, 375] width 1568 height 751
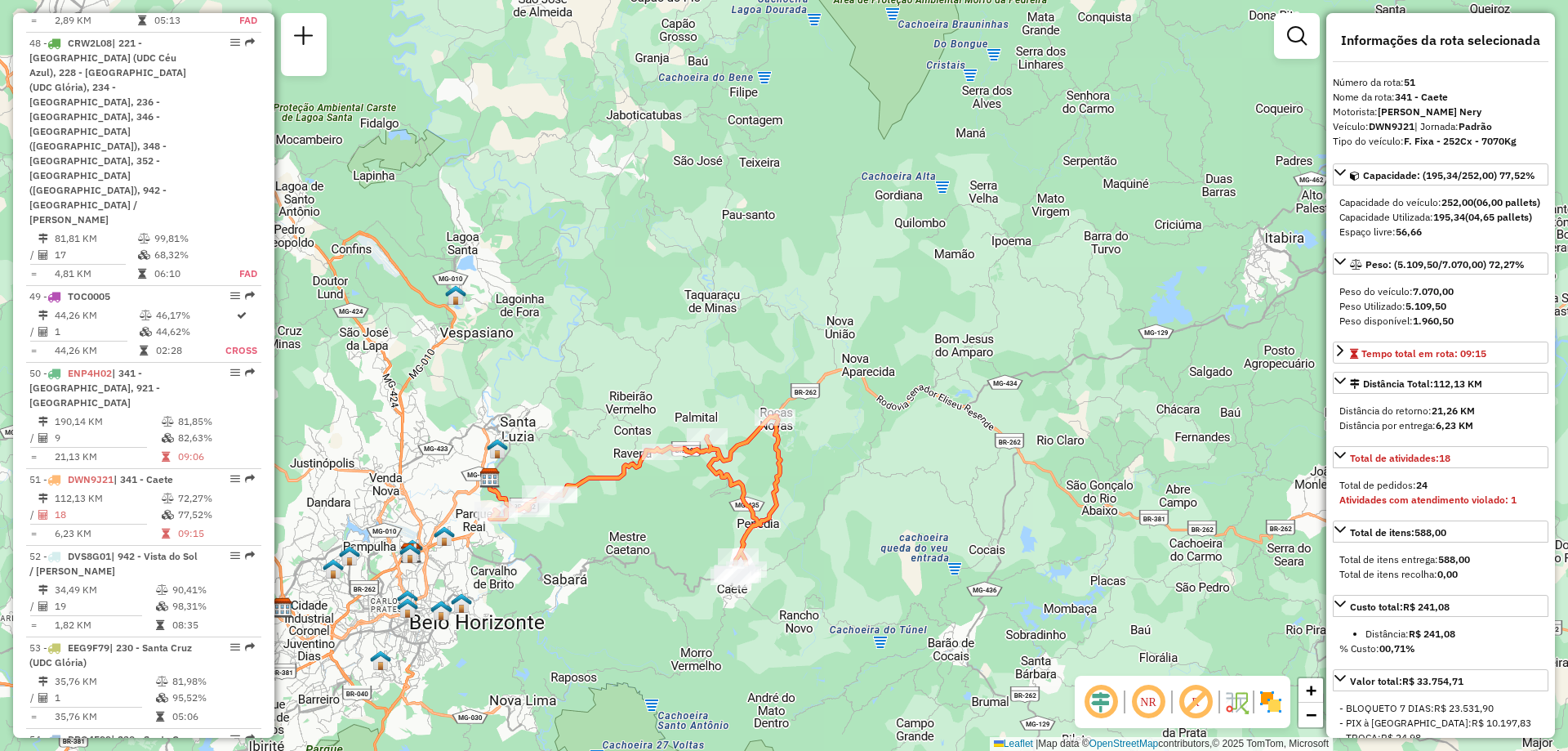
drag, startPoint x: 464, startPoint y: 627, endPoint x: 744, endPoint y: 504, distance: 305.8
click at [744, 504] on div "Janela de atendimento Grade de atendimento Capacidade Transportadoras Veículos …" at bounding box center [784, 375] width 1568 height 751
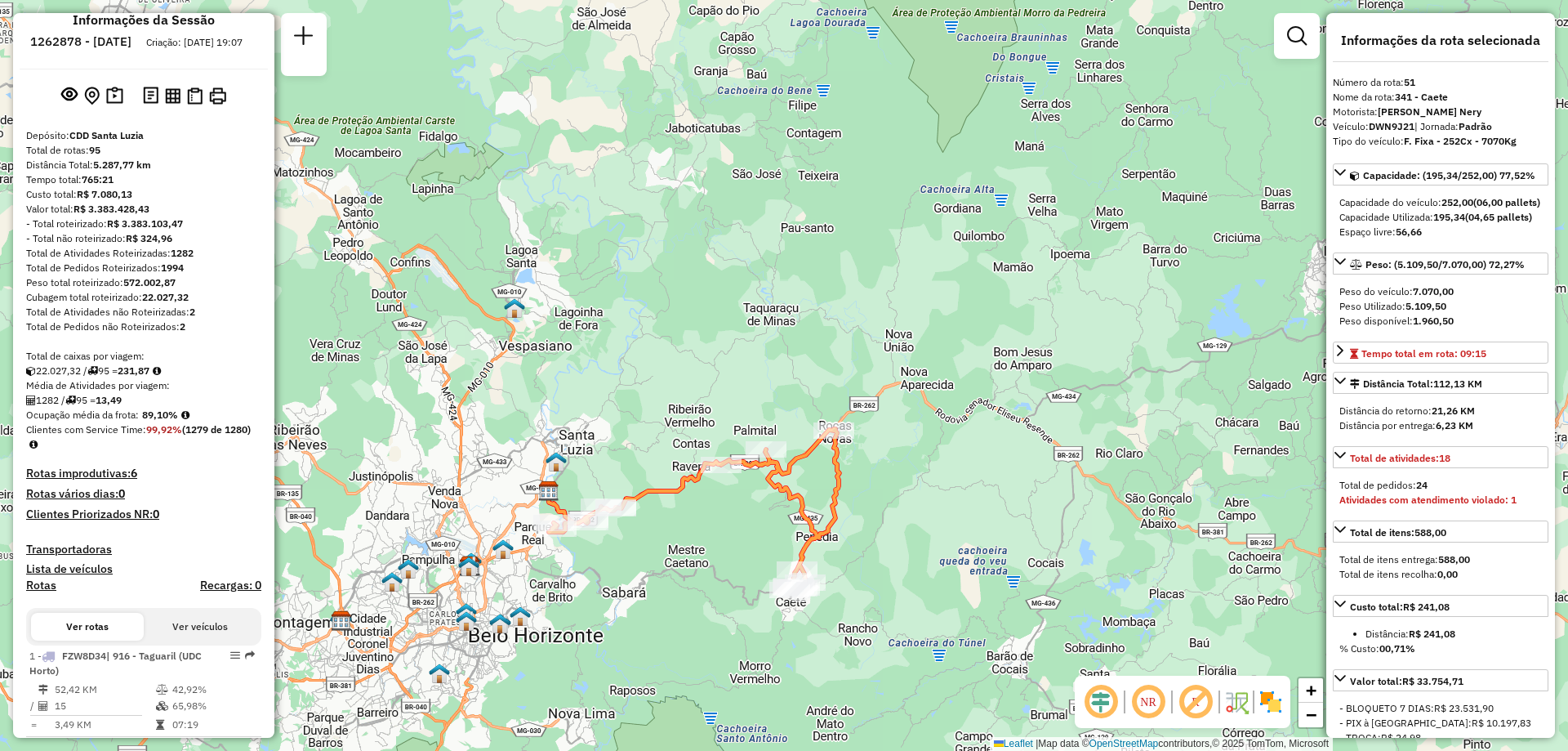
scroll to position [70, 0]
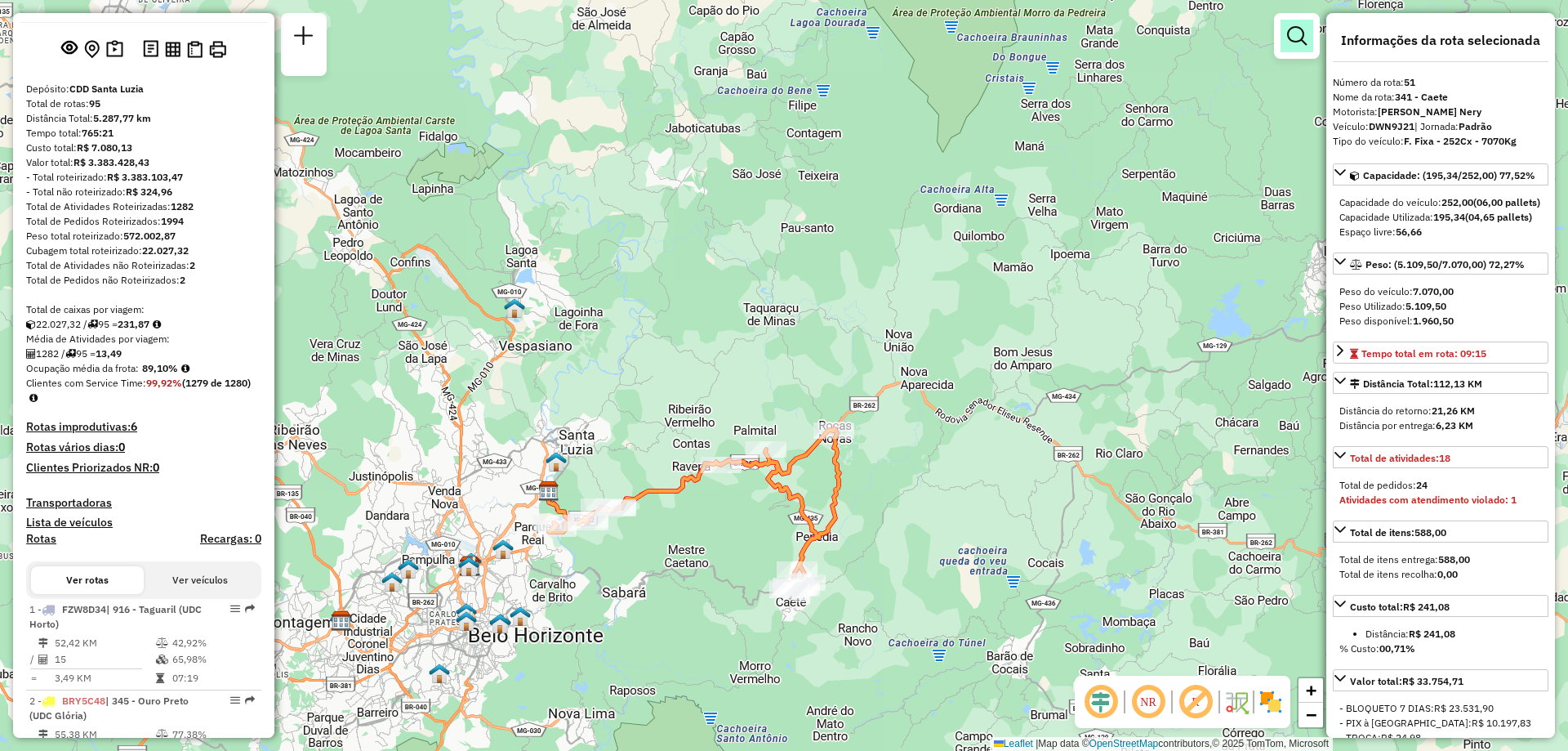
click at [1299, 52] on link at bounding box center [1296, 36] width 33 height 33
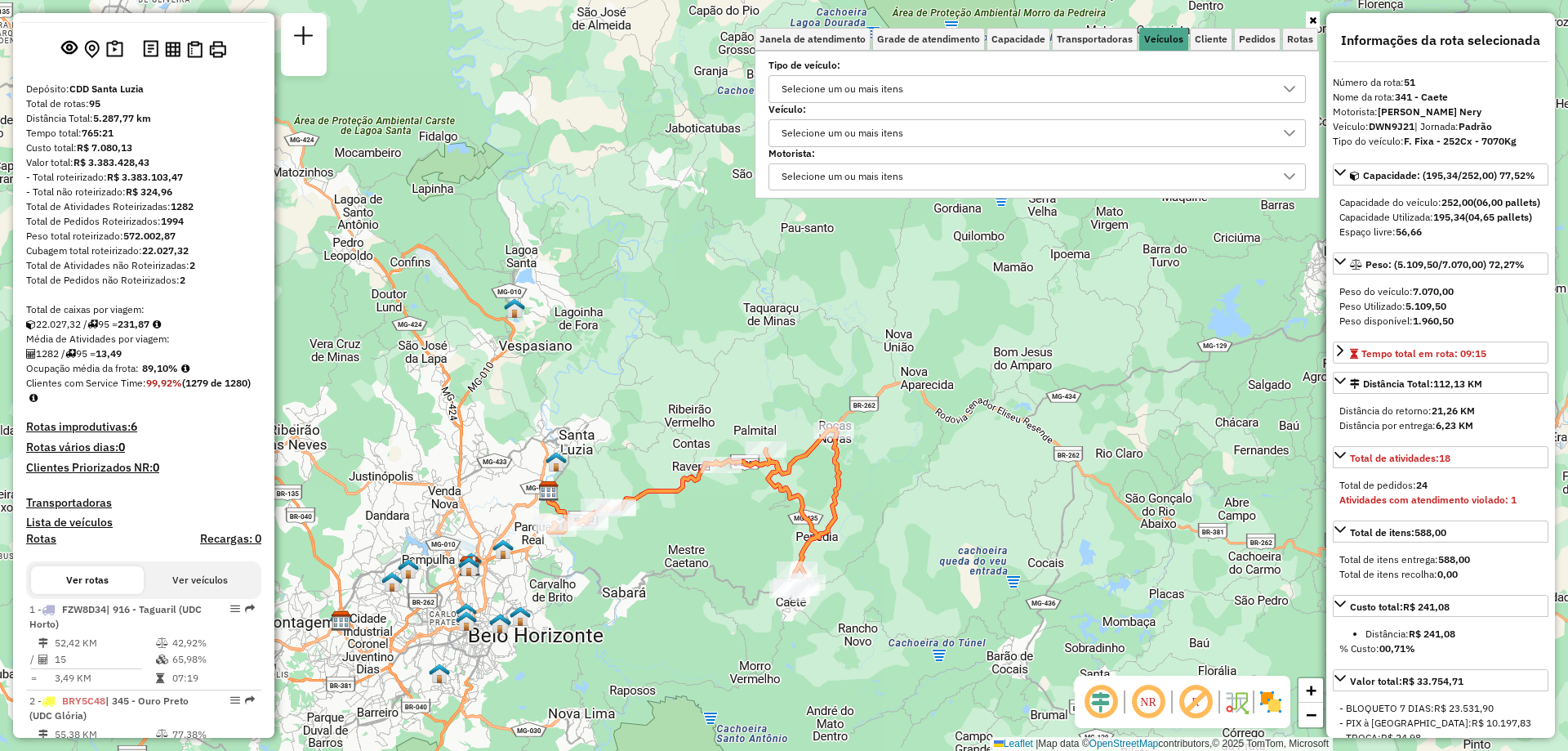
click at [1166, 143] on div "Selecione um ou mais itens" at bounding box center [1025, 133] width 498 height 26
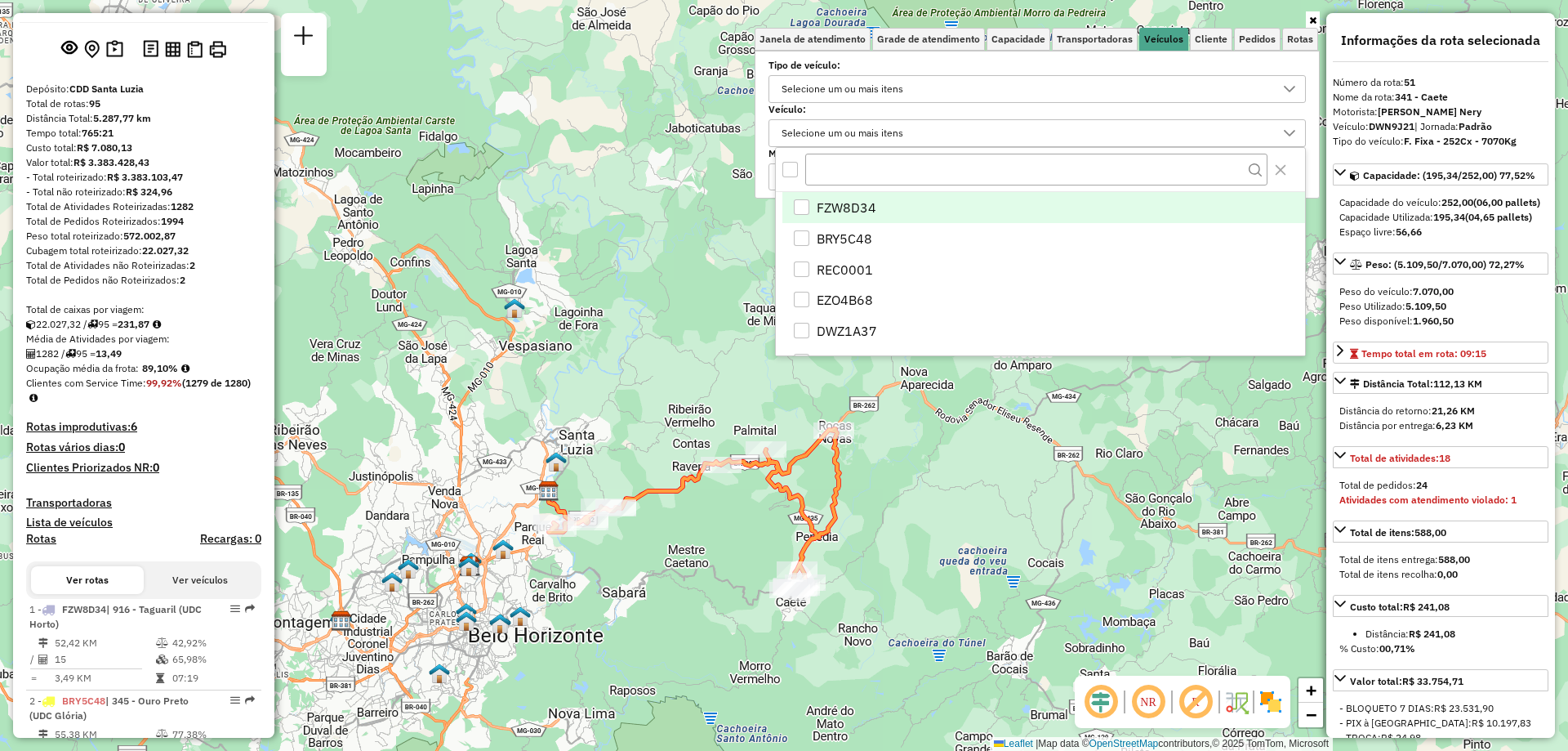
click at [1312, 20] on icon at bounding box center [1312, 21] width 7 height 10
